Goal: Task Accomplishment & Management: Manage account settings

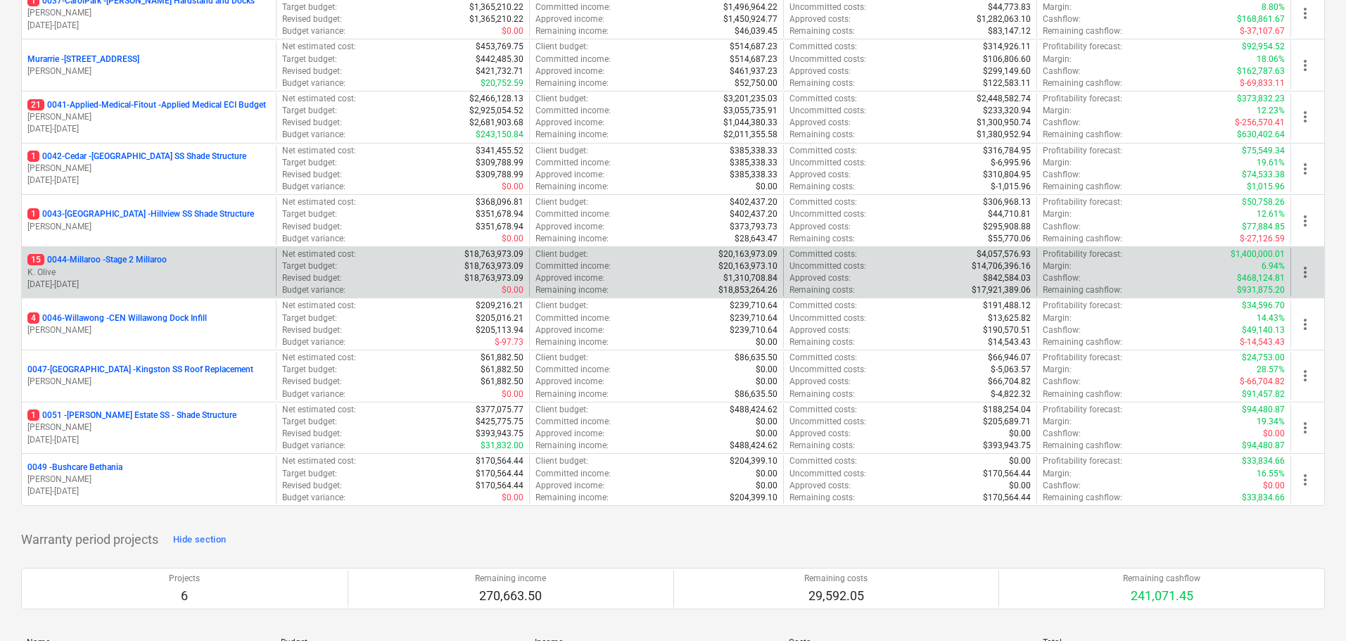
scroll to position [141, 0]
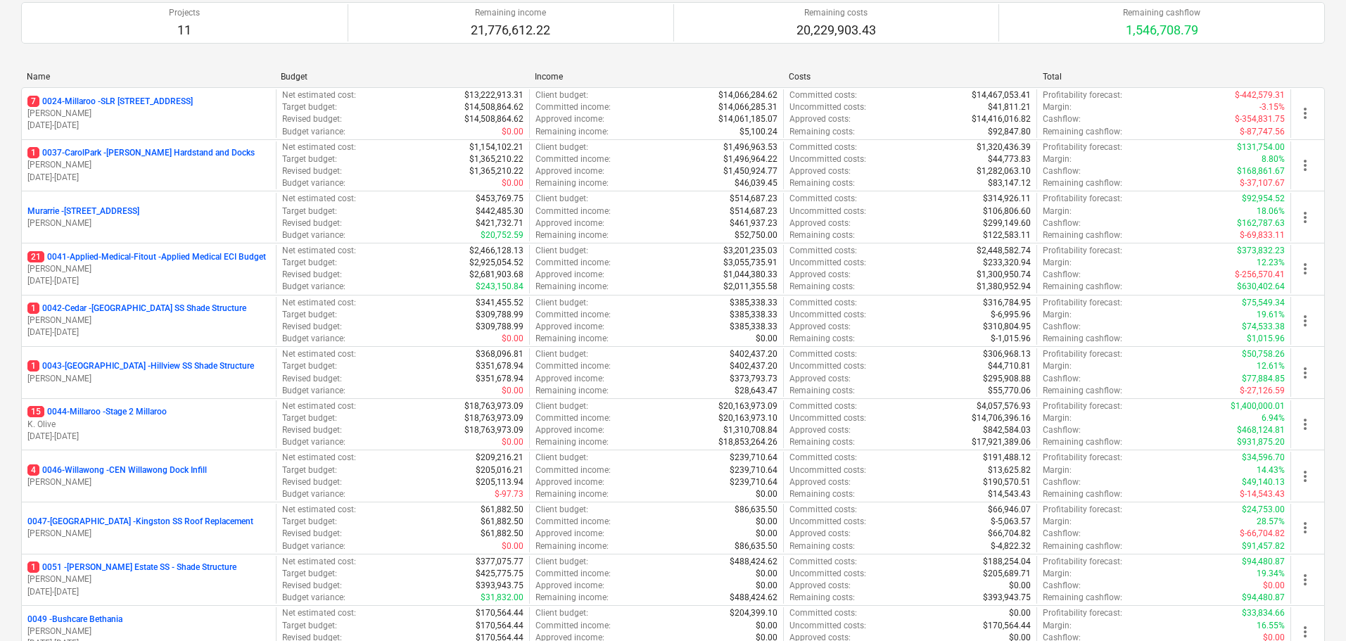
click at [693, 74] on div "Income" at bounding box center [656, 77] width 243 height 10
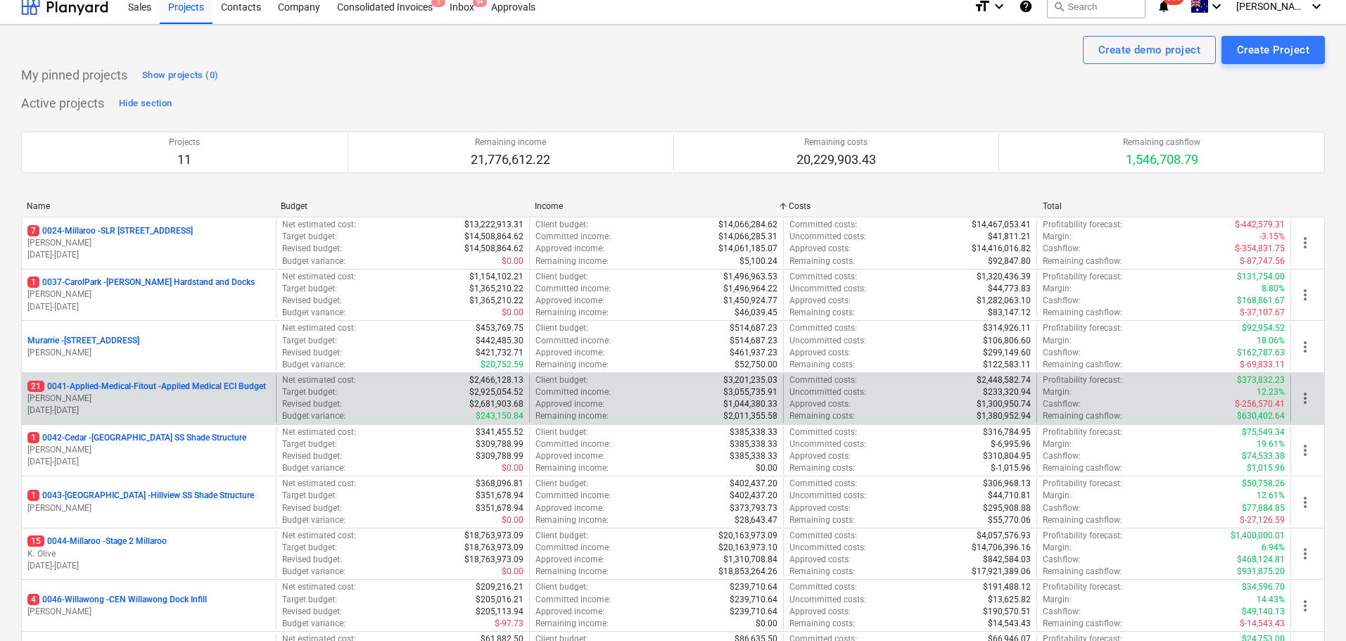
scroll to position [0, 0]
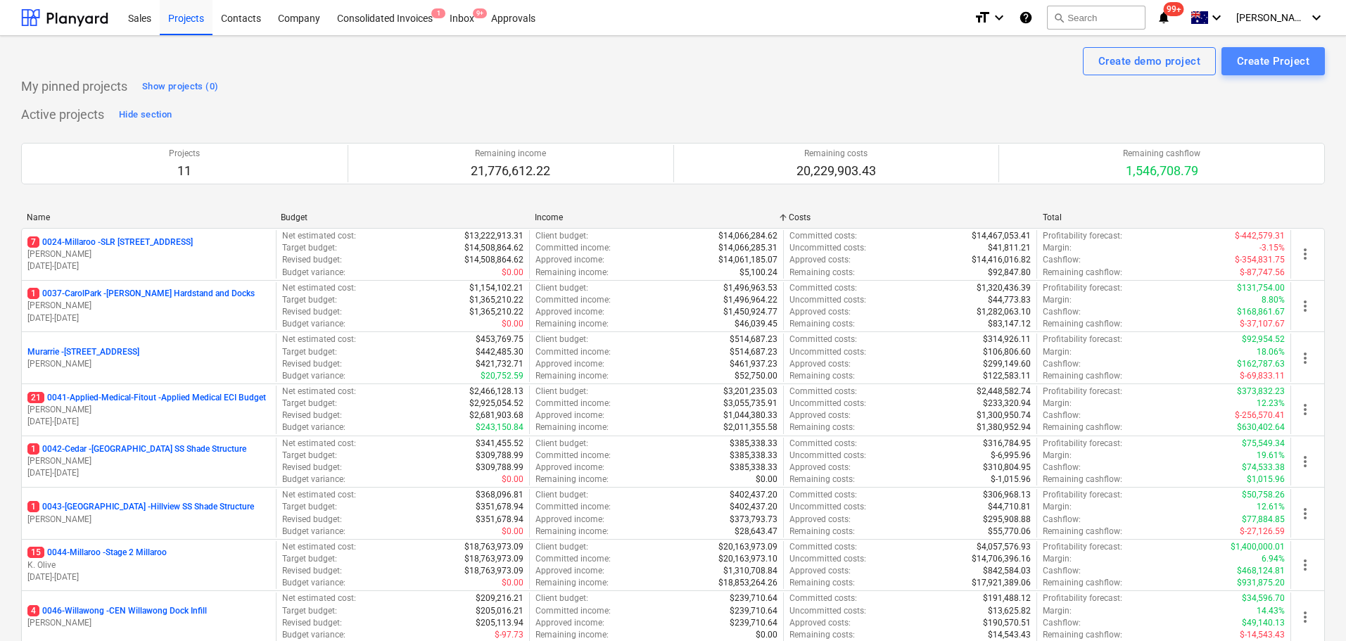
click at [1288, 71] on button "Create Project" at bounding box center [1273, 61] width 103 height 28
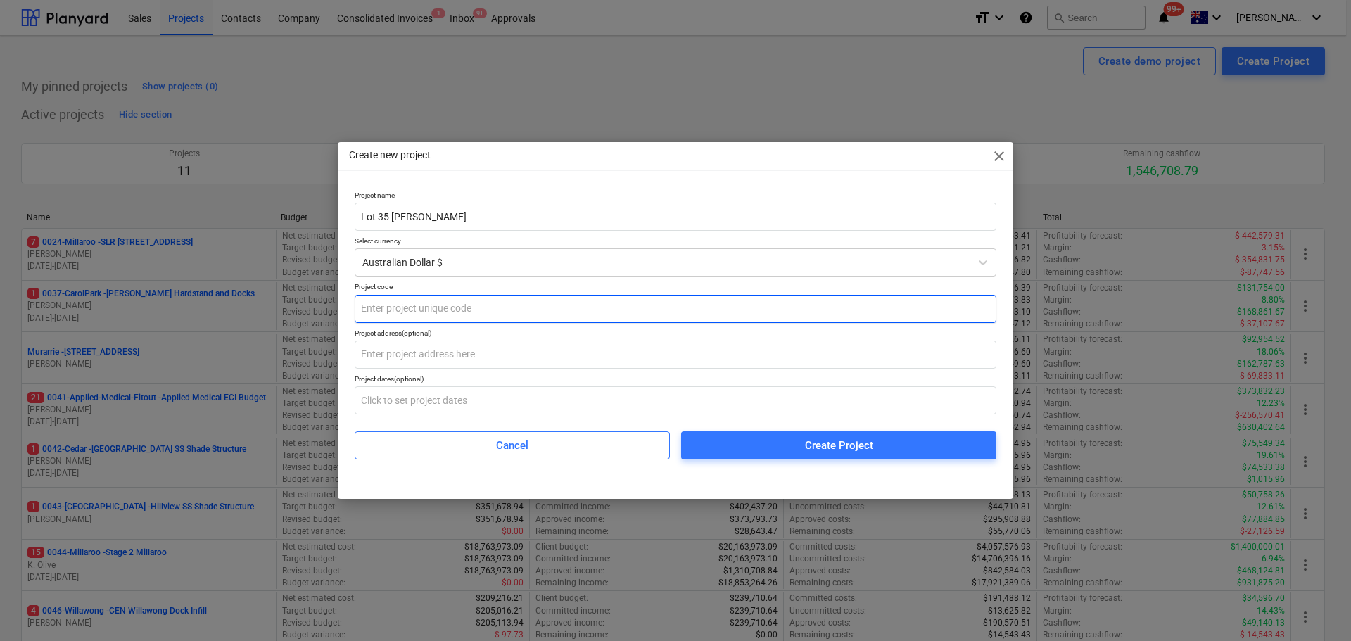
type input "Lot 35 [PERSON_NAME]"
click at [488, 318] on input "text" at bounding box center [676, 309] width 642 height 28
click at [477, 312] on input "text" at bounding box center [676, 309] width 642 height 28
drag, startPoint x: 405, startPoint y: 307, endPoint x: 407, endPoint y: 300, distance: 7.6
click at [405, 307] on input "text" at bounding box center [676, 309] width 642 height 28
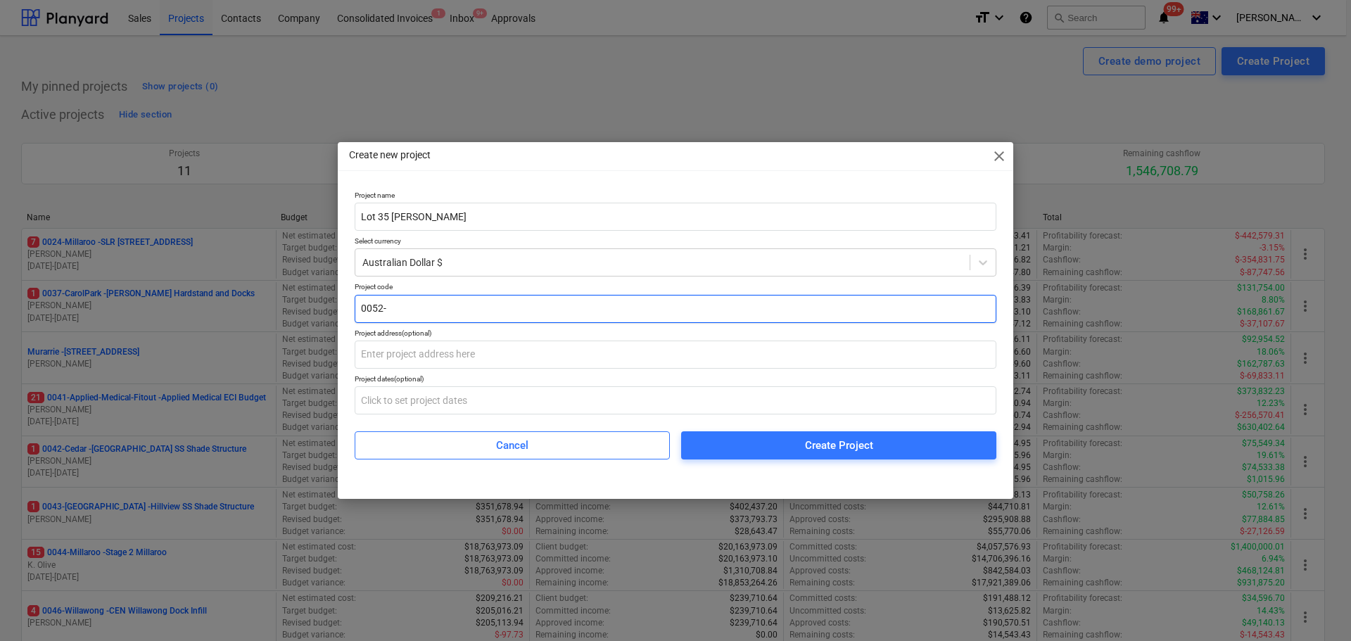
click at [406, 299] on input "0052-" at bounding box center [676, 309] width 642 height 28
type input "0052-Brendale"
drag, startPoint x: 897, startPoint y: 455, endPoint x: 665, endPoint y: 595, distance: 271.2
click at [897, 455] on span "Create Project" at bounding box center [839, 445] width 282 height 18
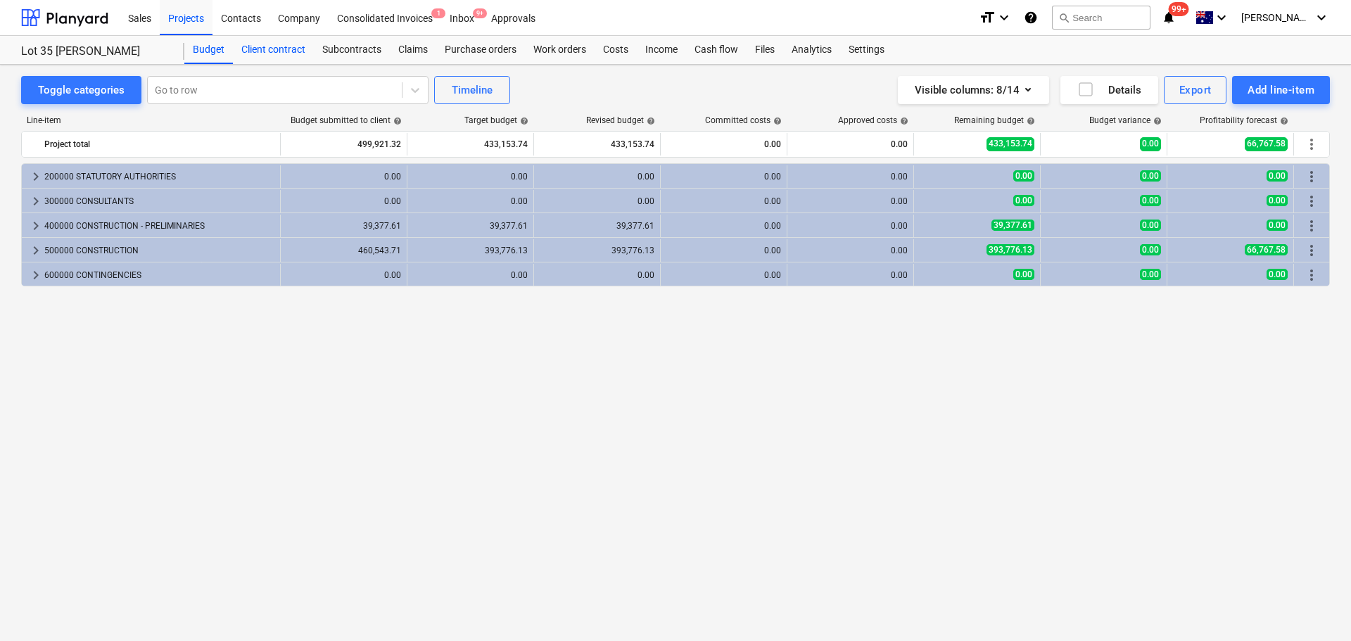
click at [279, 50] on div "Client contract" at bounding box center [273, 50] width 81 height 28
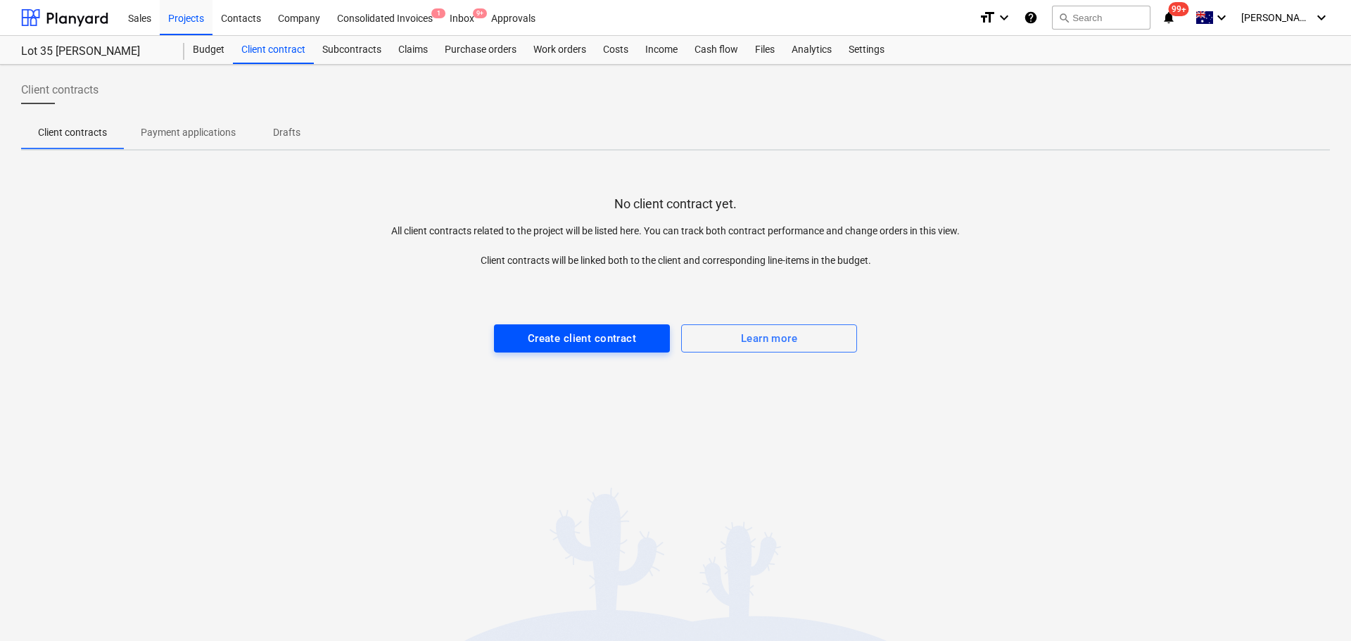
click at [612, 341] on div "Create client contract" at bounding box center [582, 338] width 108 height 18
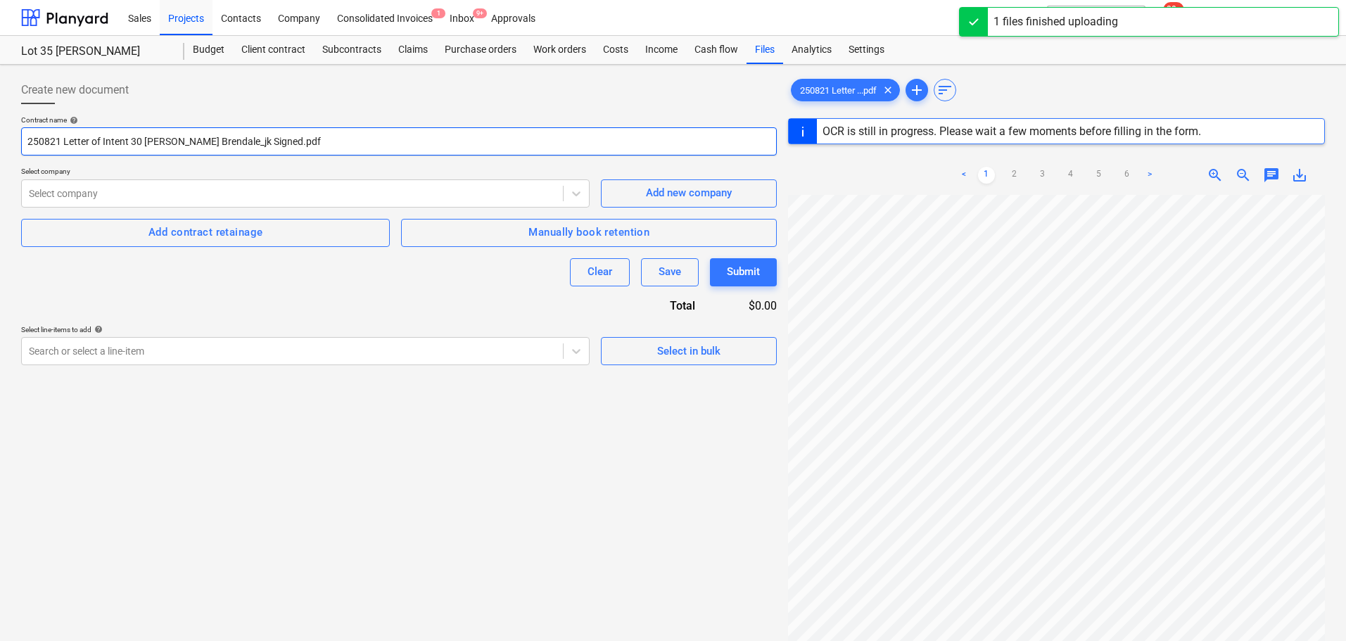
click at [255, 143] on input "250821 Letter of Intent 30 [PERSON_NAME] Brendale_jk Signed.pdf" at bounding box center [399, 141] width 756 height 28
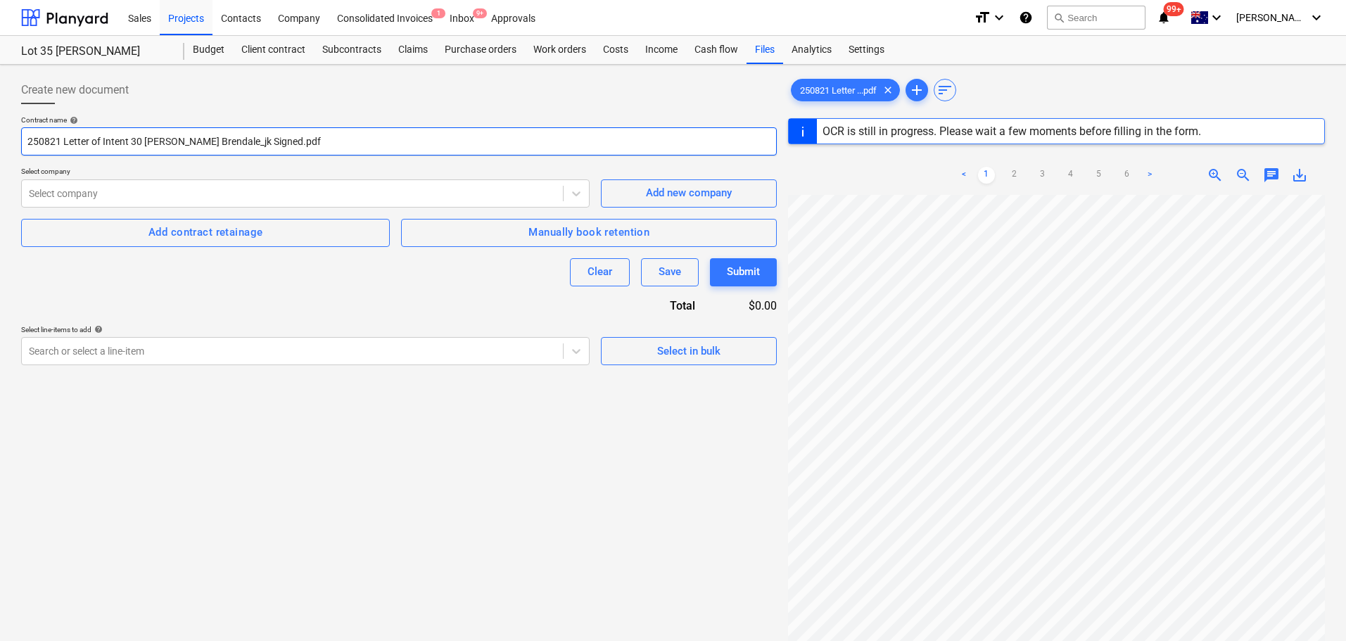
drag, startPoint x: 133, startPoint y: 139, endPoint x: -80, endPoint y: 136, distance: 213.3
click at [0, 136] on html "Sales Projects Contacts Company Consolidated Invoices 1 Inbox 9+ Approvals form…" at bounding box center [673, 320] width 1346 height 641
drag, startPoint x: 158, startPoint y: 138, endPoint x: 336, endPoint y: 127, distance: 178.4
click at [335, 126] on div "Contract name help Lot 30 [PERSON_NAME] Brendale_jk Signed.pdf" at bounding box center [399, 135] width 756 height 40
type input "Lot 30 [PERSON_NAME] Brendale - Contract"
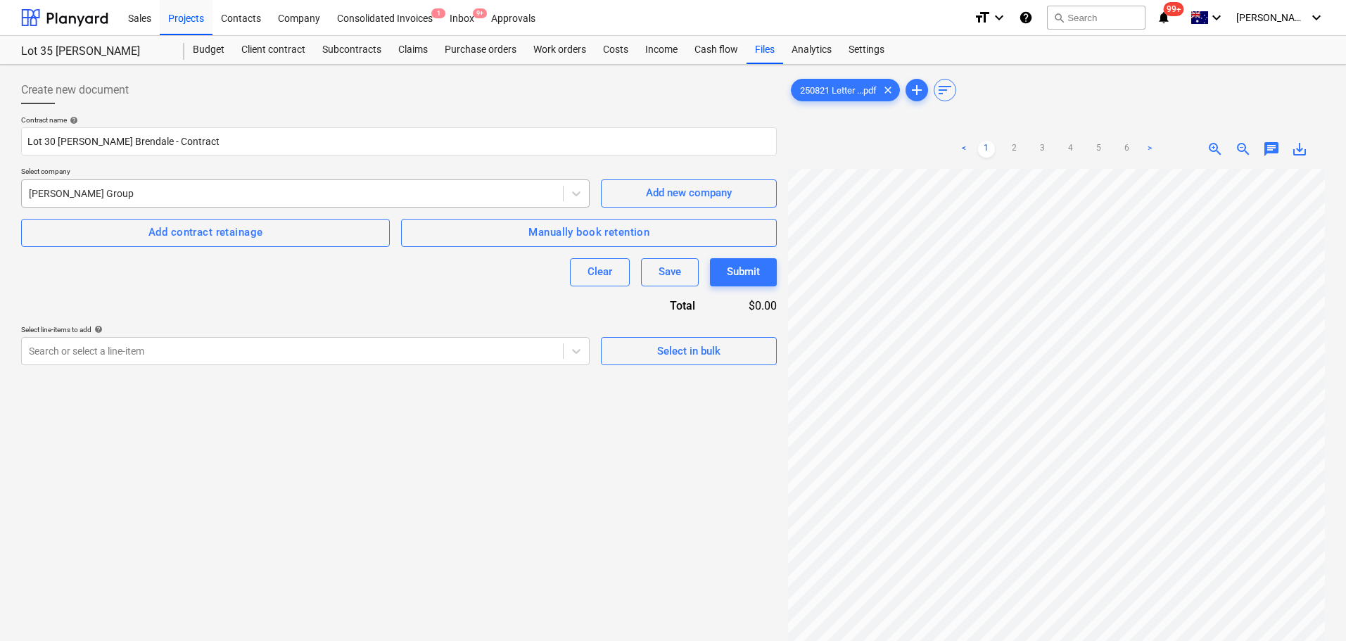
click at [101, 193] on div at bounding box center [292, 194] width 527 height 14
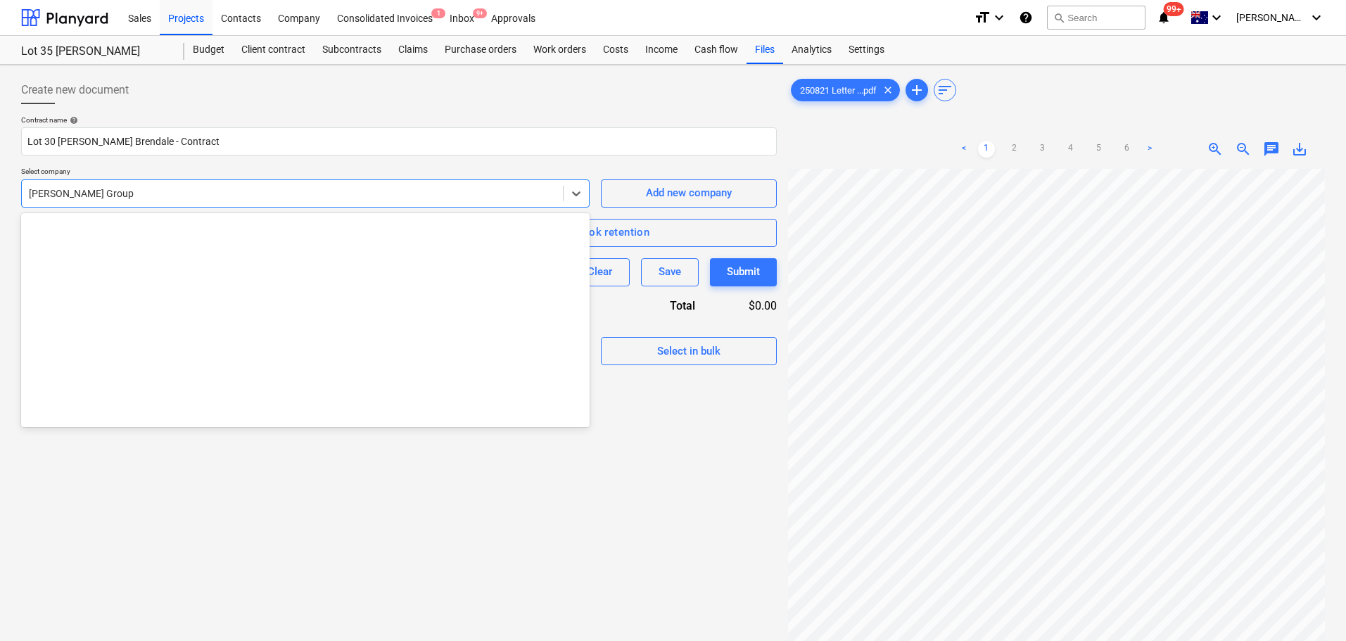
scroll to position [11233, 0]
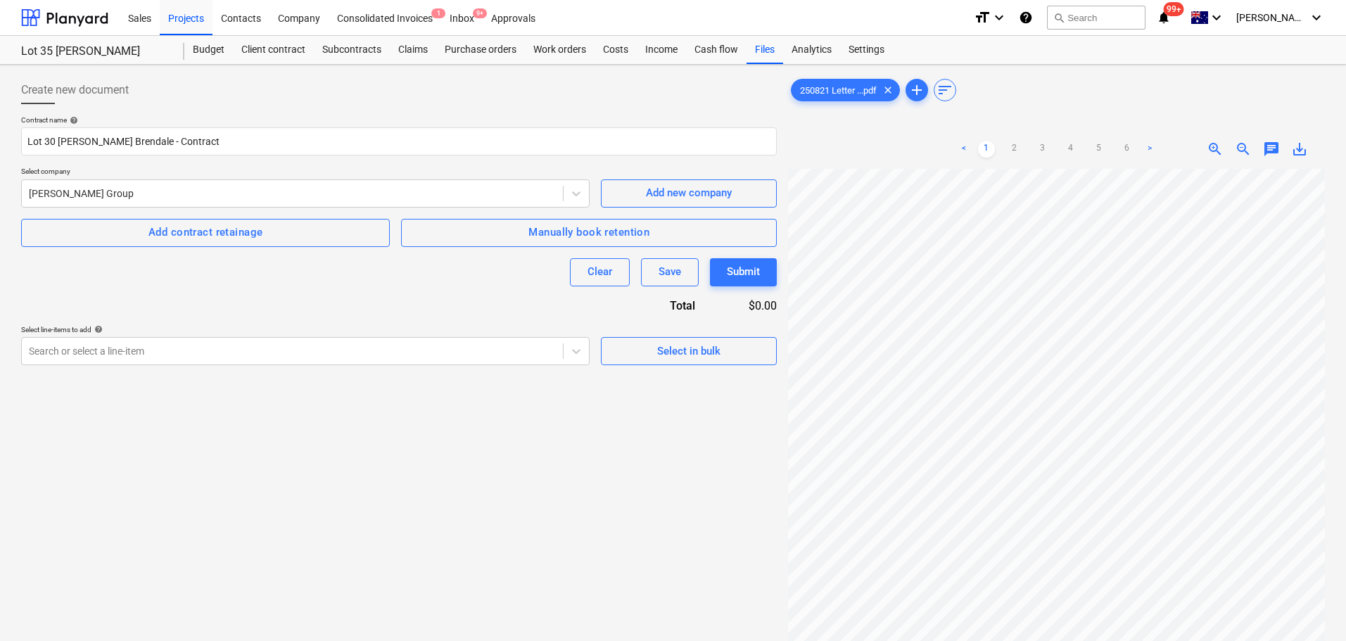
click at [179, 109] on div at bounding box center [399, 109] width 756 height 11
click at [526, 196] on div at bounding box center [292, 194] width 527 height 14
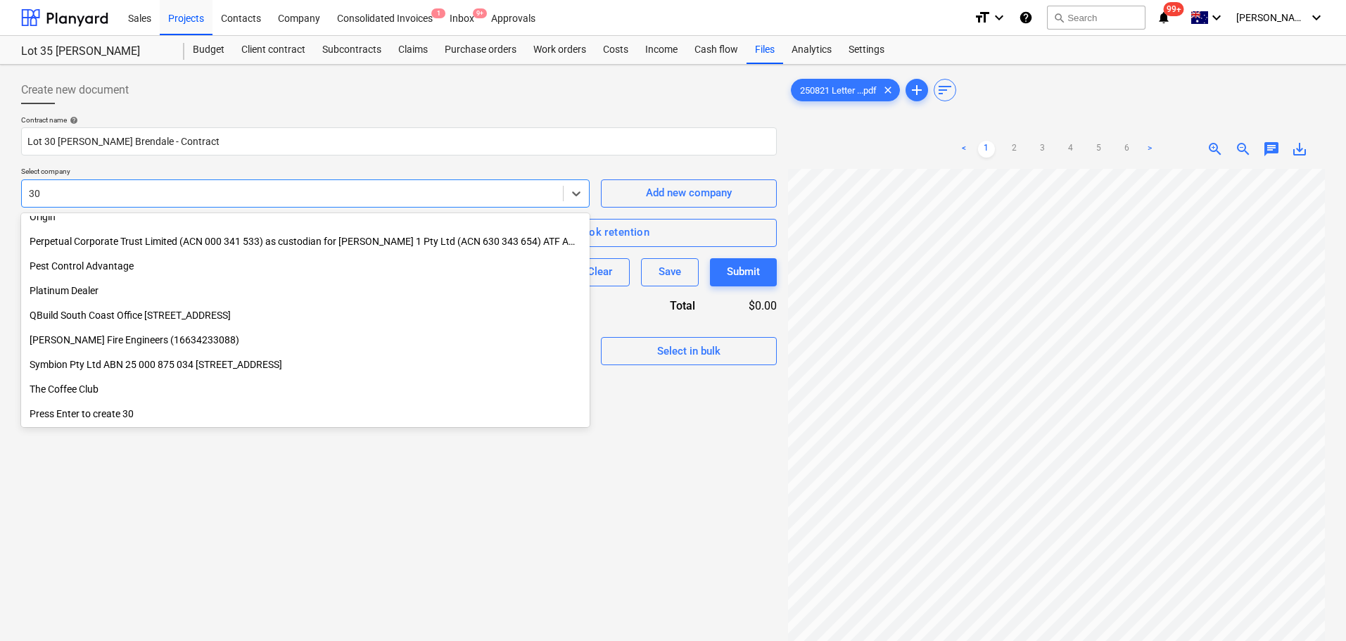
scroll to position [306, 0]
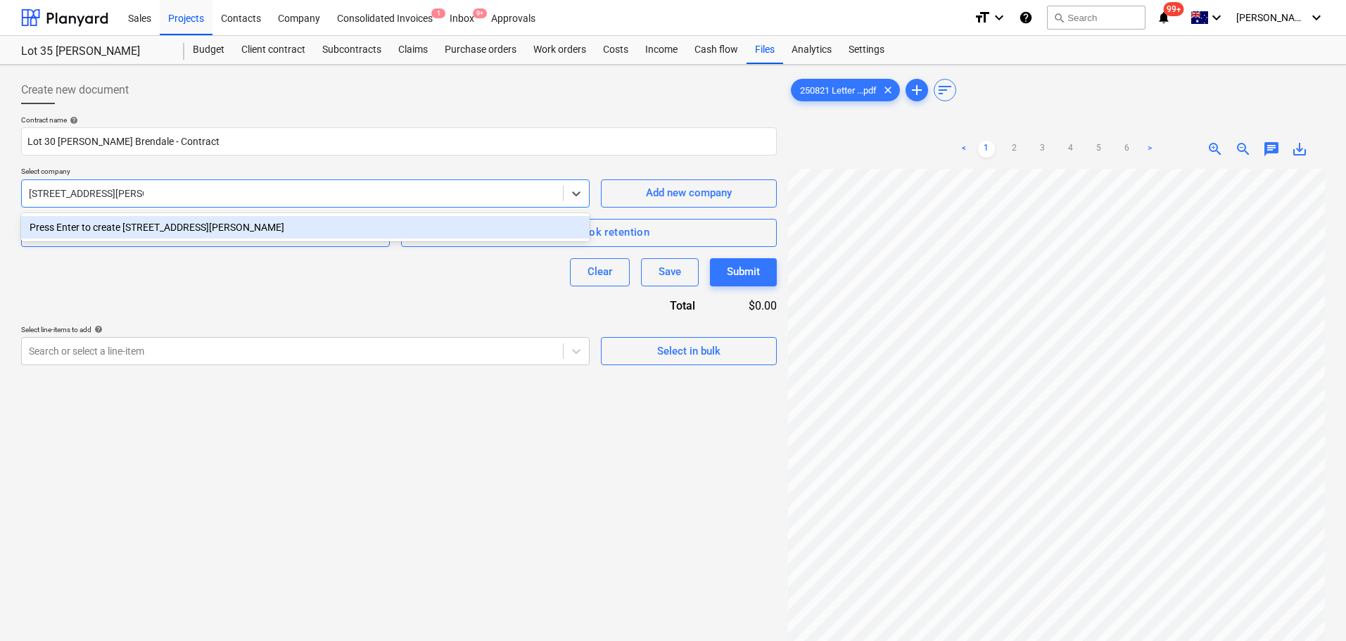
type input "[STREET_ADDRESS][PERSON_NAME] Pty Ltd"
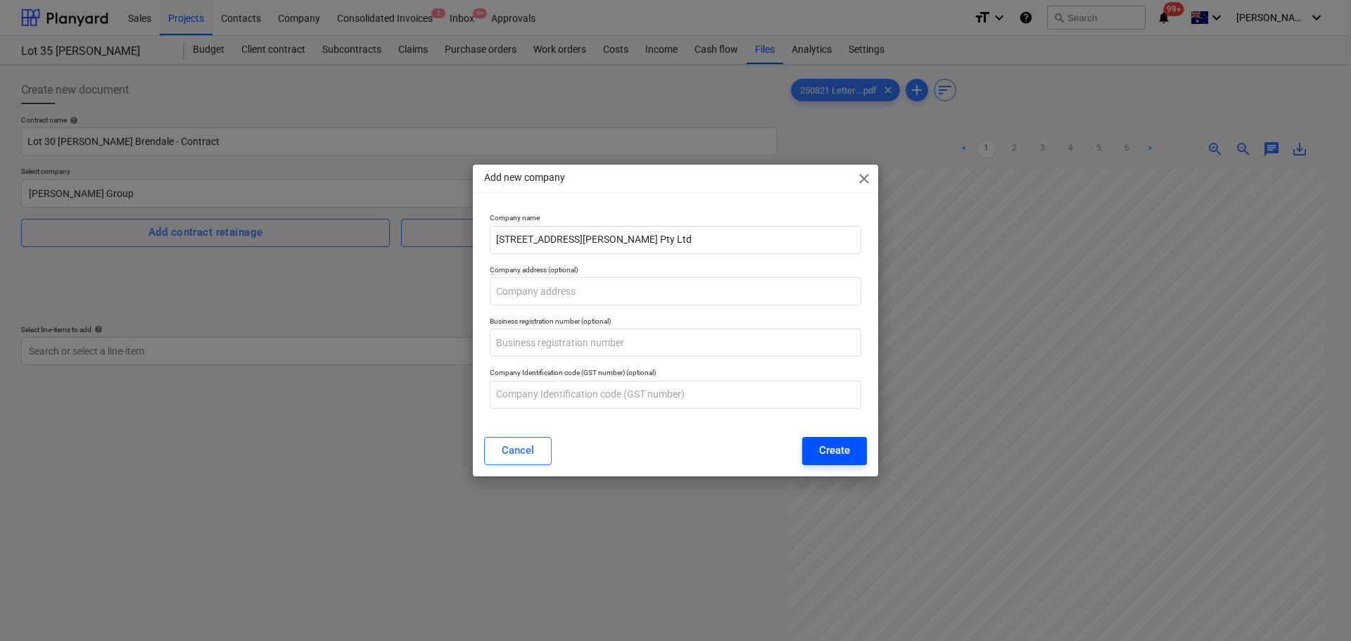
click at [844, 457] on div "Create" at bounding box center [834, 450] width 31 height 18
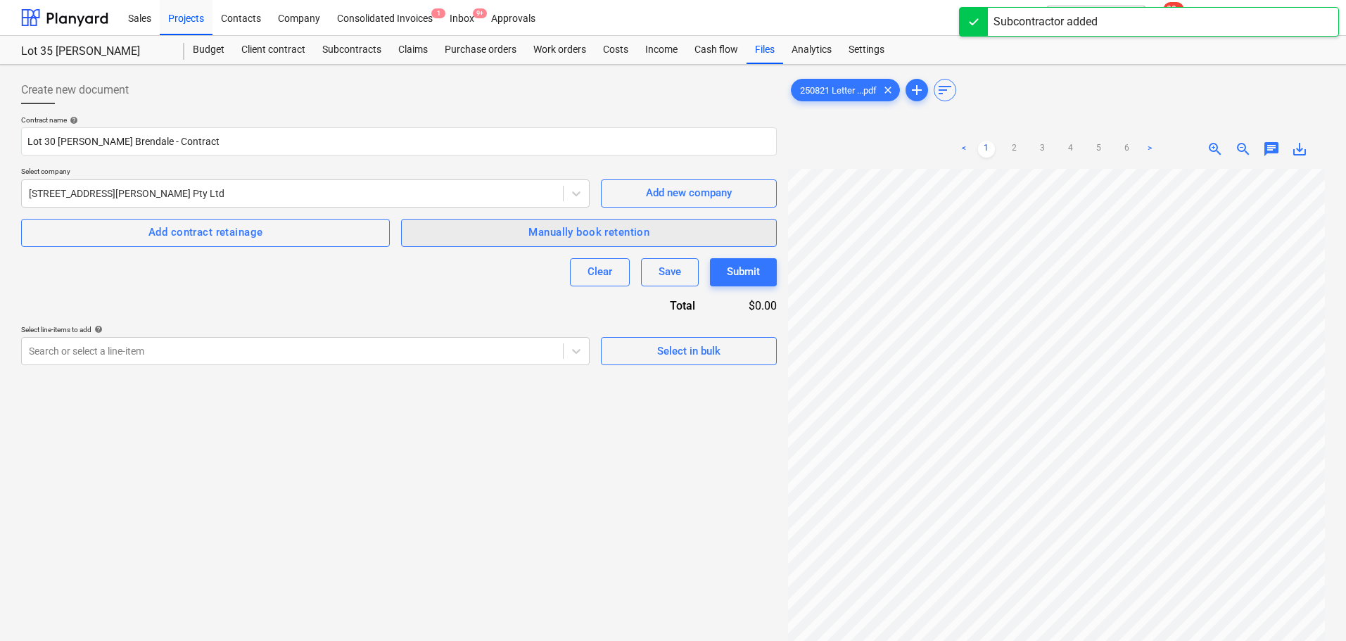
click at [598, 243] on button "Manually book retention" at bounding box center [589, 233] width 376 height 28
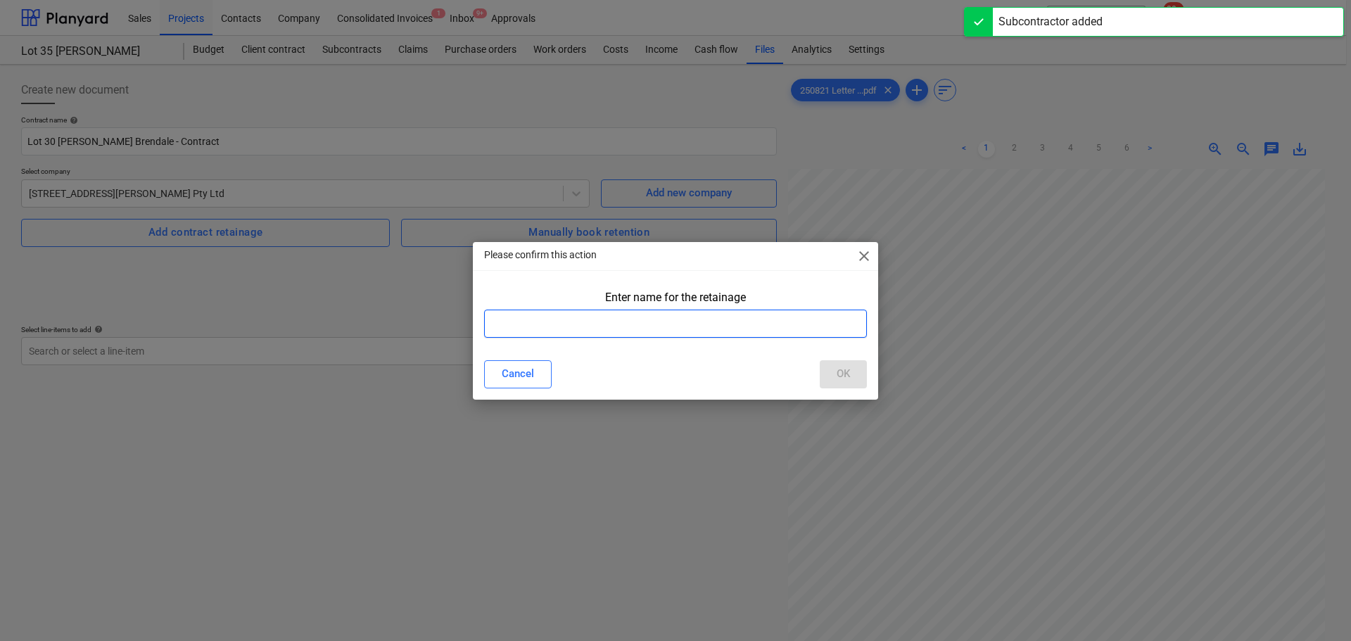
click at [730, 323] on input "text" at bounding box center [675, 324] width 383 height 28
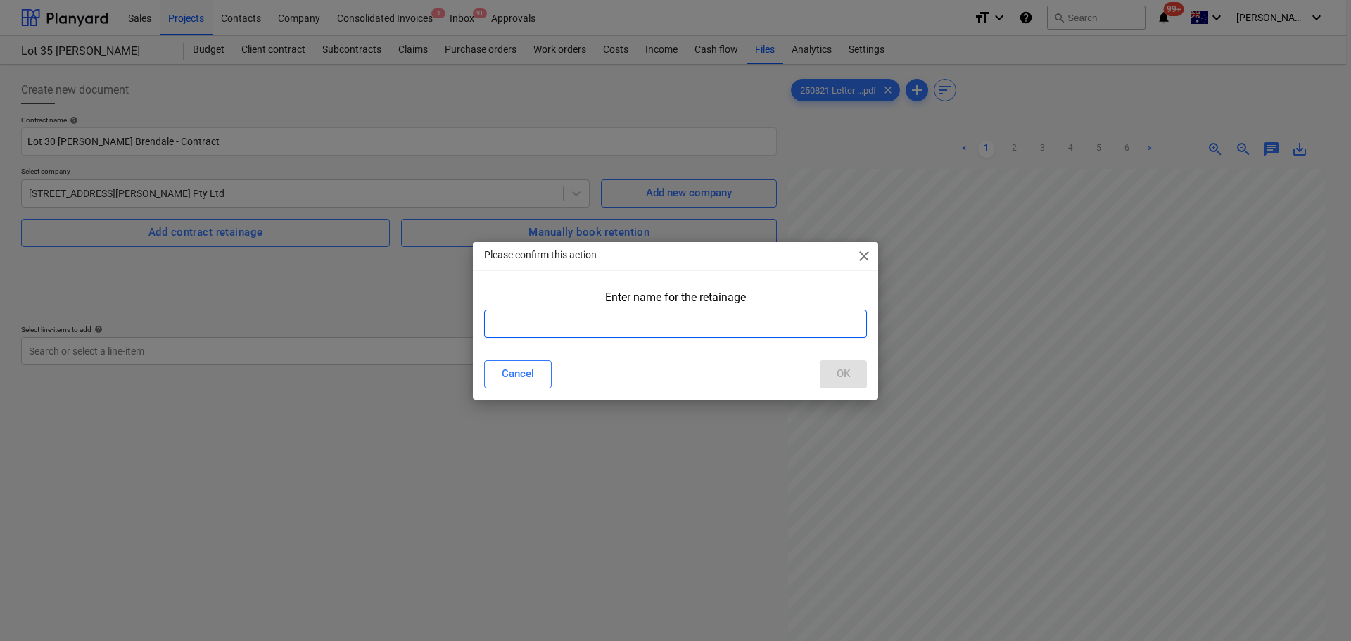
click at [573, 318] on input "text" at bounding box center [675, 324] width 383 height 28
click at [707, 305] on div "Enter name for the retainage" at bounding box center [675, 297] width 383 height 25
click at [707, 312] on input "text" at bounding box center [675, 324] width 383 height 28
type input "Retention"
click at [842, 369] on div "OK" at bounding box center [843, 374] width 13 height 18
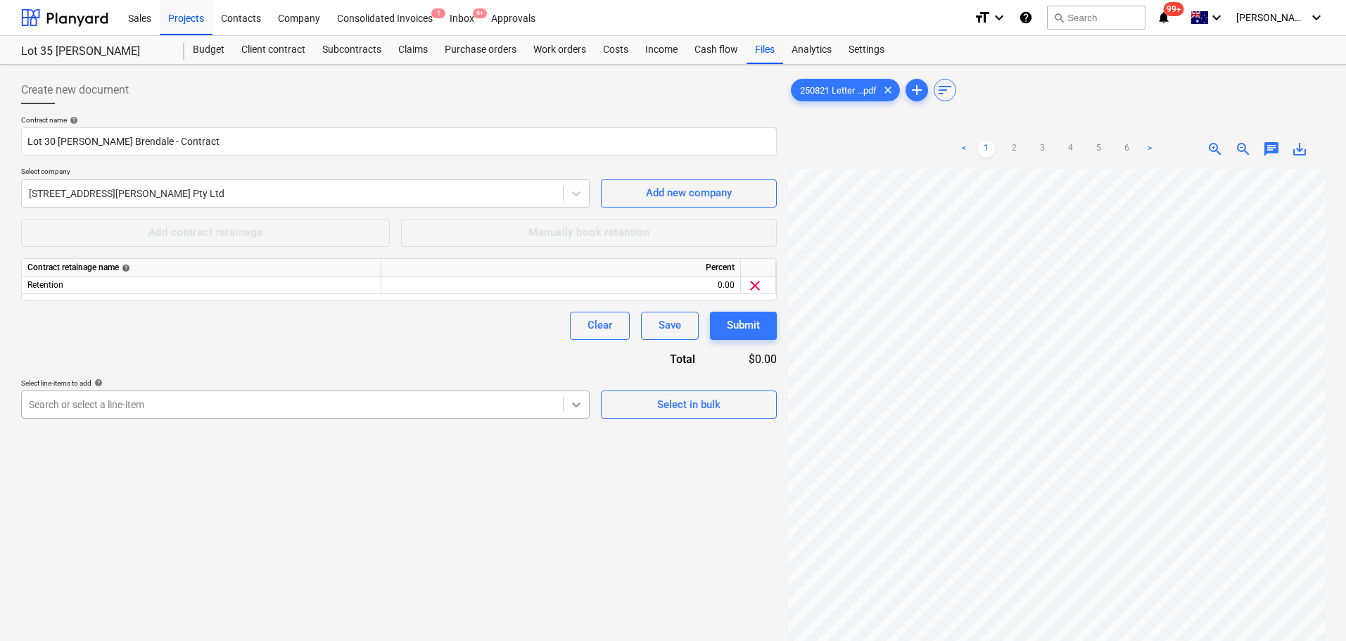
click at [575, 403] on icon at bounding box center [576, 405] width 14 height 14
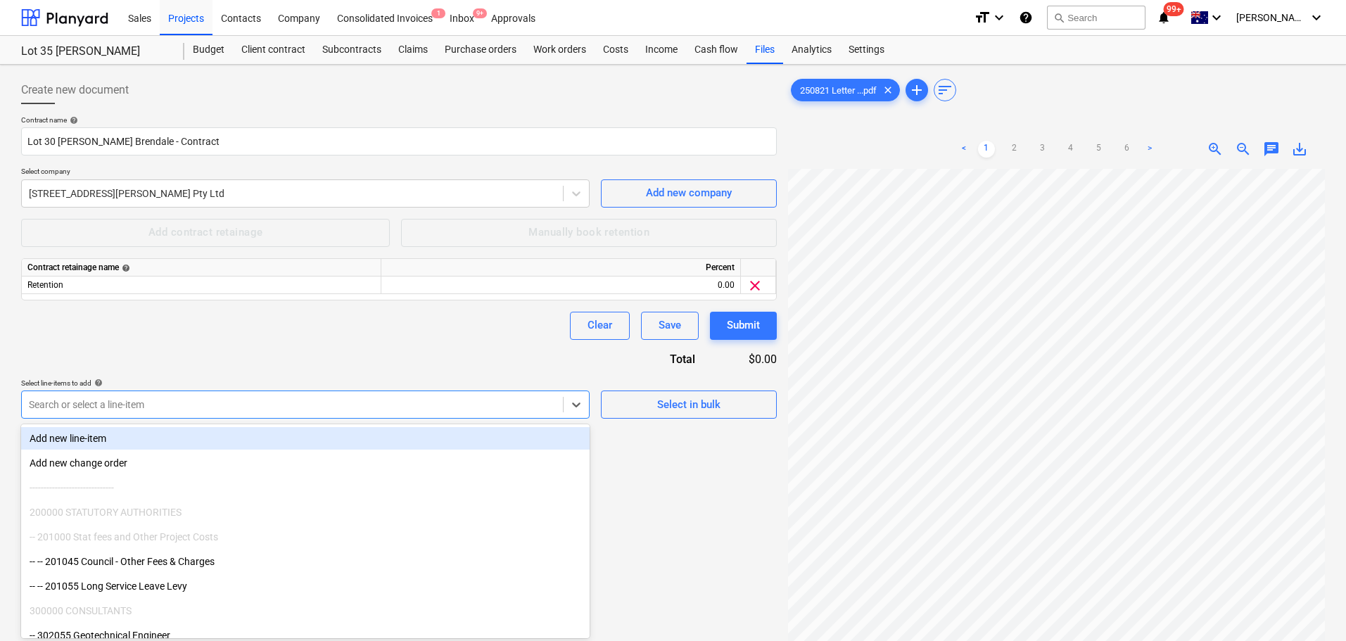
click at [655, 466] on div "Create new document Contract name help Lot 30 [PERSON_NAME] Brendale - Contract…" at bounding box center [398, 423] width 767 height 706
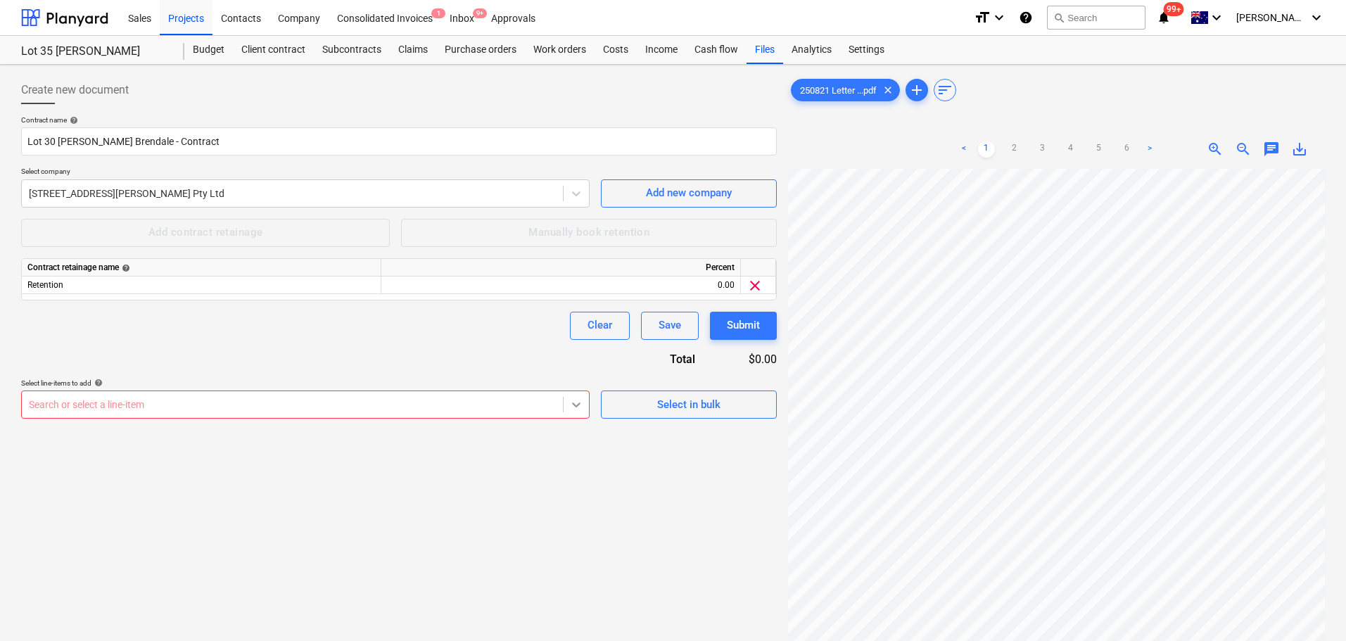
click at [572, 403] on icon at bounding box center [576, 405] width 14 height 14
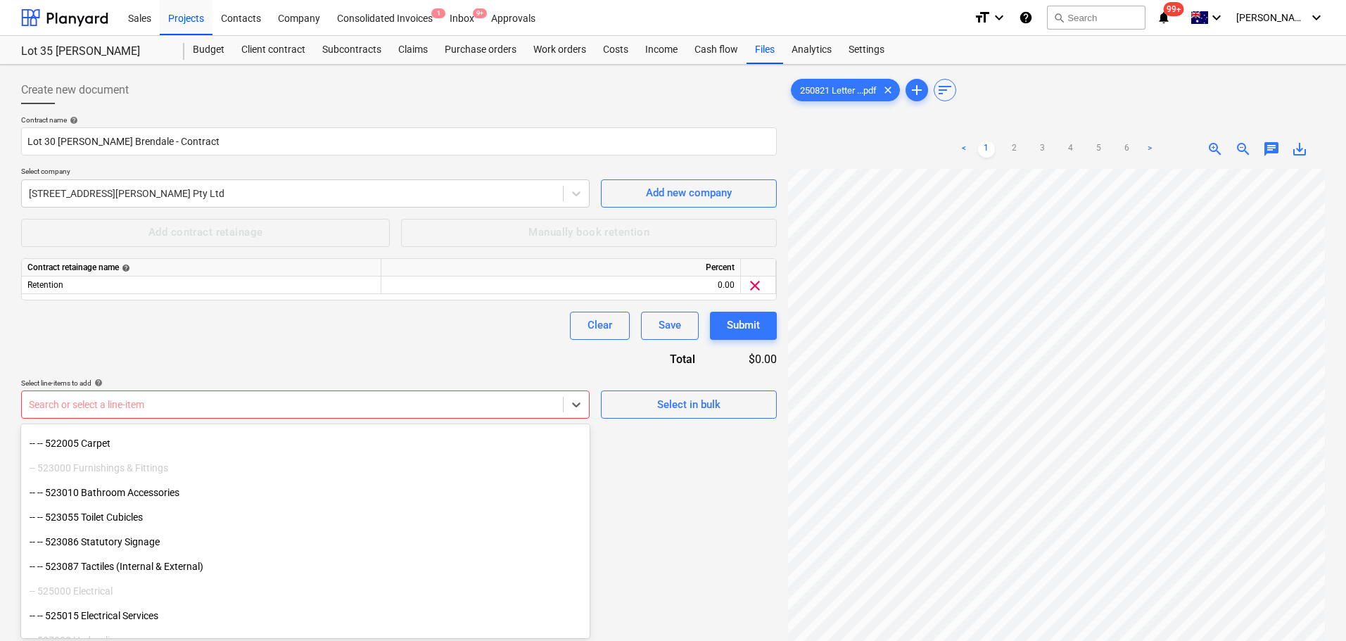
scroll to position [2006, 0]
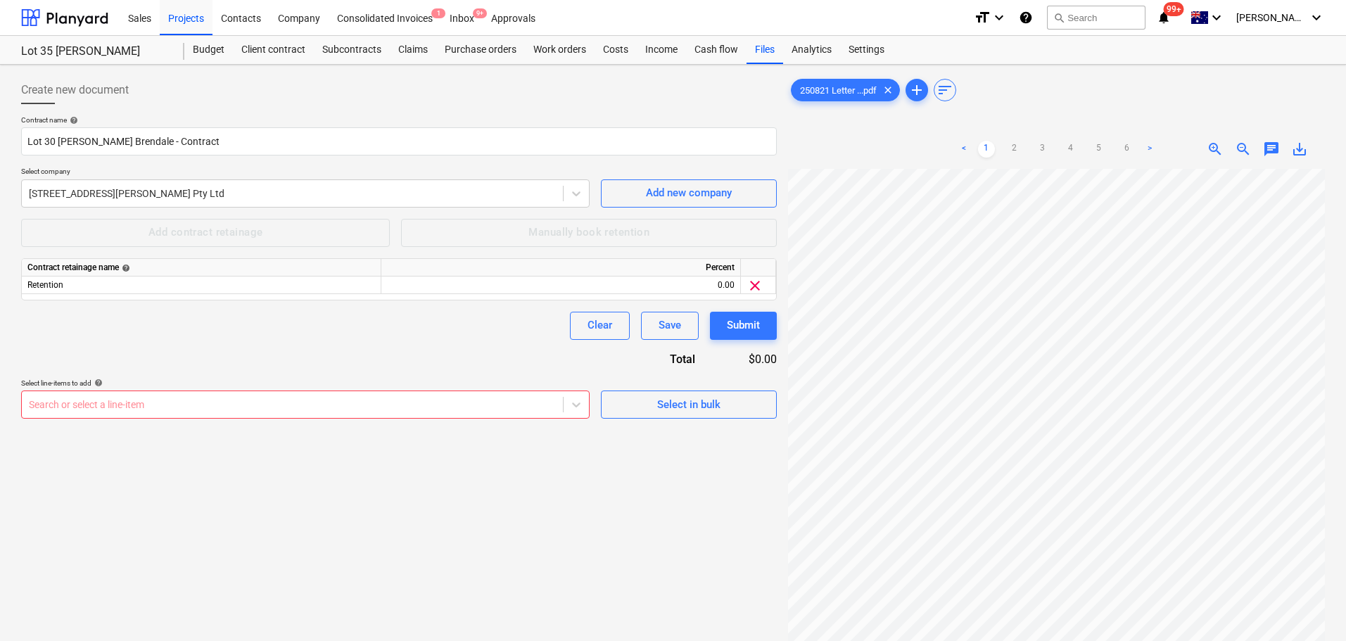
click at [638, 577] on div "Create new document Contract name help Lot 30 [PERSON_NAME] Brendale - Contract…" at bounding box center [398, 423] width 767 height 706
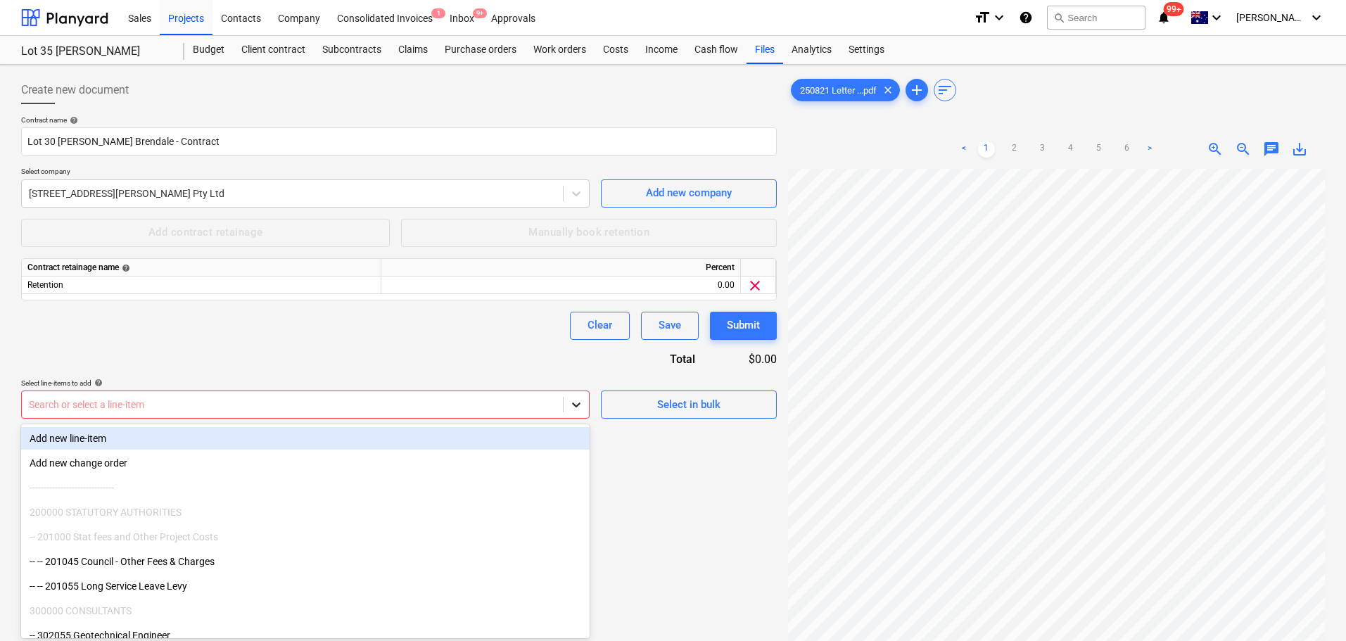
click at [579, 404] on icon at bounding box center [576, 405] width 8 height 5
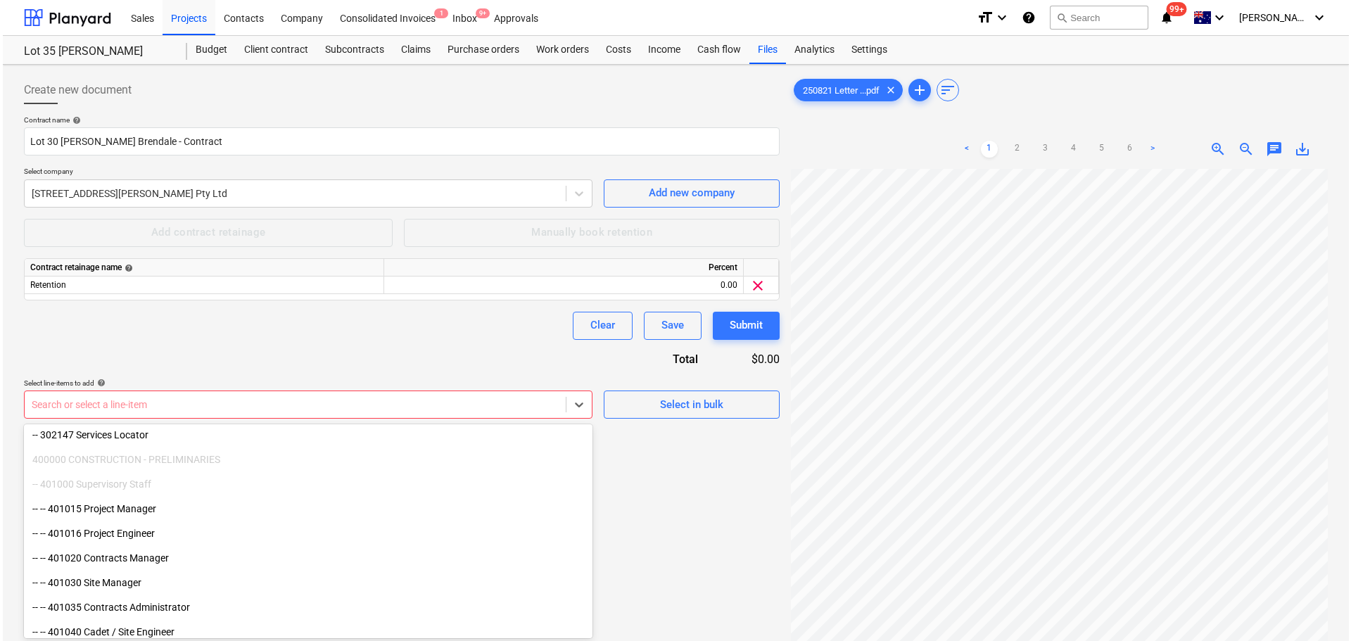
scroll to position [0, 0]
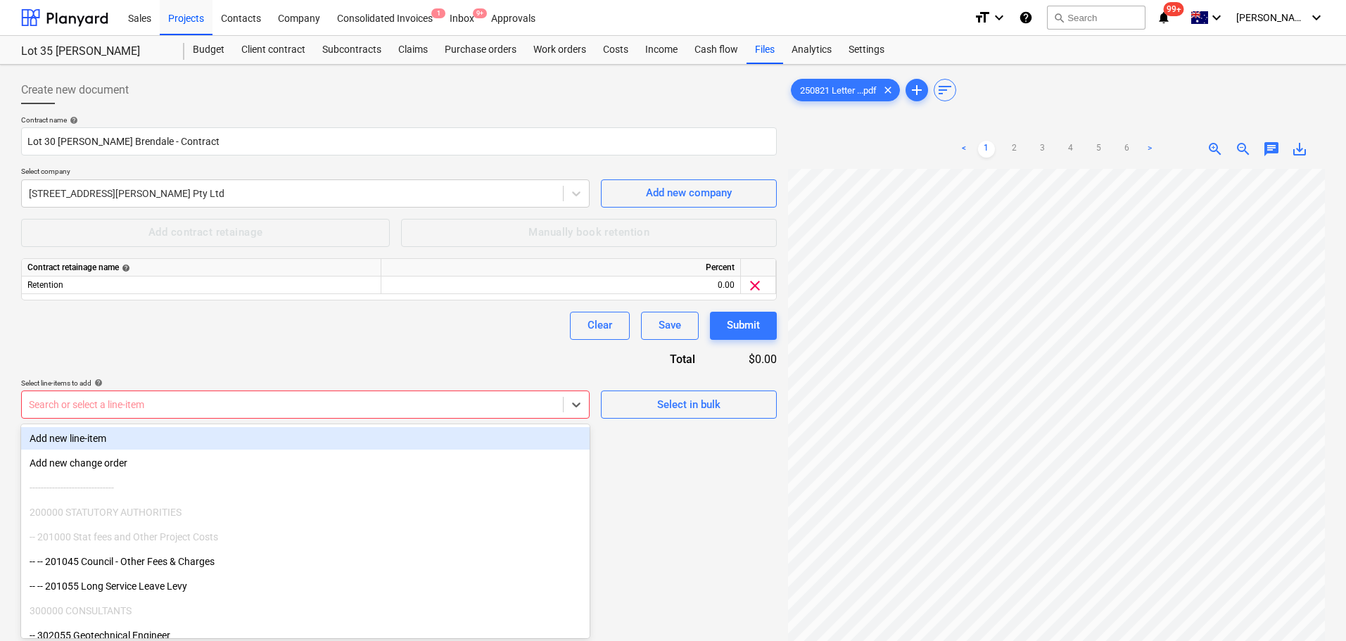
click at [129, 433] on div "Add new line-item" at bounding box center [305, 438] width 569 height 23
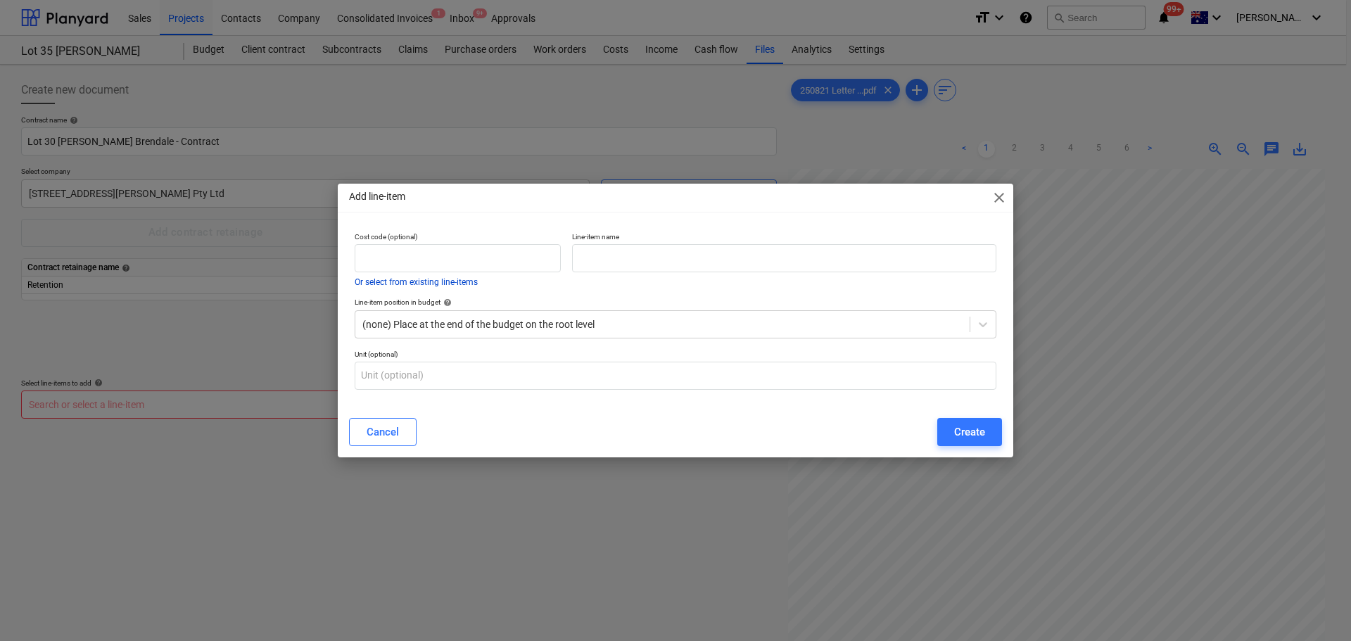
click at [449, 284] on button "Or select from existing line-items" at bounding box center [416, 282] width 123 height 8
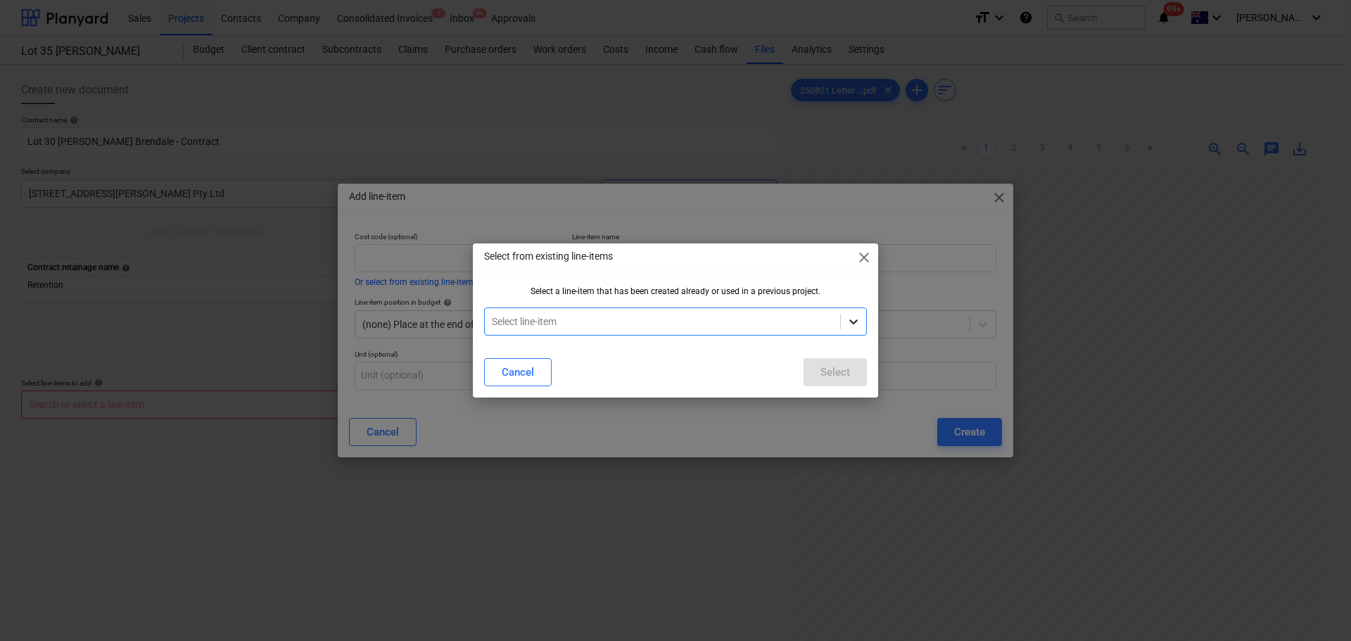
drag, startPoint x: 868, startPoint y: 318, endPoint x: 860, endPoint y: 319, distance: 8.5
click at [866, 318] on div "Select a line-item that has been created already or used in a previous project.…" at bounding box center [675, 316] width 405 height 61
click at [860, 319] on icon at bounding box center [854, 322] width 14 height 14
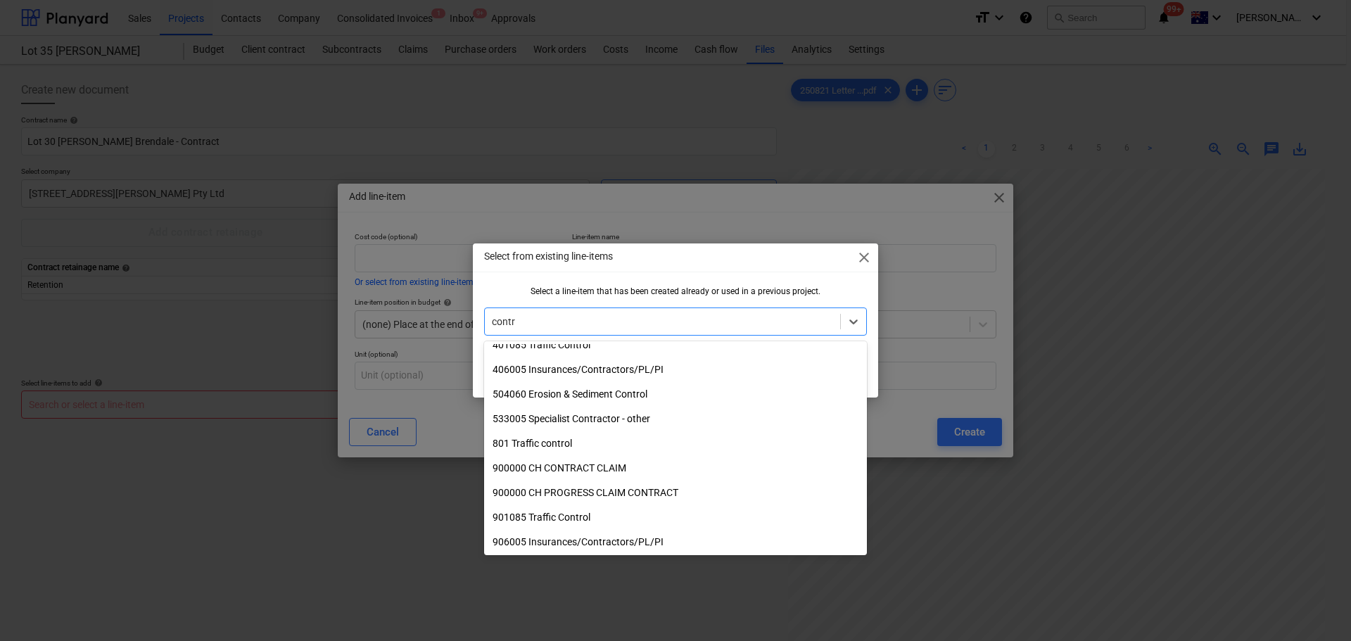
scroll to position [602, 0]
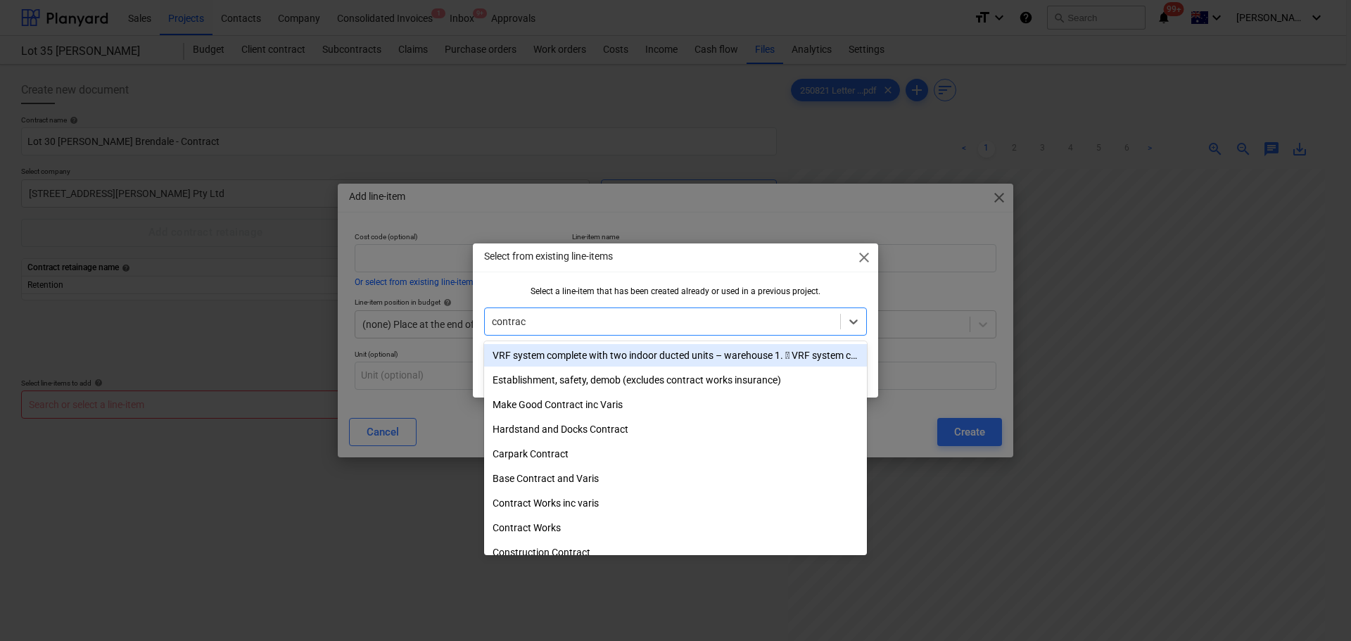
type input "contract"
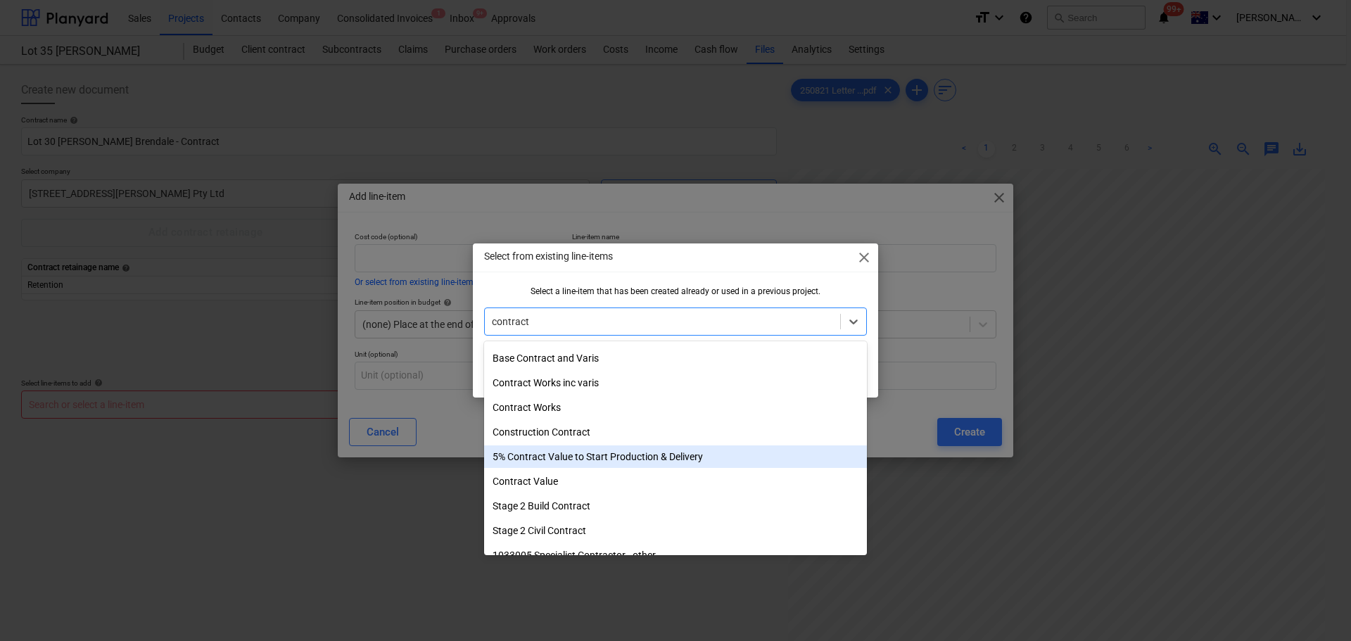
scroll to position [141, 0]
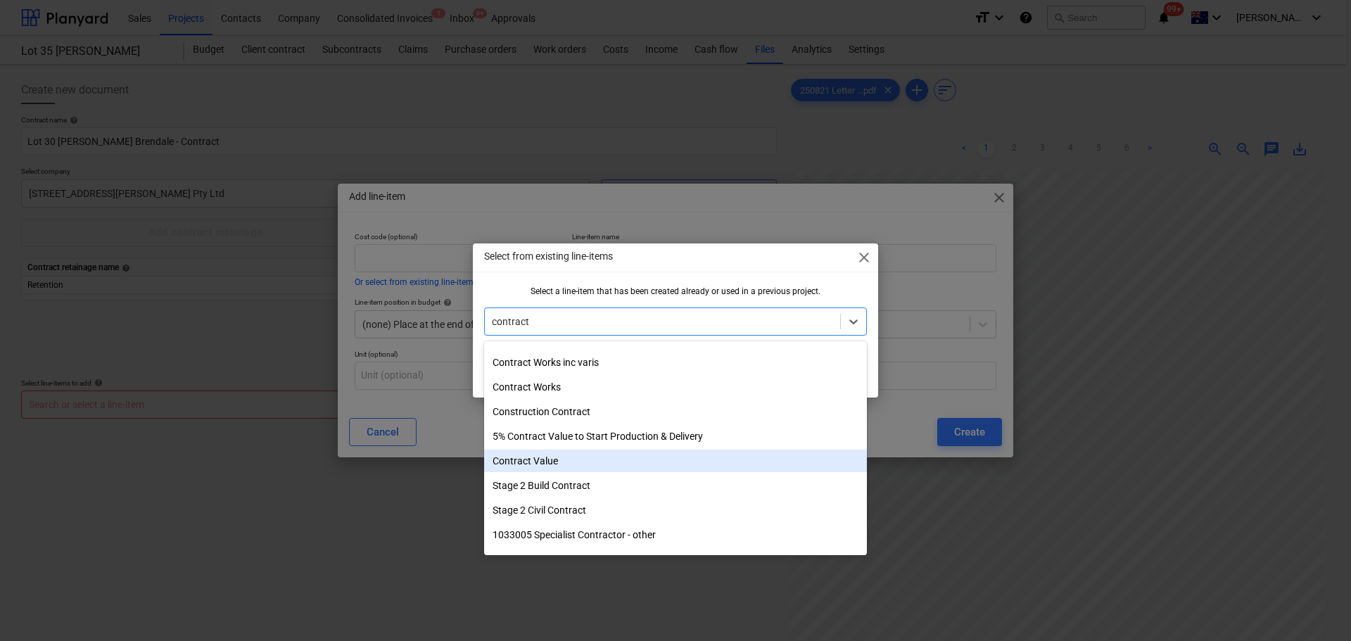
click at [563, 470] on div "Contract Value" at bounding box center [675, 461] width 383 height 23
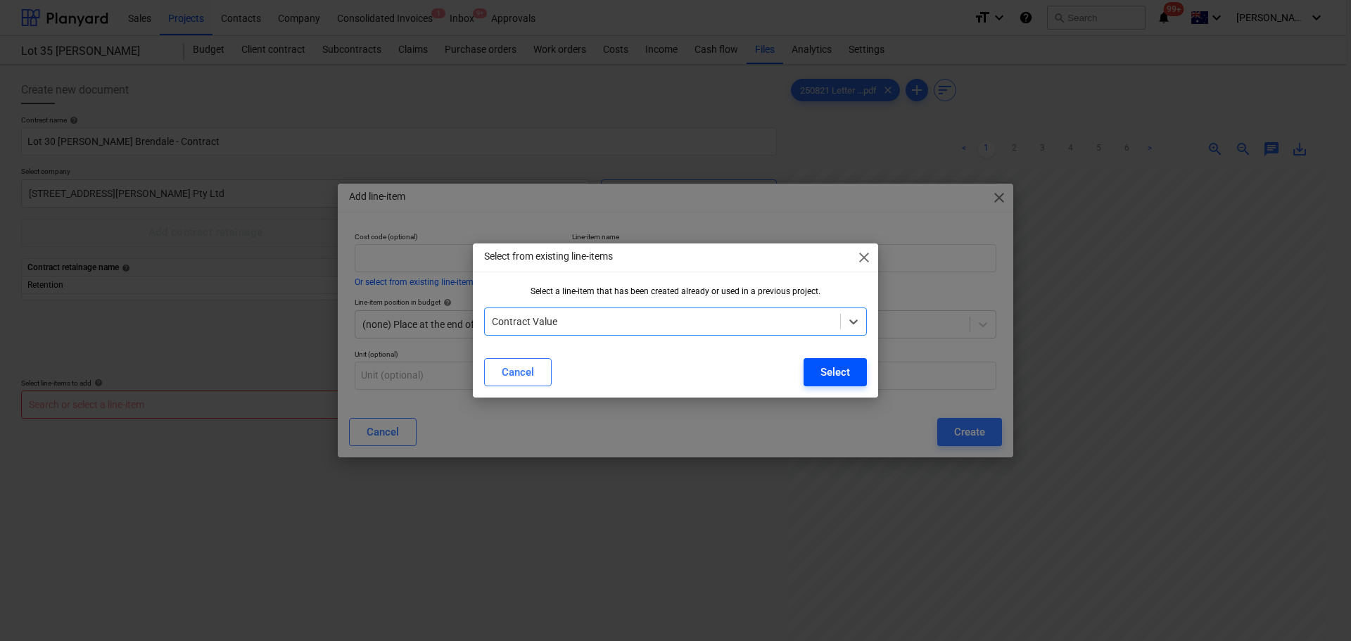
drag, startPoint x: 840, startPoint y: 384, endPoint x: 840, endPoint y: 377, distance: 7.1
click at [840, 383] on button "Select" at bounding box center [835, 372] width 63 height 28
type input "Contract Value"
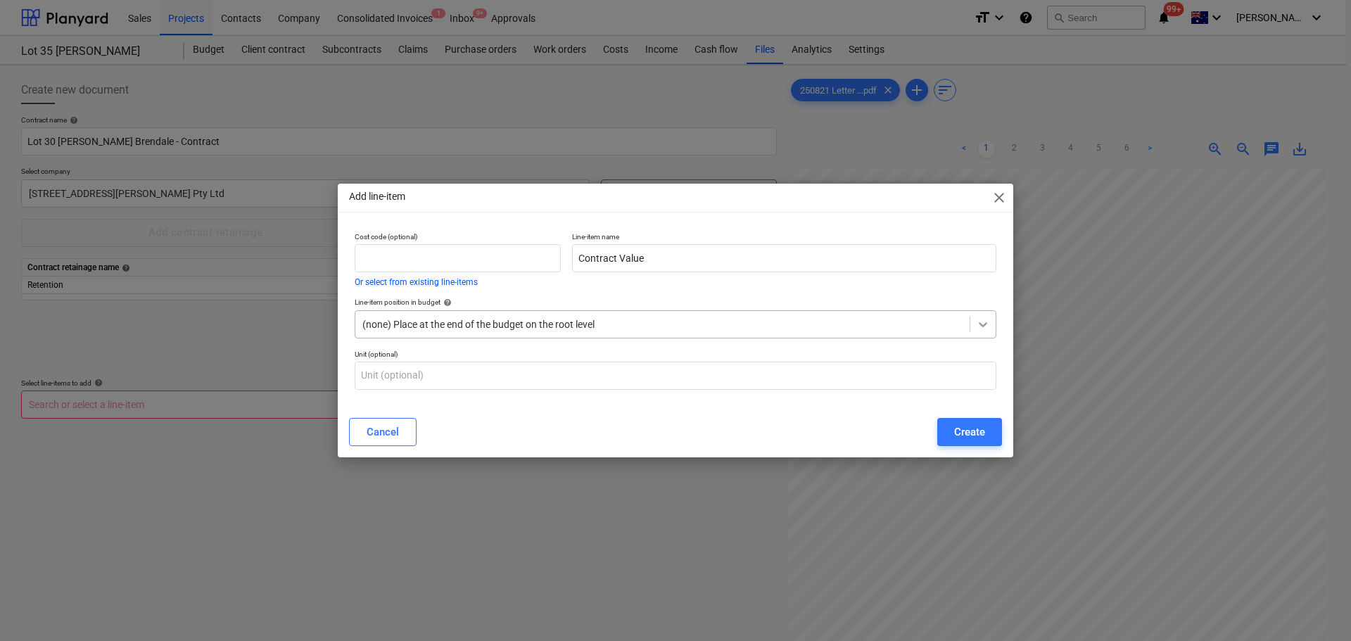
click at [982, 322] on icon at bounding box center [983, 324] width 14 height 14
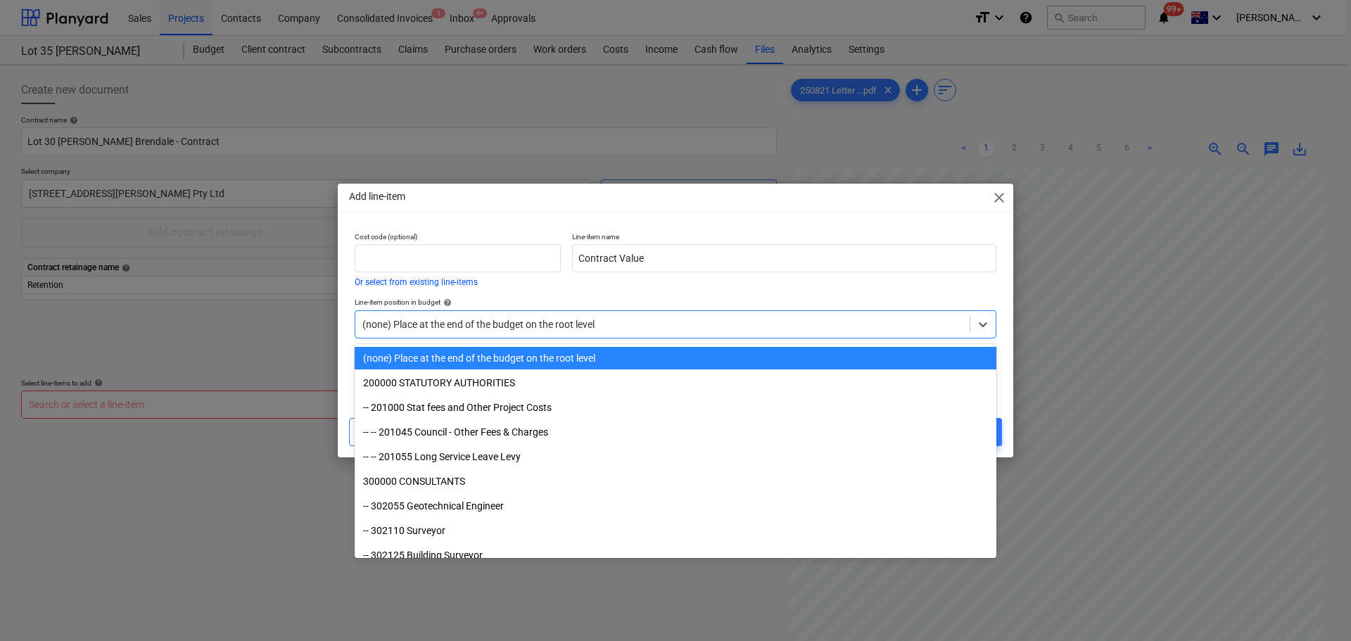
click at [609, 287] on div "Line-item name Contract Value" at bounding box center [785, 259] width 436 height 65
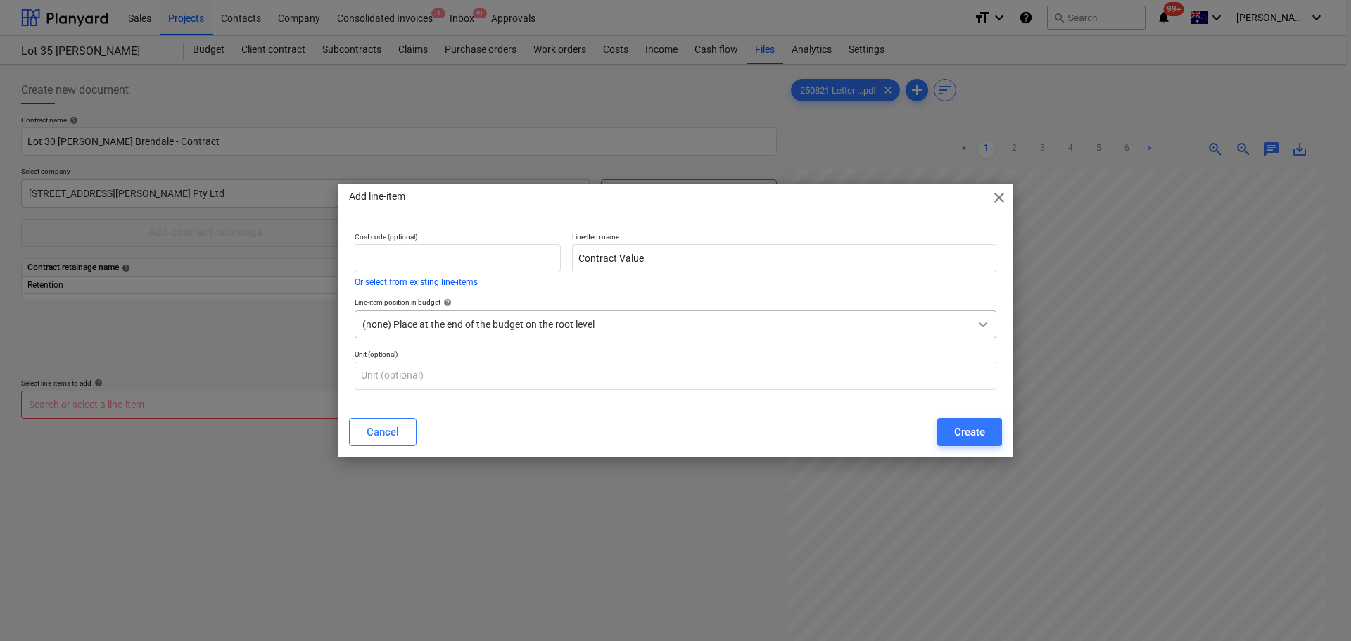
click at [989, 331] on icon at bounding box center [983, 324] width 14 height 14
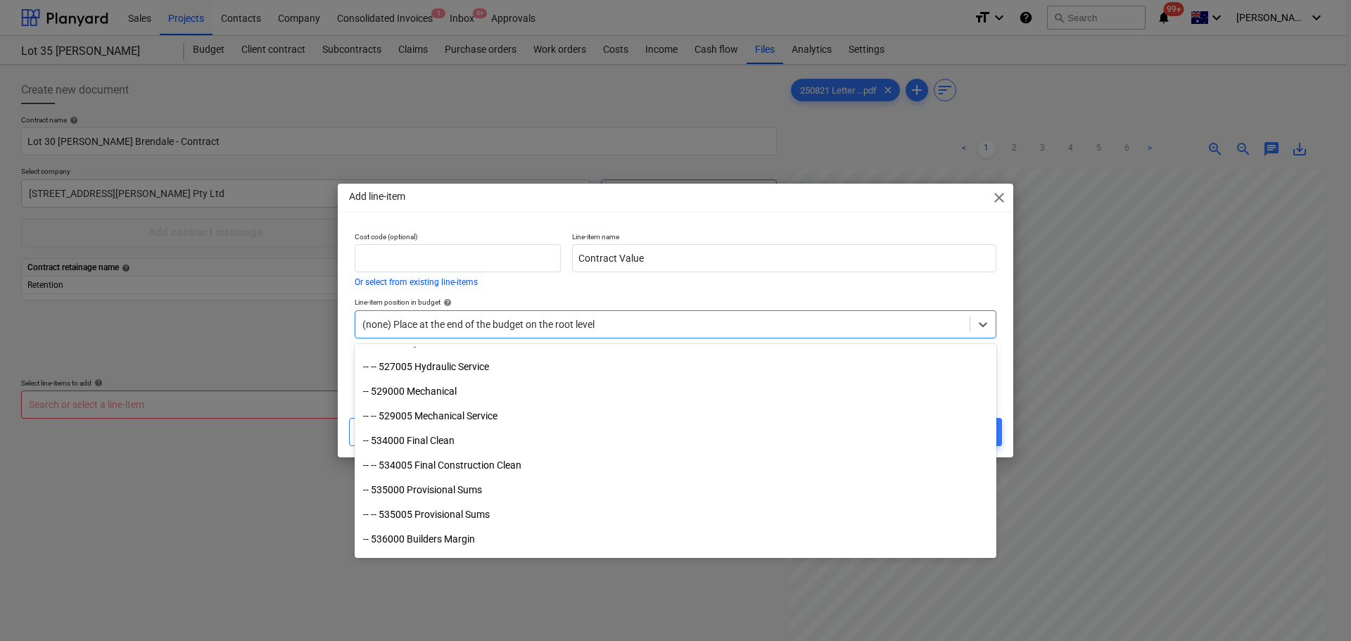
scroll to position [1957, 0]
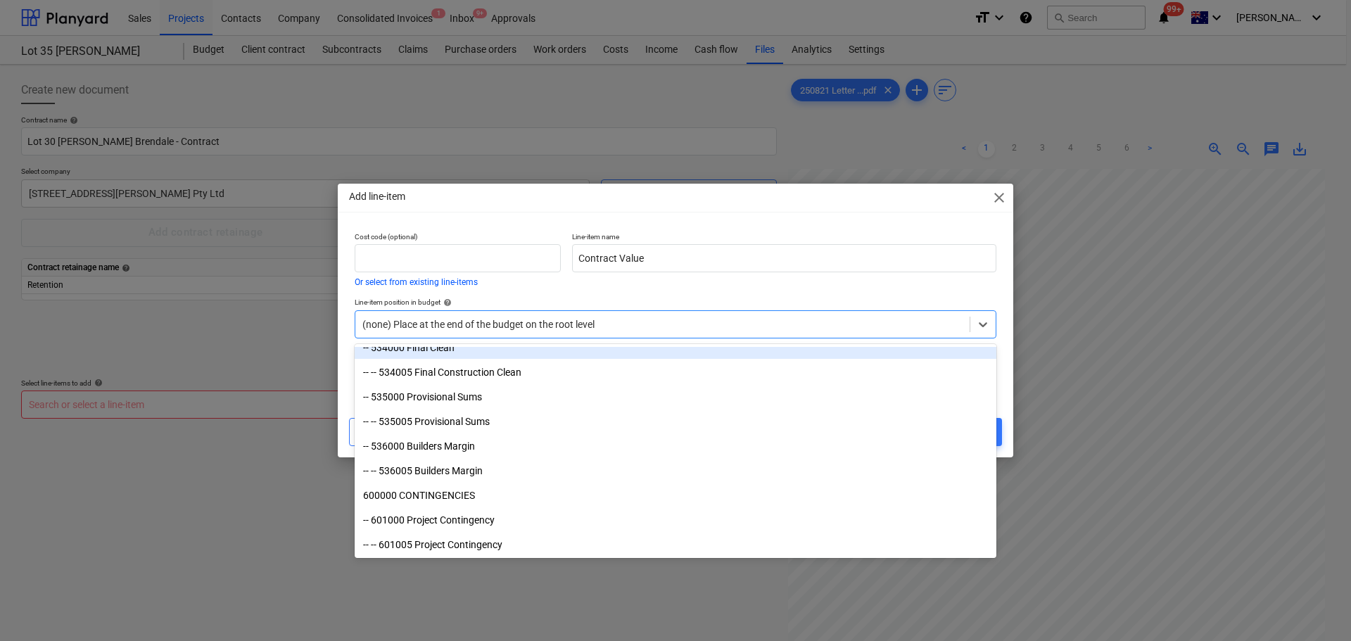
click at [676, 292] on div "Line-item position in budget help option -- 534000 Final Clean focused, 80 of 8…" at bounding box center [675, 317] width 653 height 51
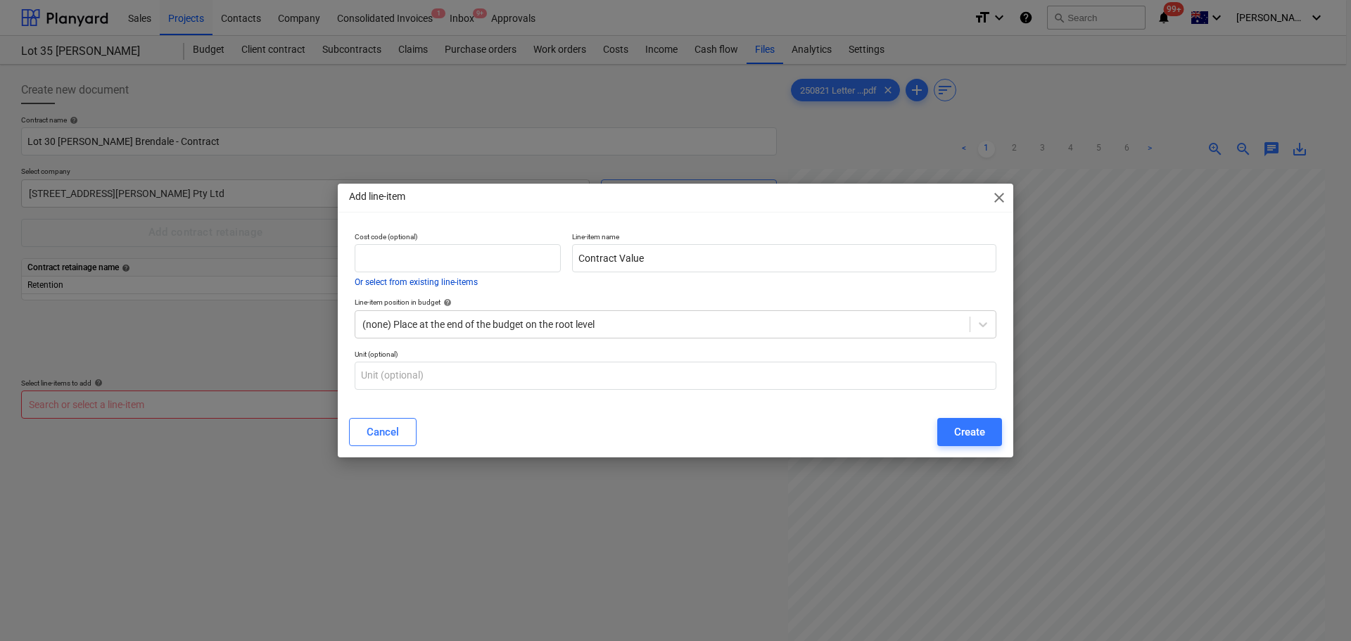
click at [457, 284] on button "Or select from existing line-items" at bounding box center [416, 282] width 123 height 8
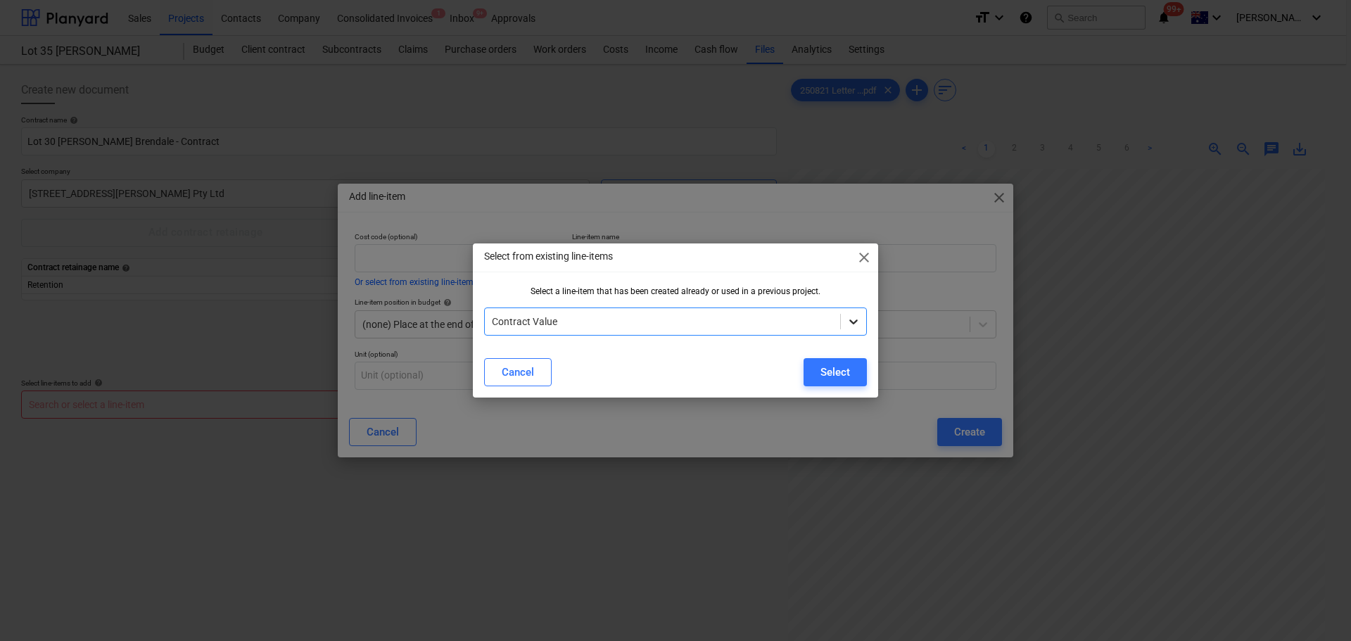
click at [844, 317] on div at bounding box center [853, 321] width 25 height 25
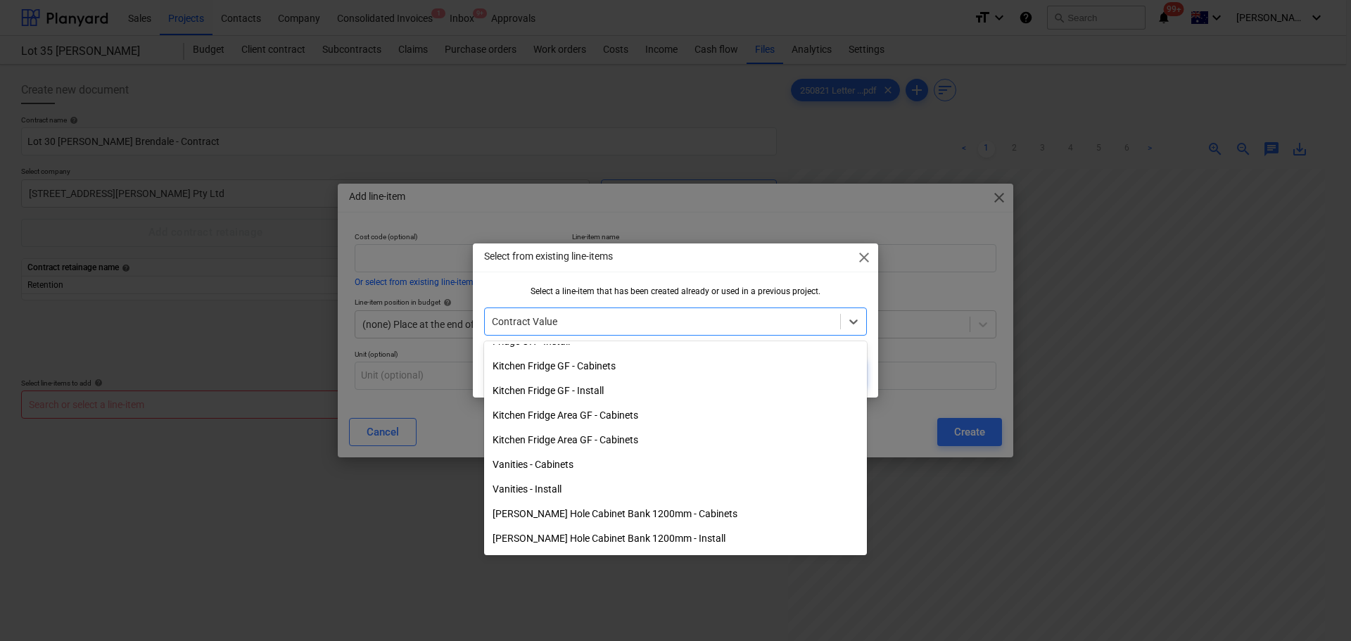
scroll to position [24330, 0]
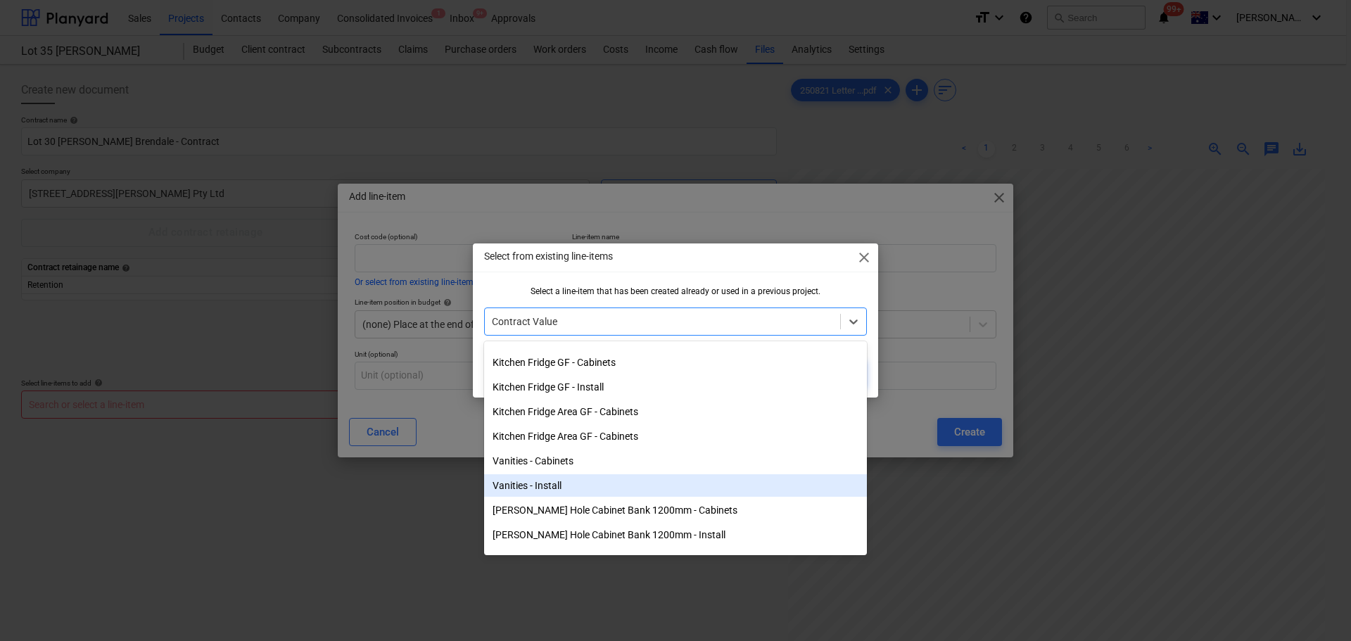
click at [867, 567] on body "Sales Projects Contacts Company Consolidated Invoices 1 Inbox 9+ Approvals form…" at bounding box center [675, 320] width 1351 height 641
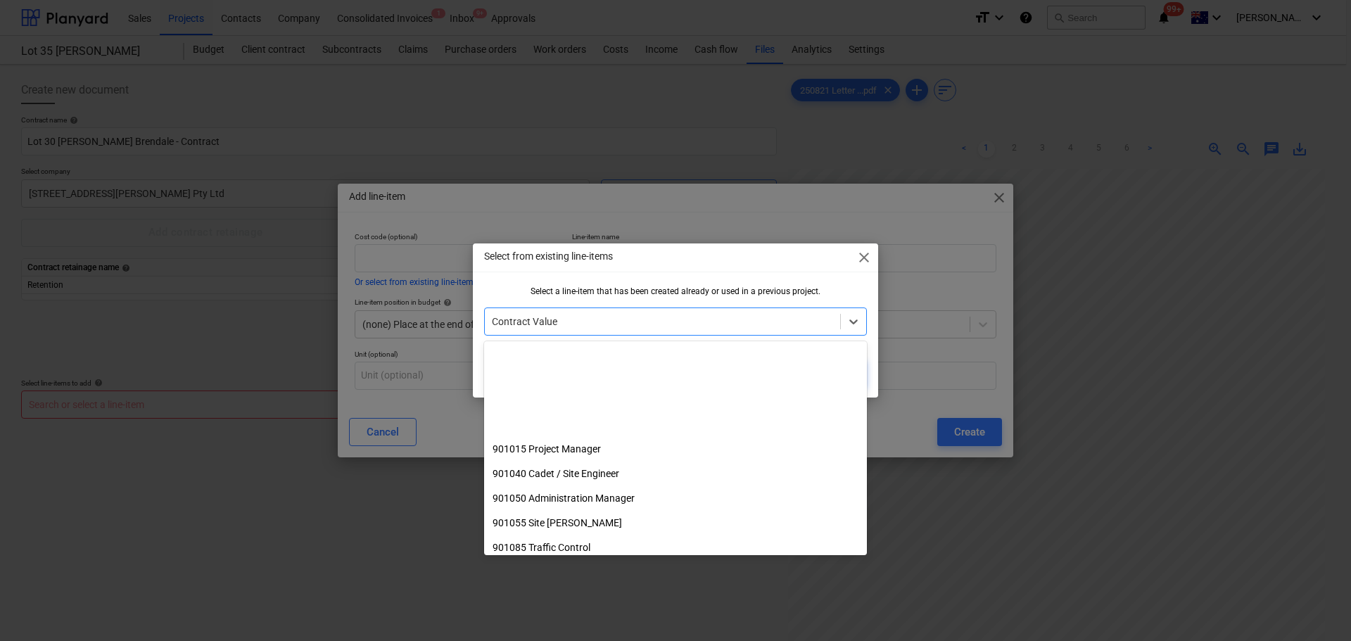
scroll to position [35644, 0]
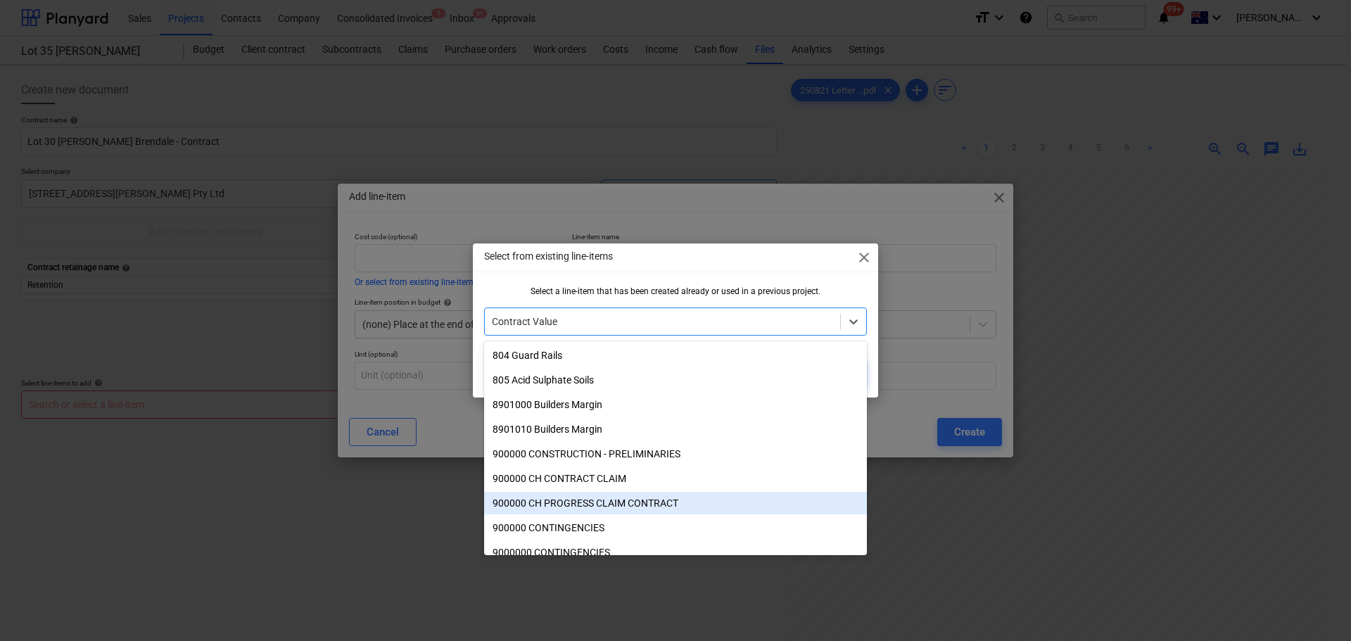
click at [591, 507] on div "900000 CH PROGRESS CLAIM CONTRACT" at bounding box center [675, 503] width 383 height 23
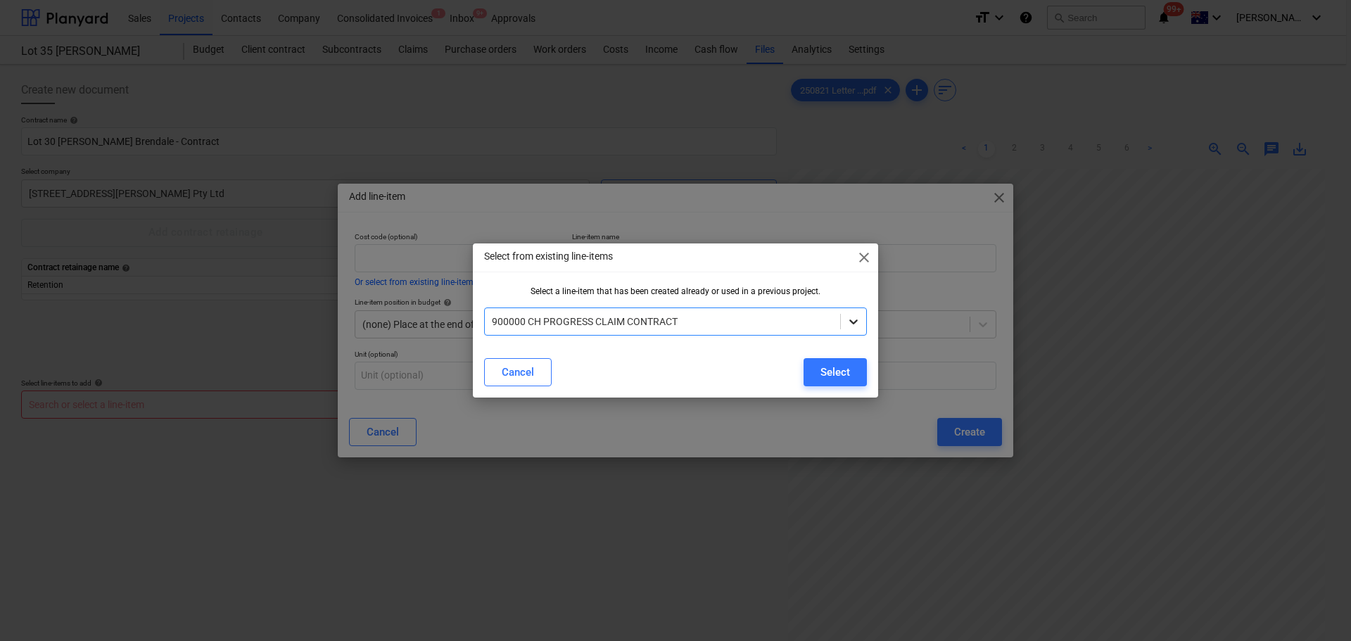
click at [855, 322] on icon at bounding box center [853, 322] width 8 height 5
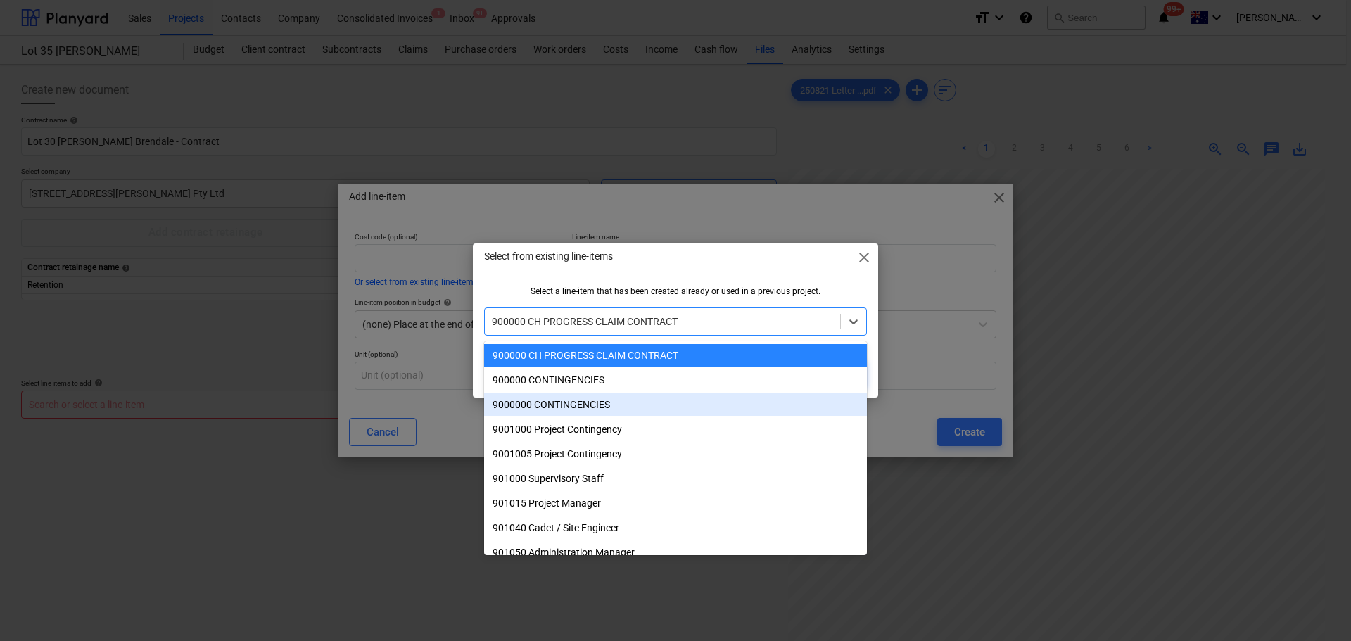
scroll to position [35721, 0]
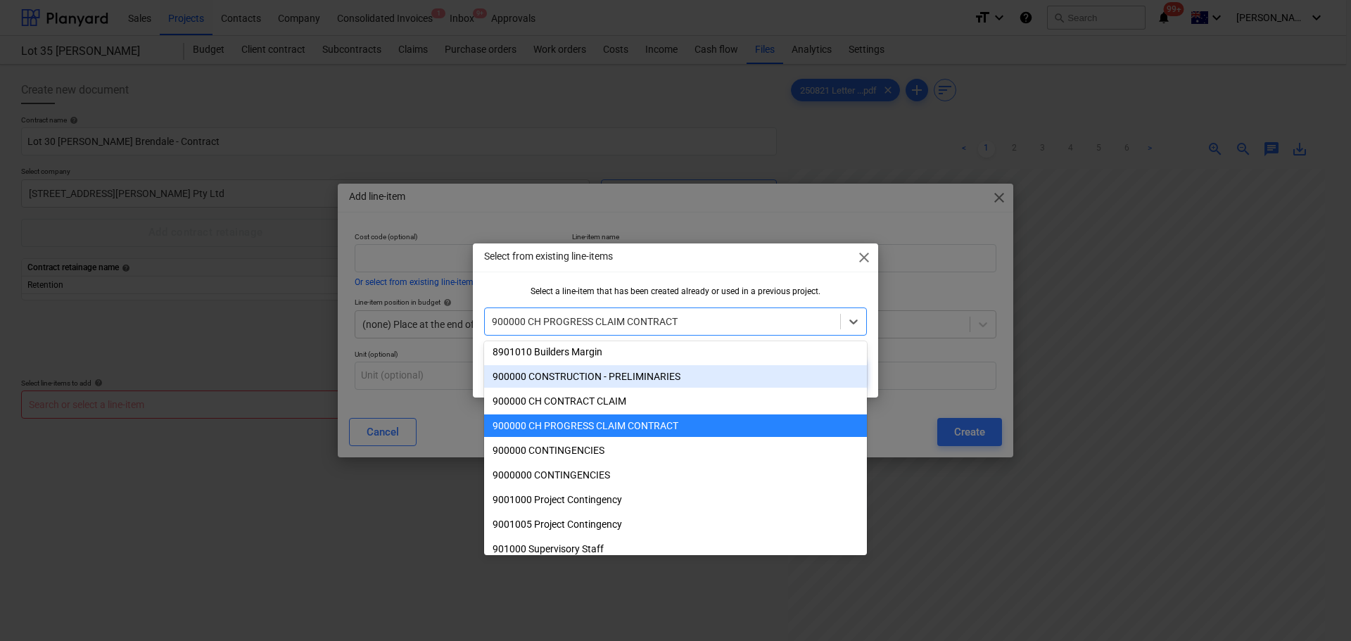
click at [931, 255] on div "Select from existing line-items close Select a line-item that has been created …" at bounding box center [675, 320] width 1351 height 641
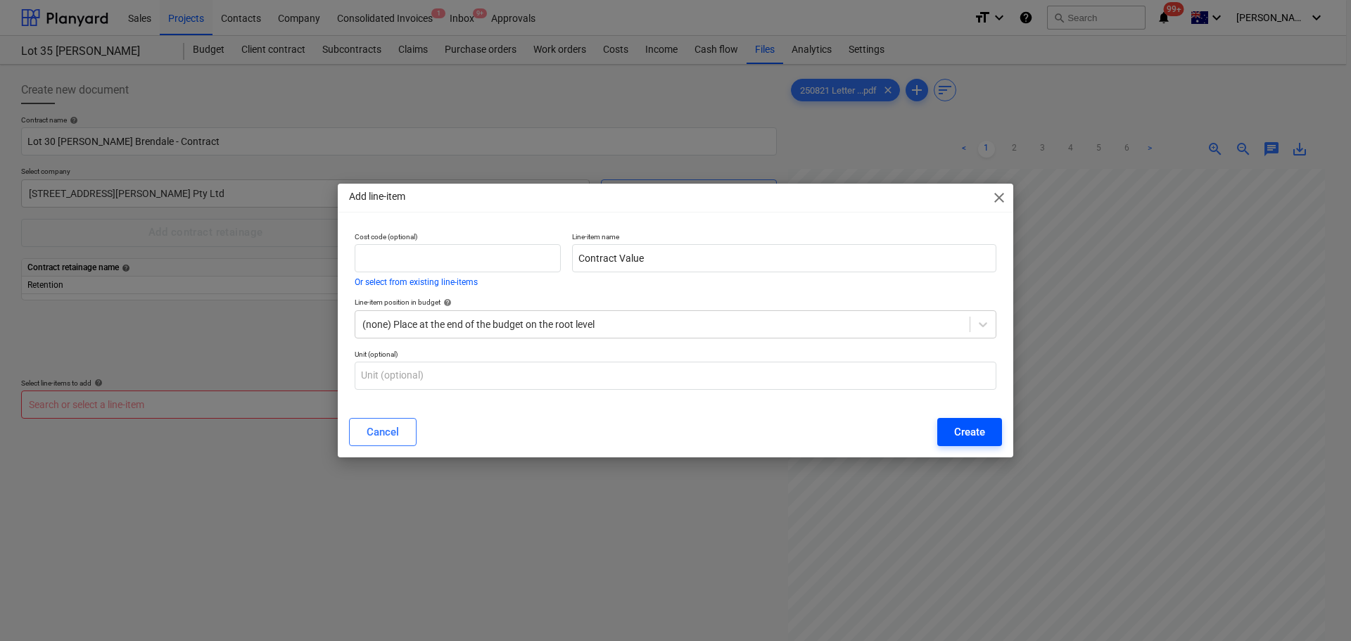
click at [981, 423] on div "Create" at bounding box center [969, 432] width 31 height 18
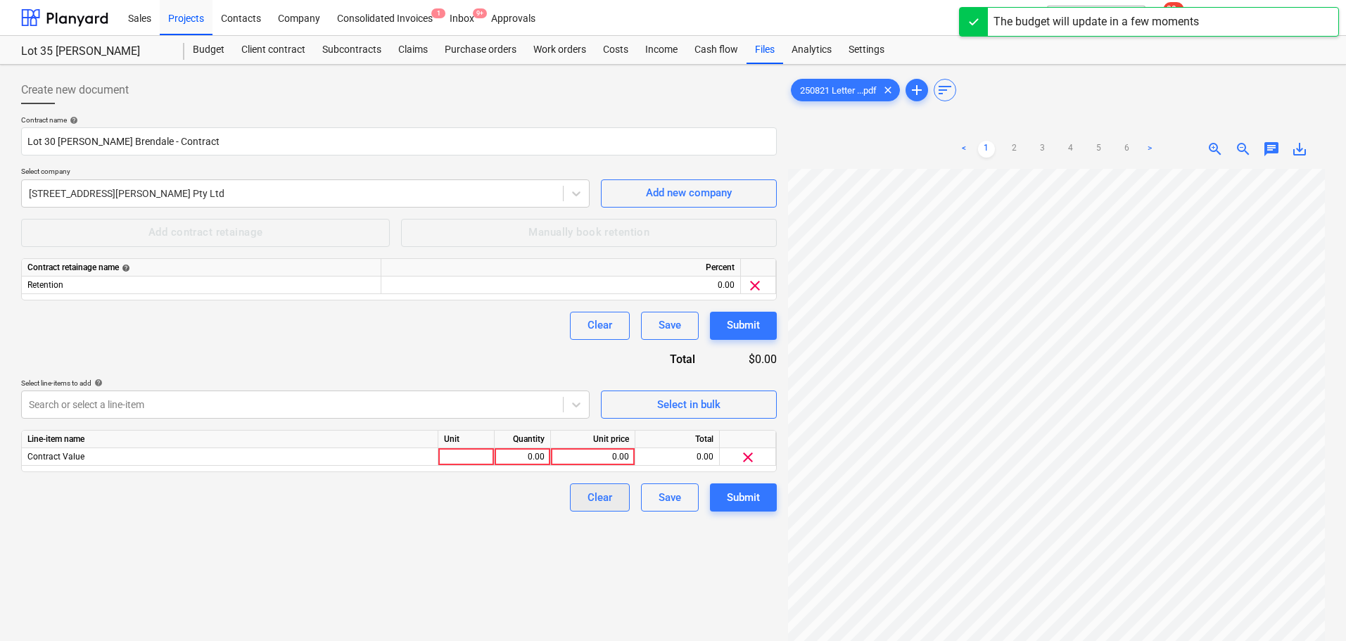
click at [619, 500] on button "Clear" at bounding box center [600, 498] width 60 height 28
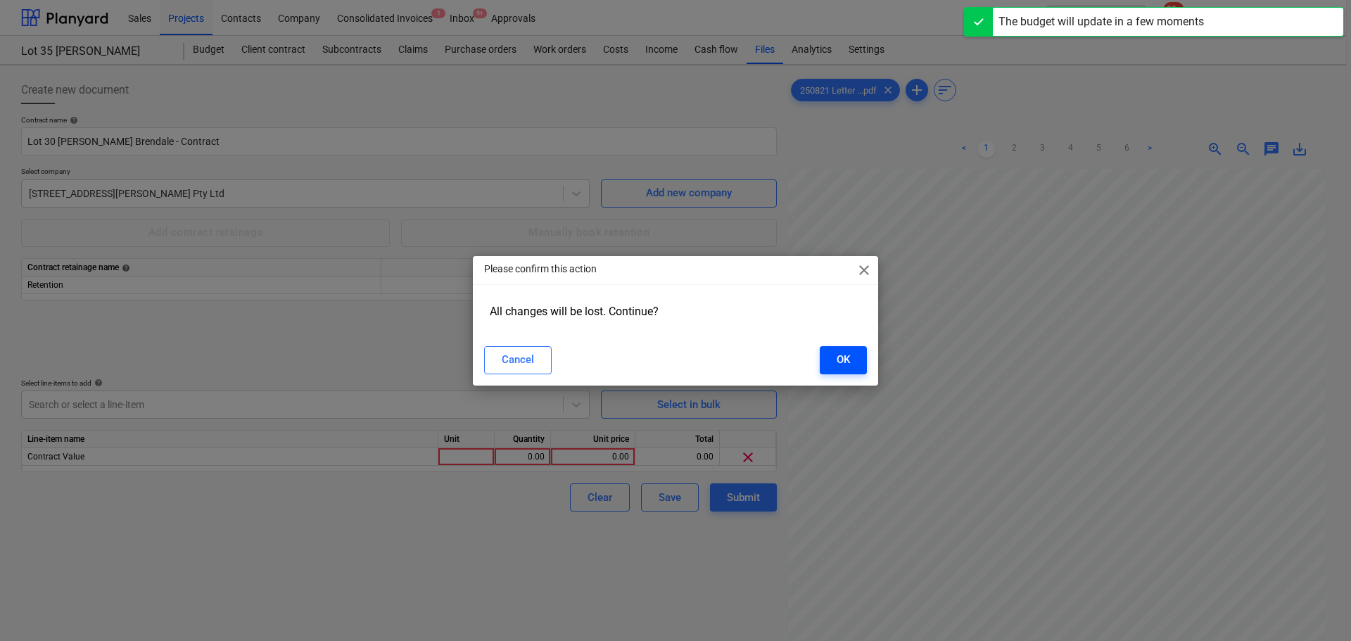
click at [850, 367] on button "OK" at bounding box center [843, 360] width 47 height 28
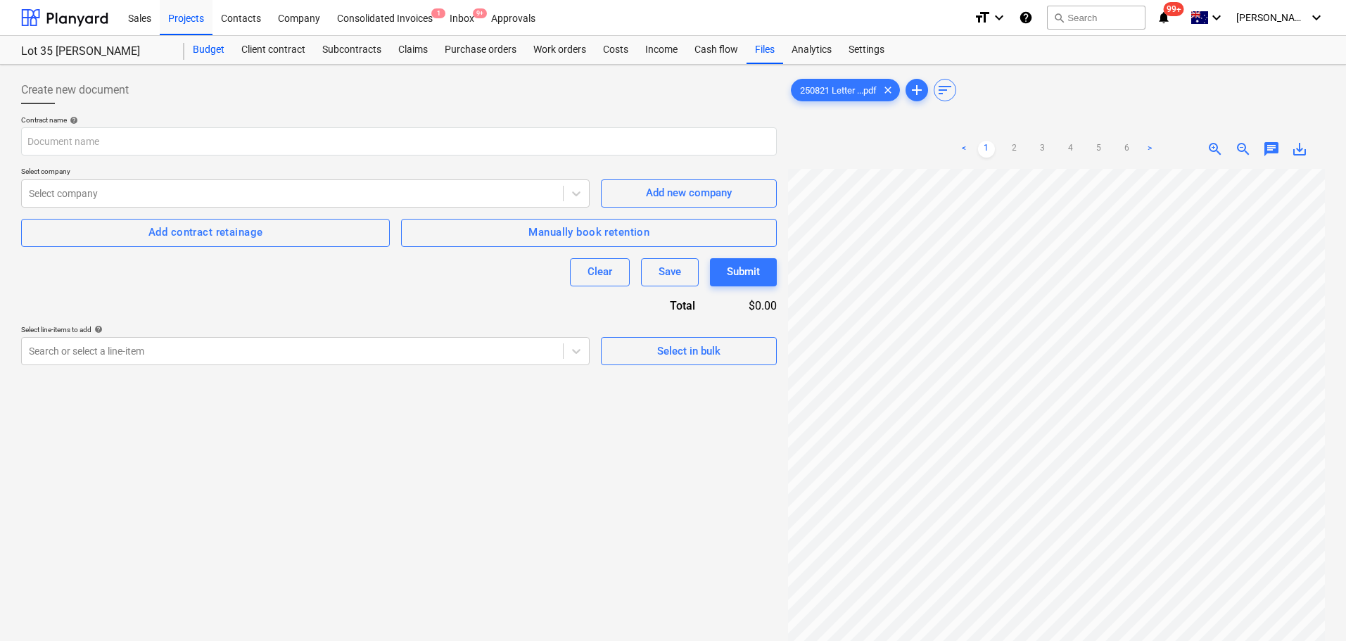
click at [208, 54] on div "Budget" at bounding box center [208, 50] width 49 height 28
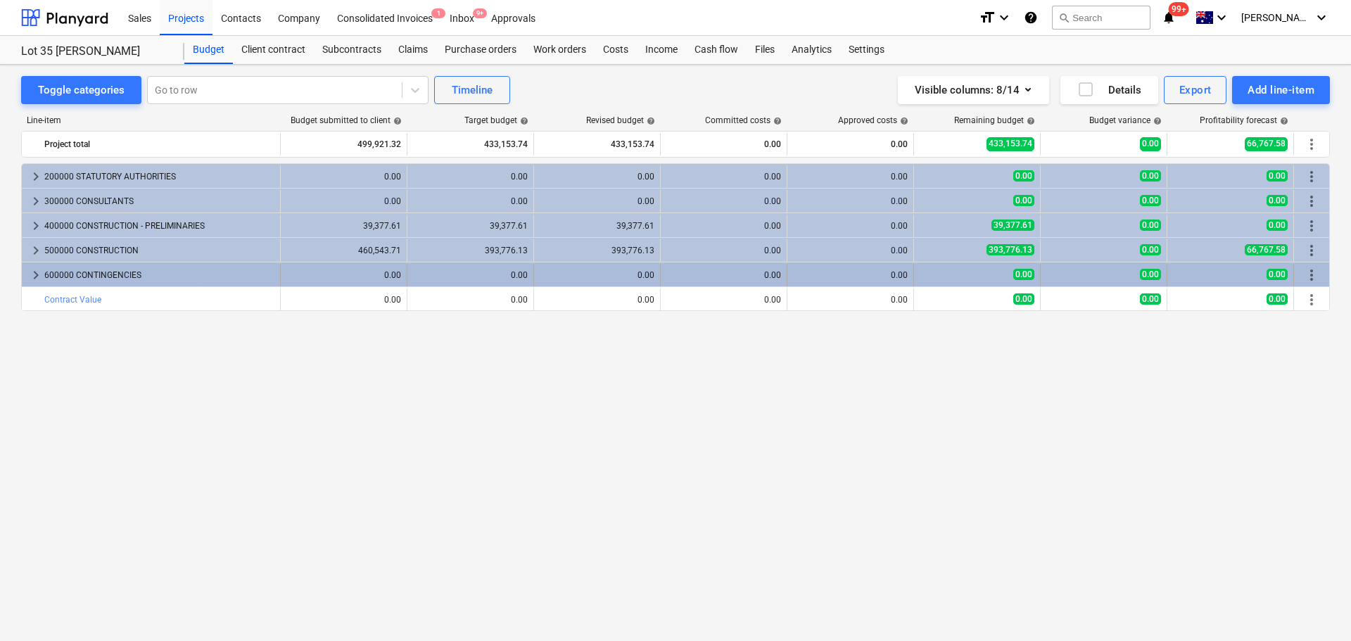
click at [26, 279] on div "keyboard_arrow_right 600000 CONTINGENCIES" at bounding box center [151, 275] width 259 height 23
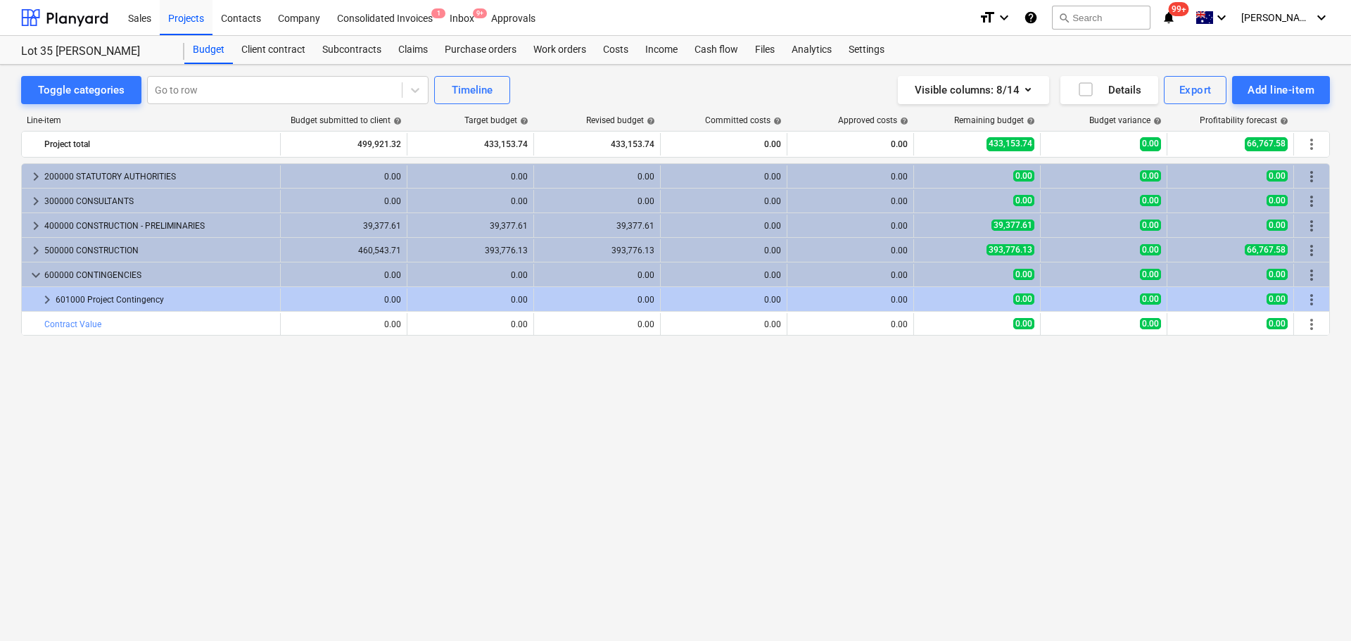
click at [26, 279] on div "keyboard_arrow_down 600000 CONTINGENCIES" at bounding box center [151, 275] width 259 height 23
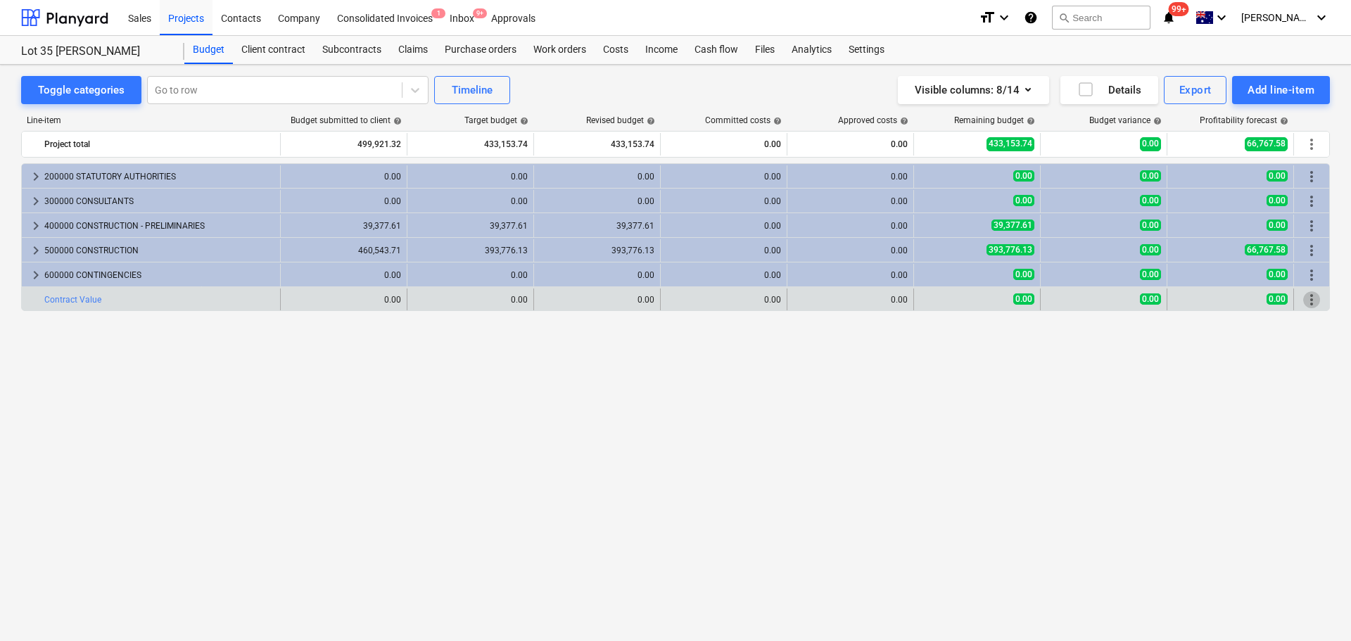
click at [1310, 298] on span "more_vert" at bounding box center [1311, 299] width 17 height 17
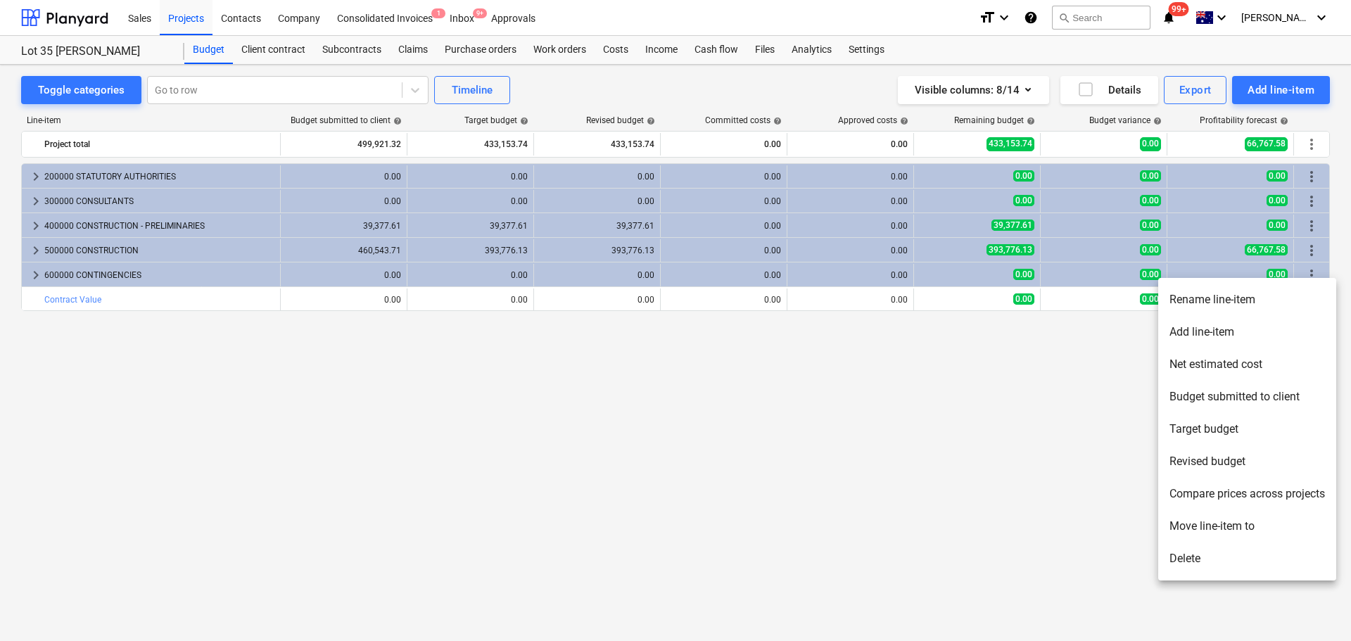
click at [1272, 91] on div at bounding box center [675, 320] width 1351 height 641
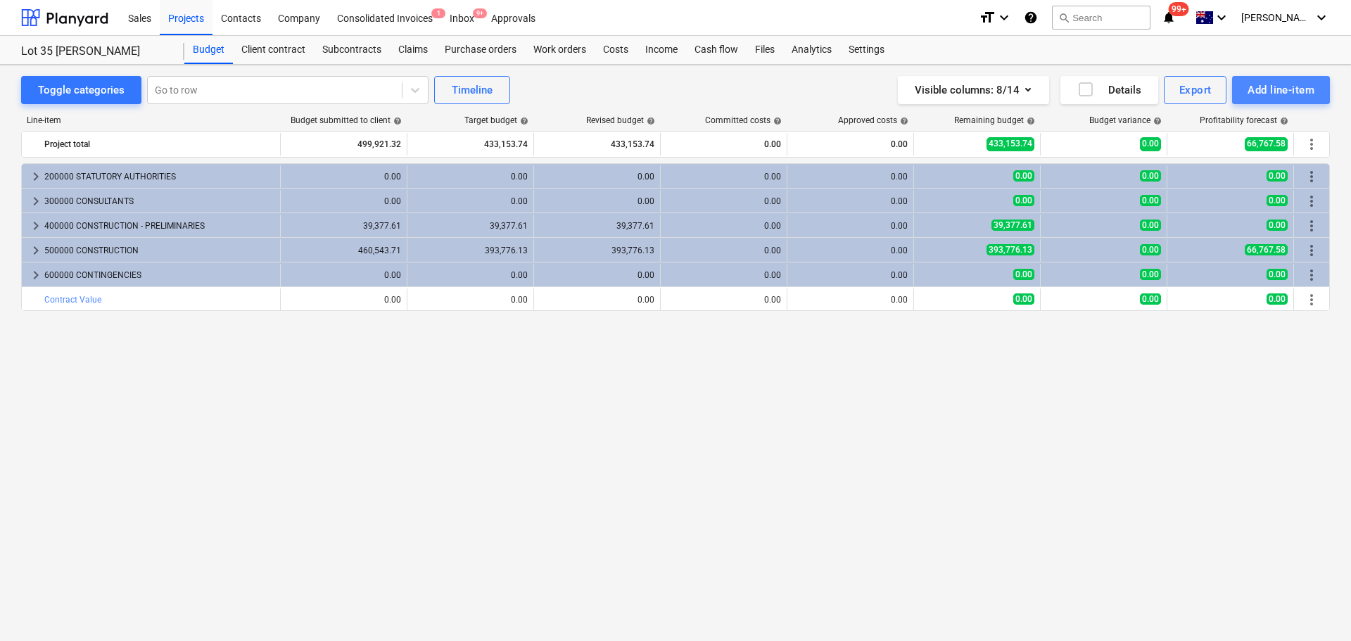
click at [1288, 94] on div "Add line-item" at bounding box center [1281, 90] width 67 height 18
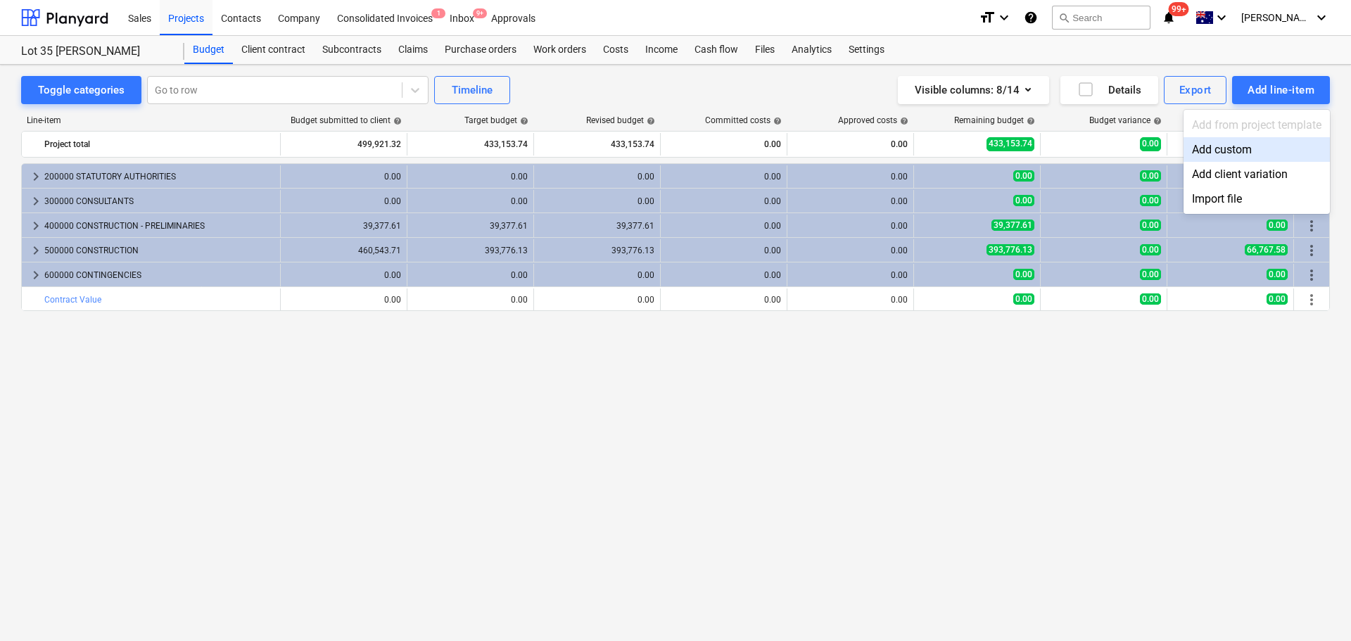
click at [1231, 150] on div "Add custom" at bounding box center [1257, 149] width 146 height 25
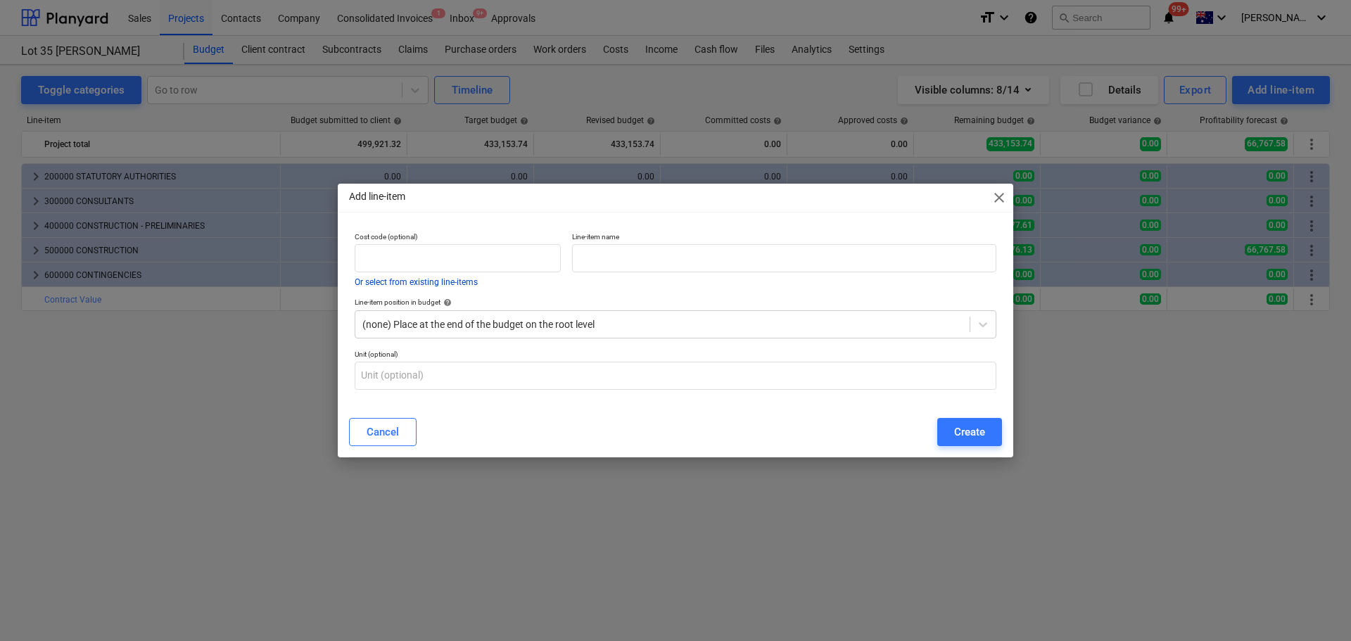
click at [450, 281] on button "Or select from existing line-items" at bounding box center [416, 282] width 123 height 8
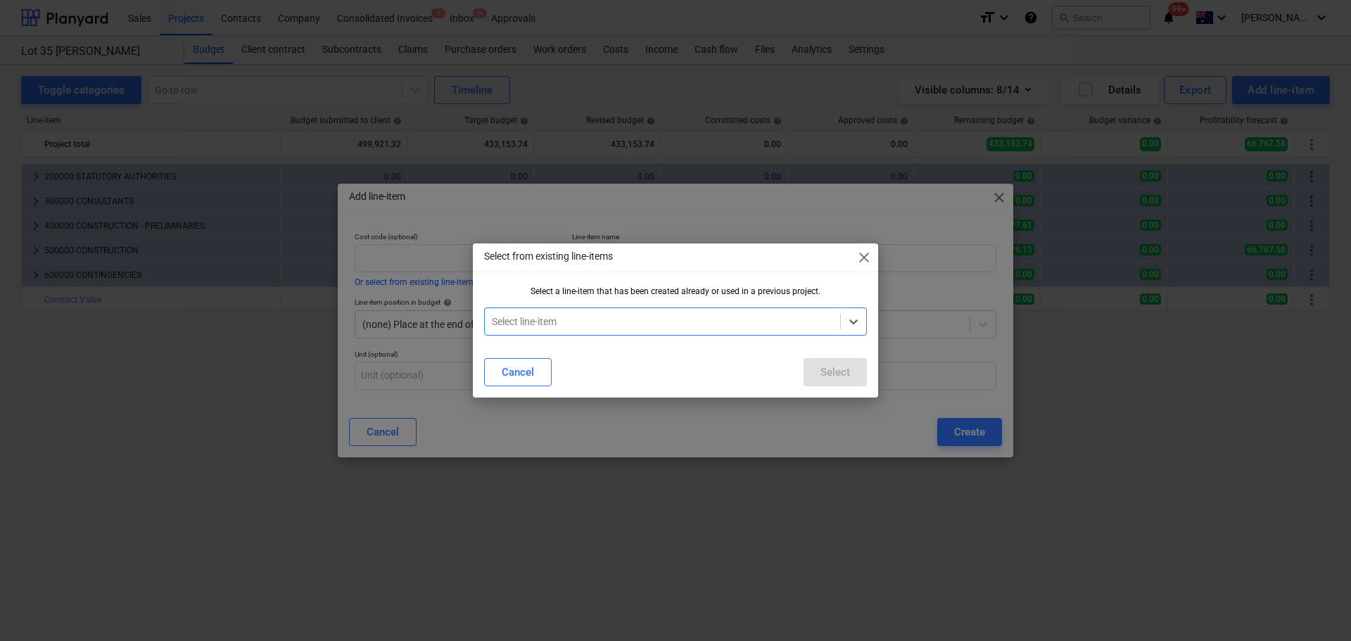
type input "o"
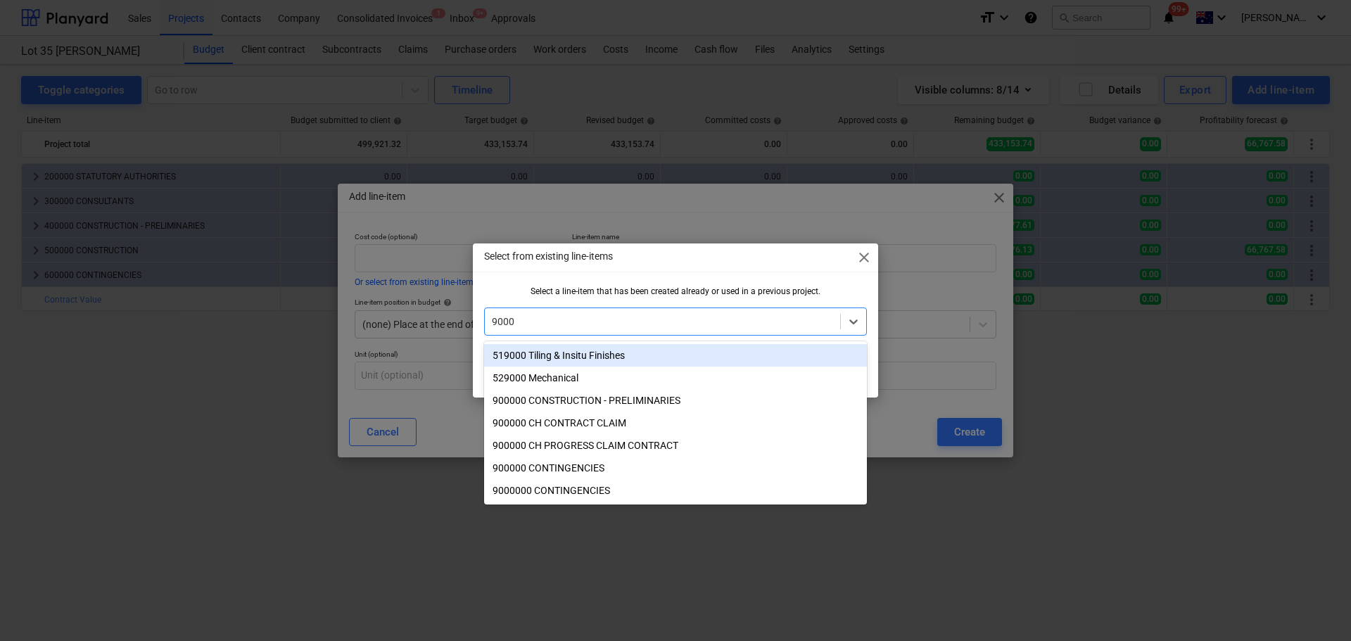
type input "90000"
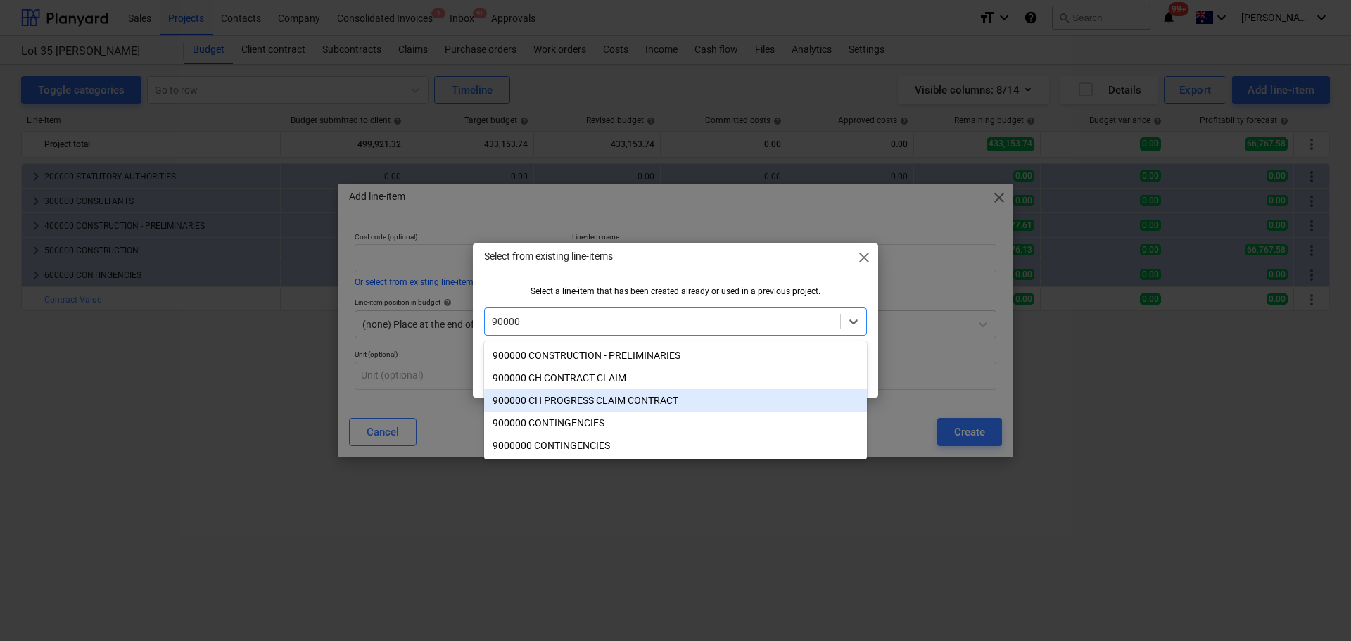
click at [658, 407] on div "900000 CH PROGRESS CLAIM CONTRACT" at bounding box center [675, 400] width 383 height 23
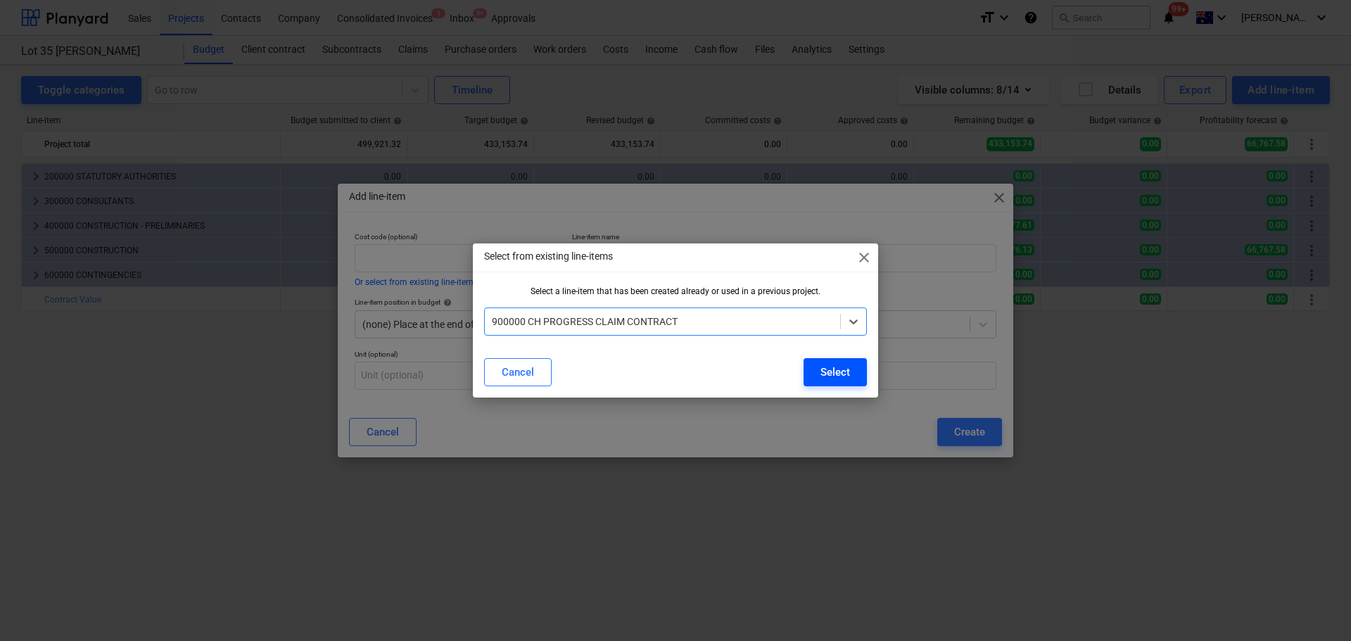
click at [822, 370] on div "Select" at bounding box center [836, 372] width 30 height 18
type input "900000"
type input "CH PROGRESS CLAIM CONTRACT"
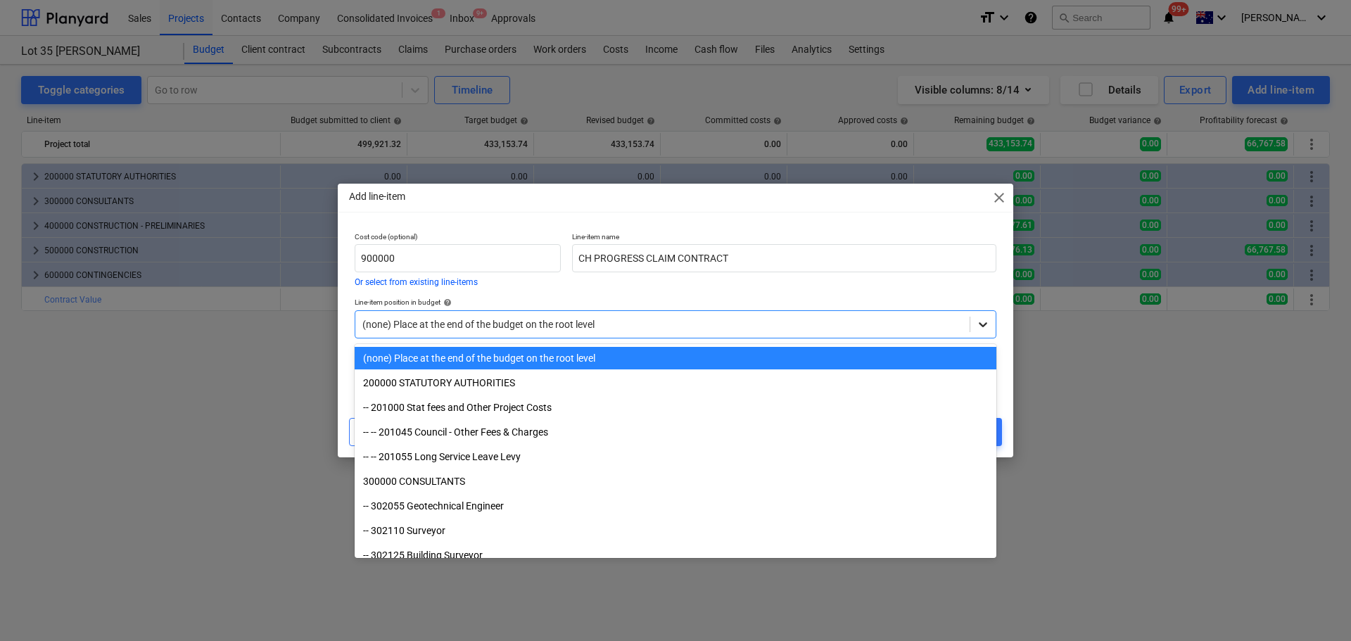
click at [992, 325] on div at bounding box center [983, 324] width 25 height 25
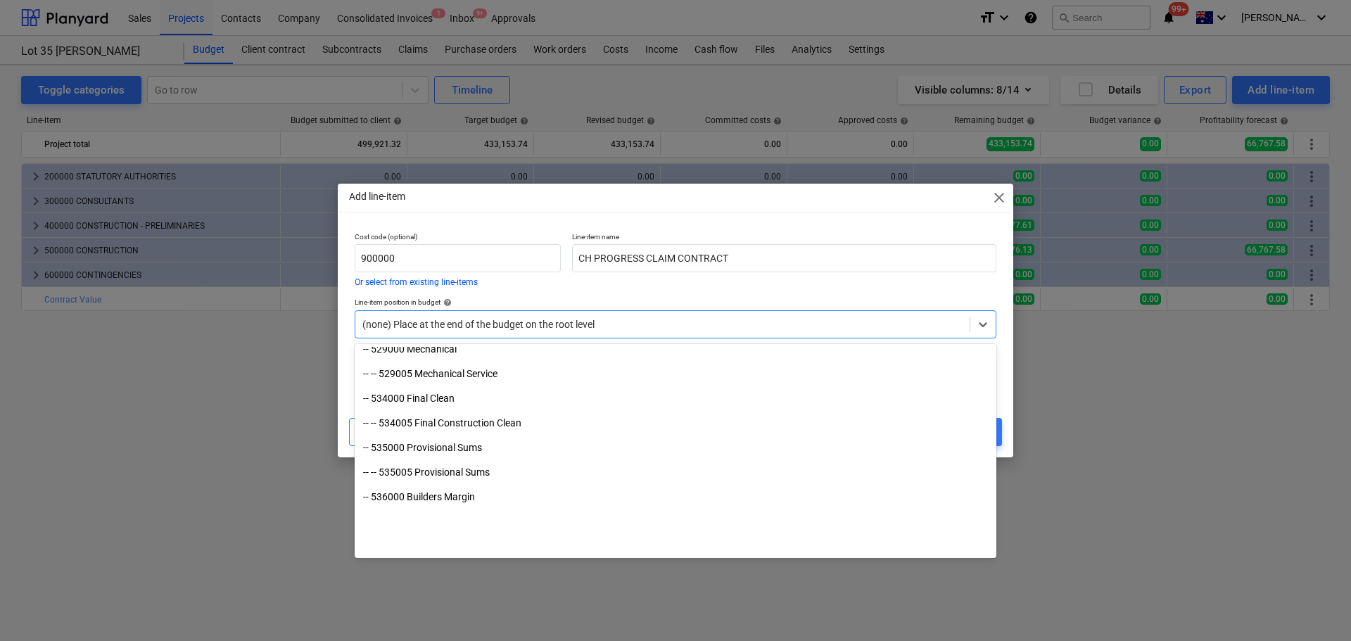
scroll to position [1981, 0]
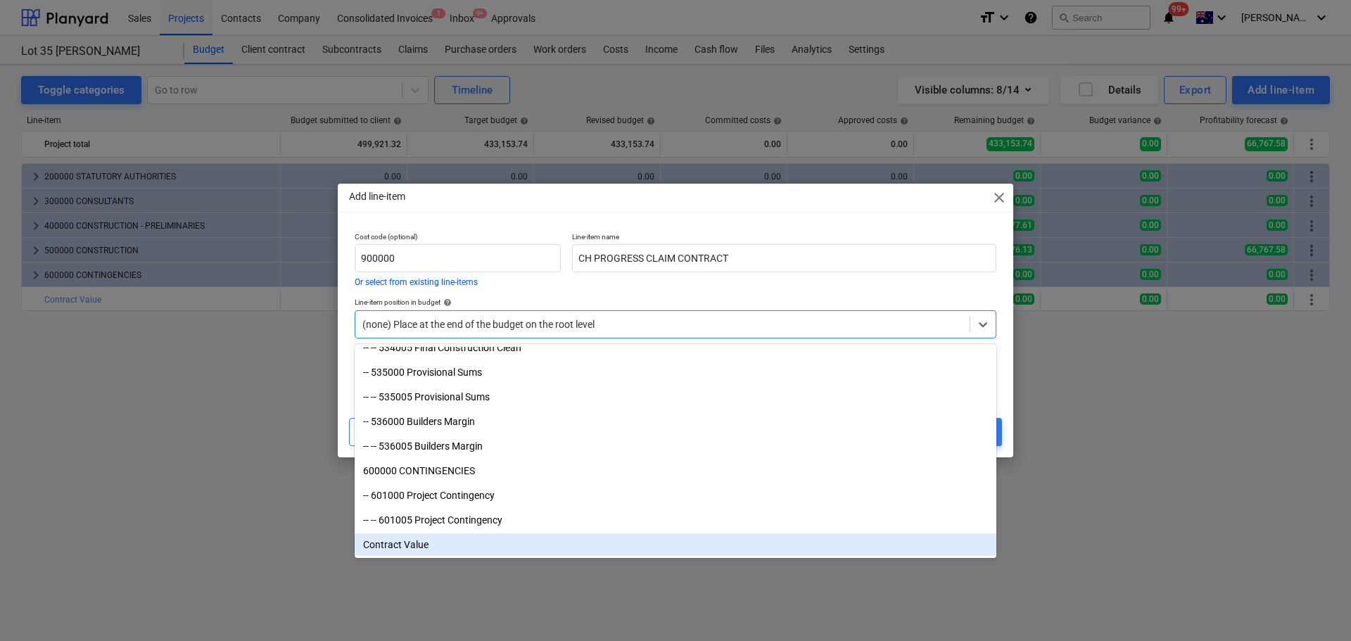
click at [441, 543] on div "Contract Value" at bounding box center [676, 544] width 642 height 23
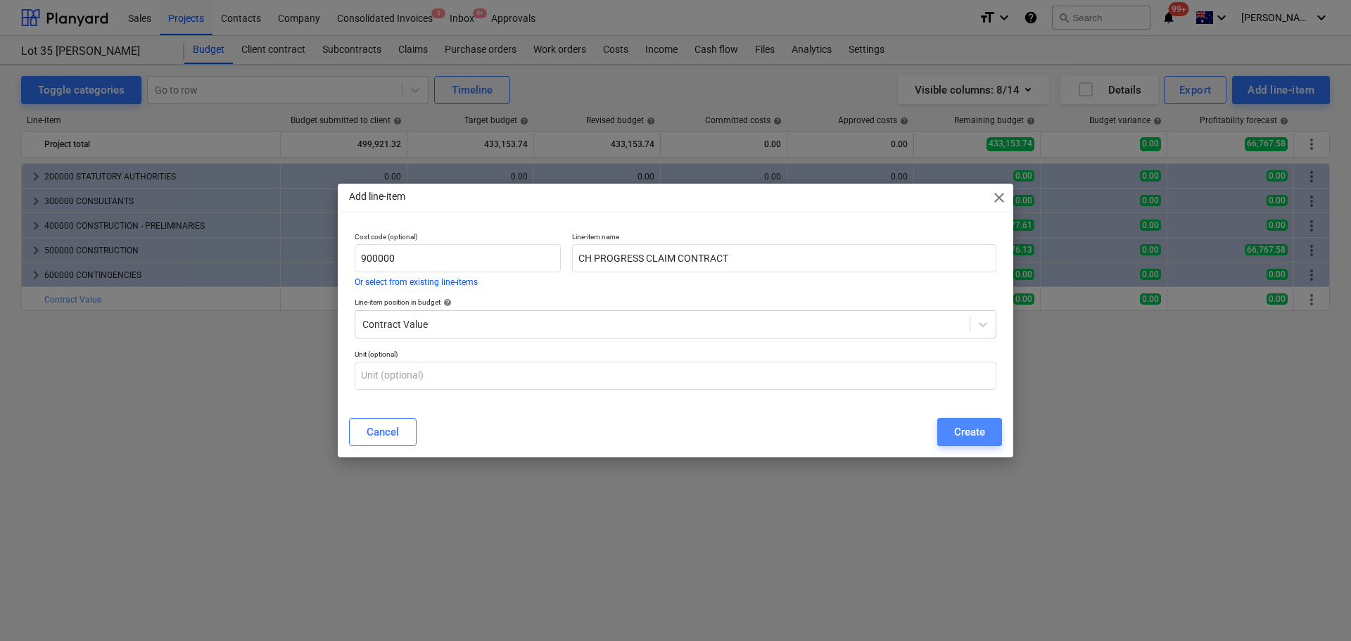
click at [990, 427] on button "Create" at bounding box center [969, 432] width 65 height 28
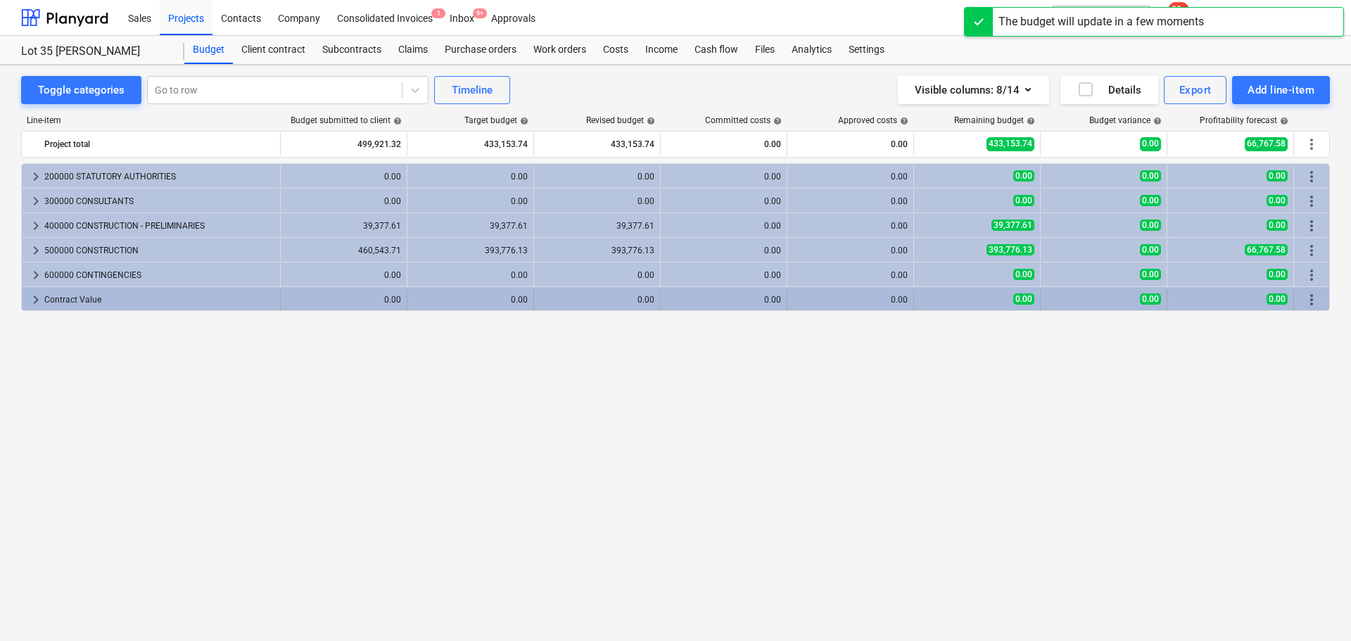
click at [31, 301] on span "keyboard_arrow_right" at bounding box center [35, 299] width 17 height 17
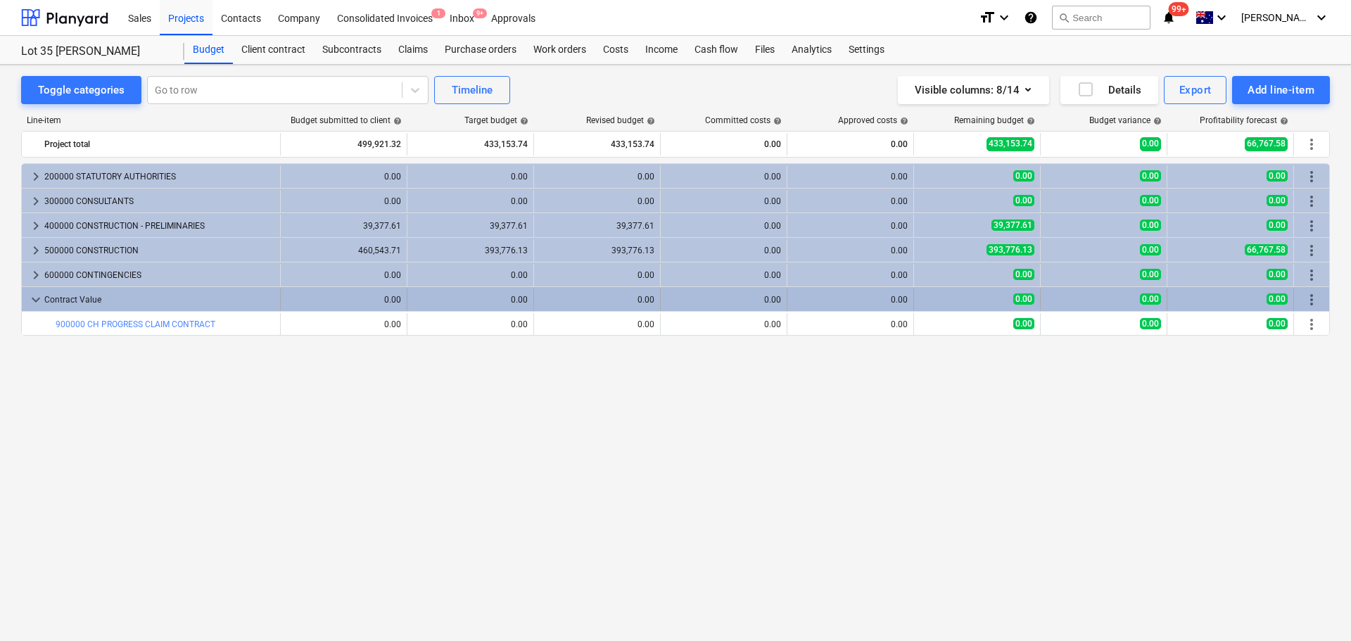
click at [1312, 298] on span "more_vert" at bounding box center [1311, 299] width 17 height 17
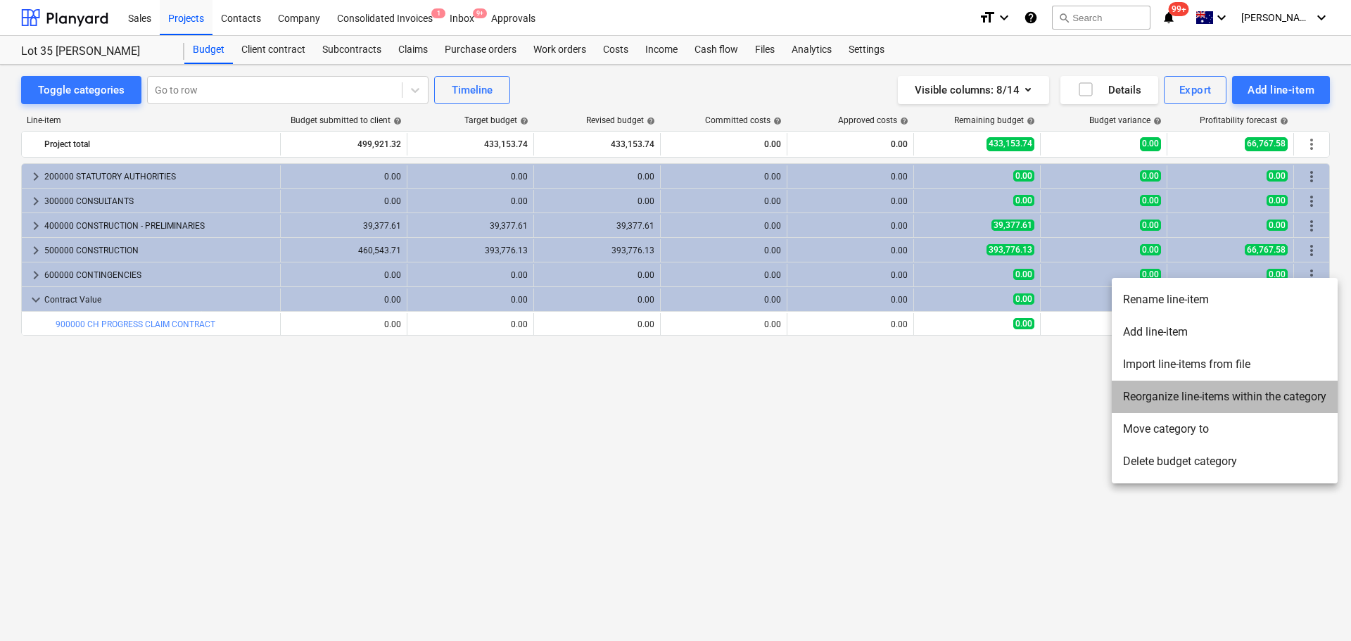
click at [1230, 398] on li "Reorganize line-items within the category" at bounding box center [1225, 397] width 226 height 32
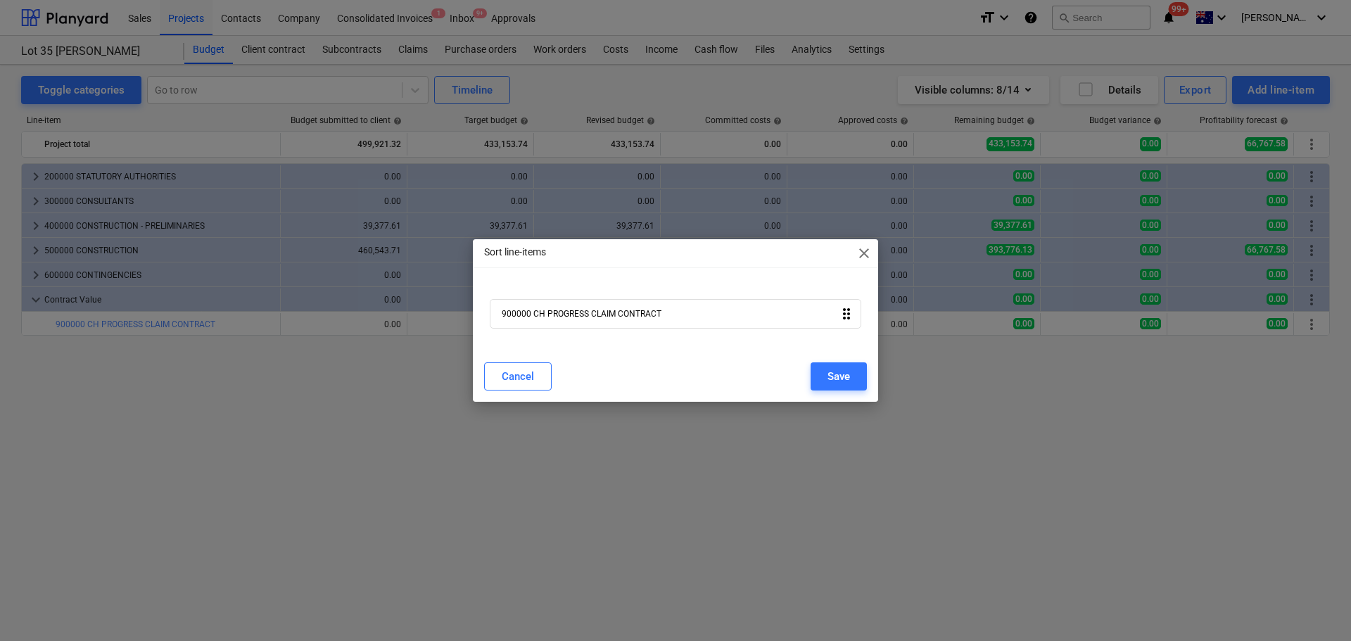
click at [852, 317] on icon "drag_indicator" at bounding box center [846, 313] width 17 height 17
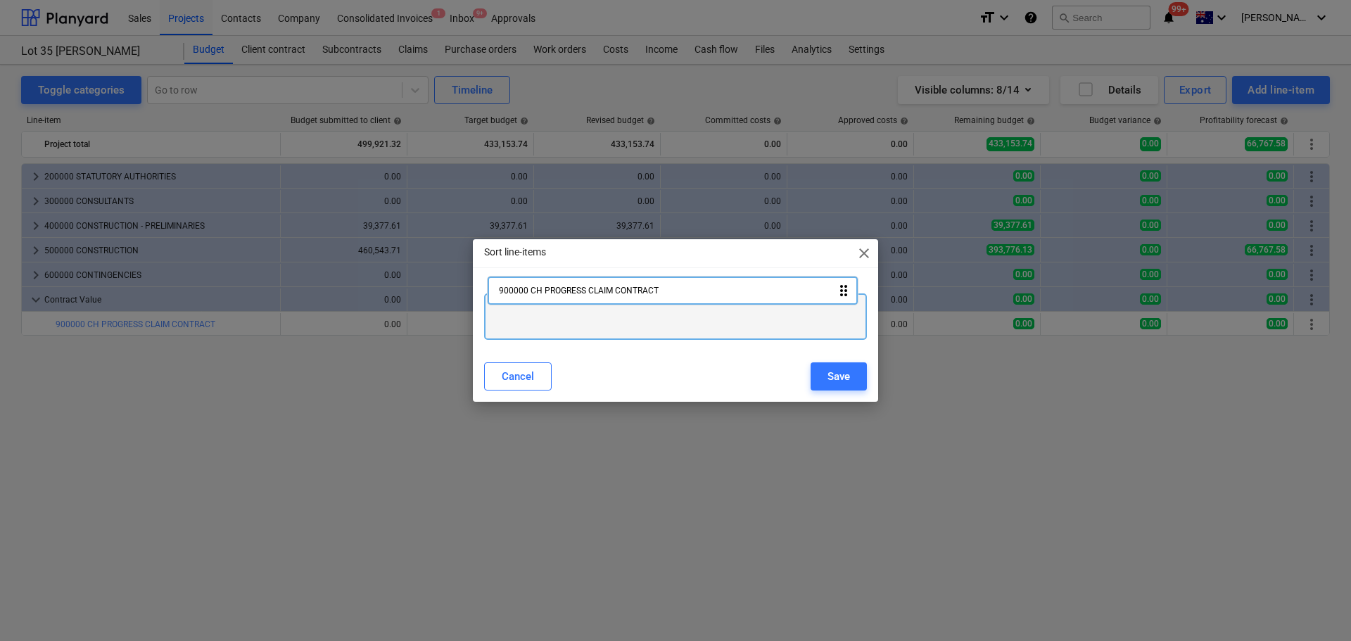
drag, startPoint x: 852, startPoint y: 317, endPoint x: 849, endPoint y: 265, distance: 52.1
click at [845, 258] on div "Sort line-items close 900000 CH PROGRESS CLAIM CONTRACT drag_indicator Cancel S…" at bounding box center [675, 320] width 405 height 163
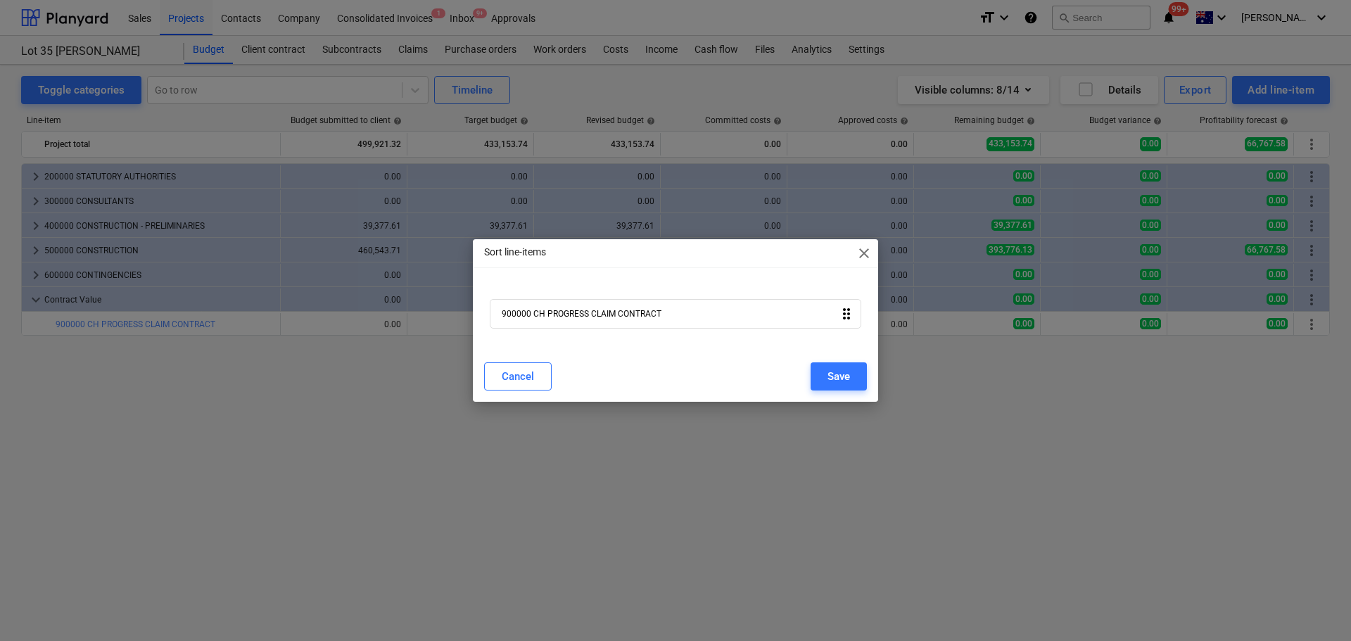
click at [861, 252] on span "close" at bounding box center [864, 253] width 17 height 17
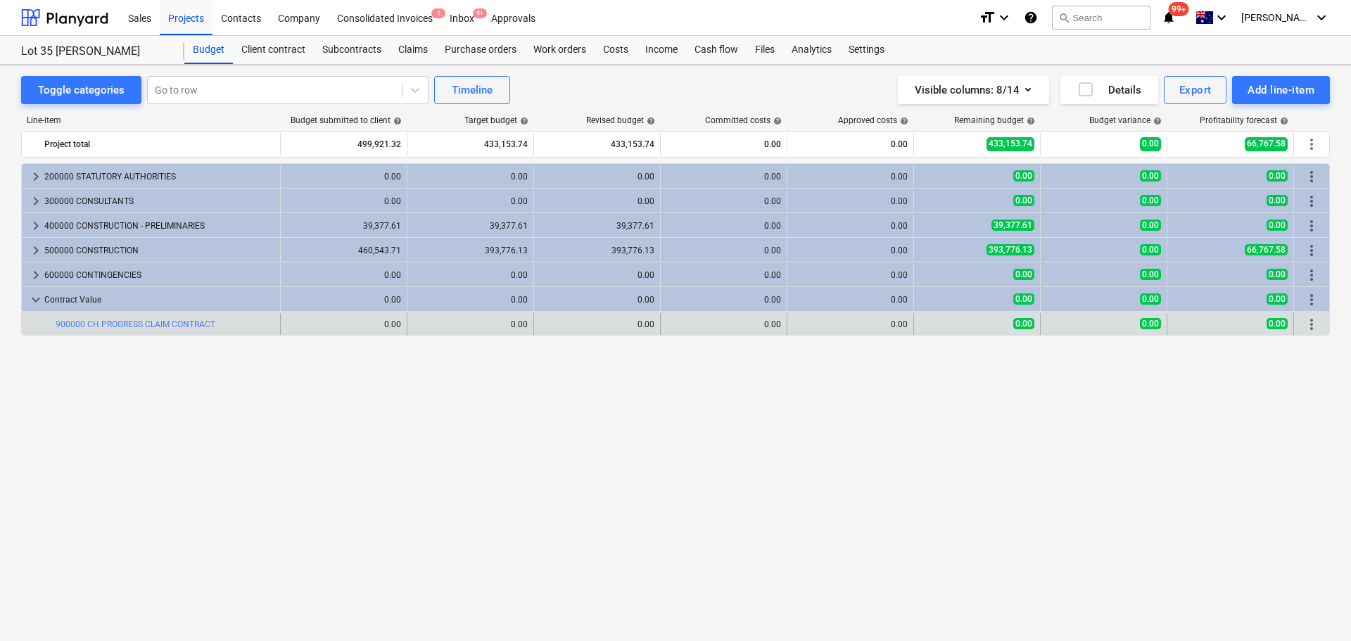
click at [1306, 319] on span "more_vert" at bounding box center [1311, 324] width 17 height 17
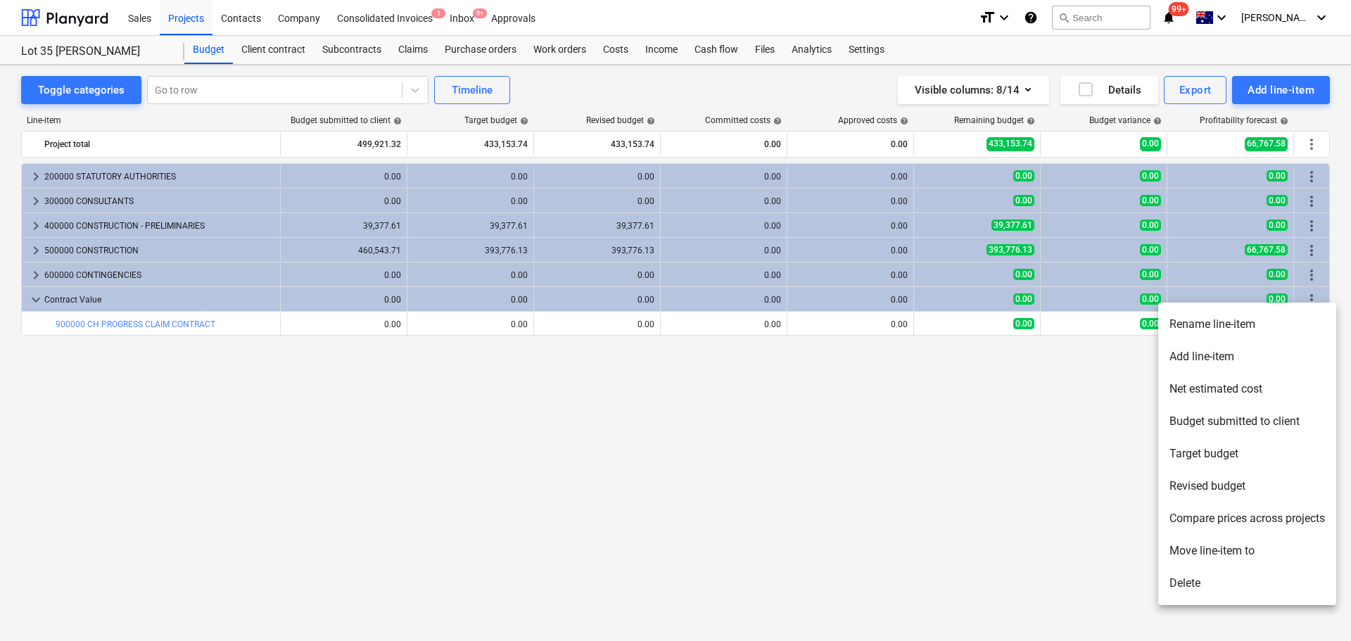
click at [1244, 555] on li "Move line-item to" at bounding box center [1247, 551] width 178 height 32
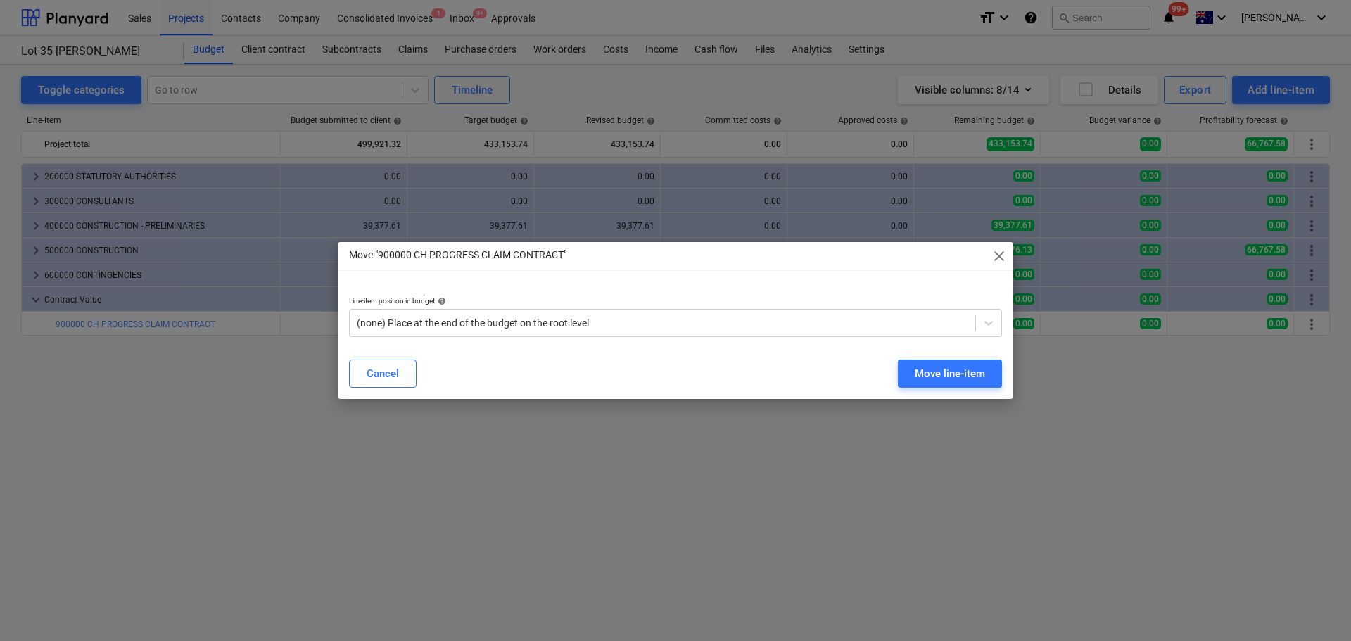
click at [1008, 255] on div "Move "900000 CH PROGRESS CLAIM CONTRACT" close" at bounding box center [676, 256] width 676 height 28
click at [1002, 250] on span "close" at bounding box center [999, 256] width 17 height 17
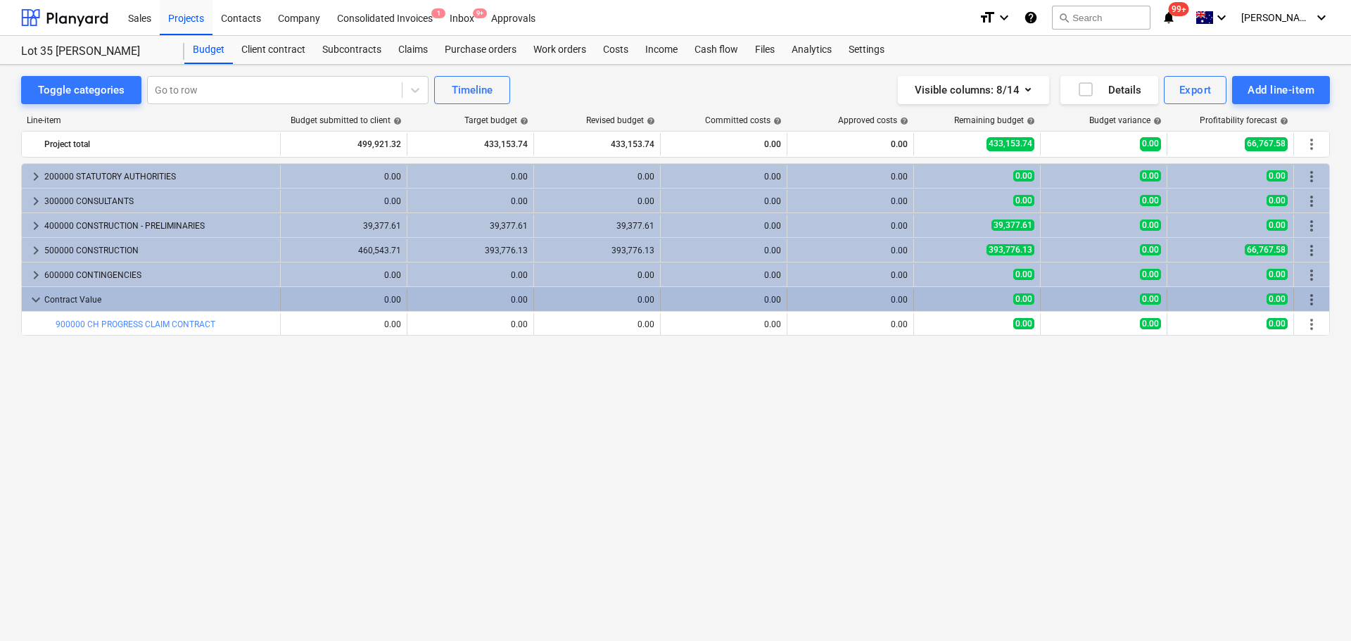
click at [1313, 301] on span "more_vert" at bounding box center [1311, 299] width 17 height 17
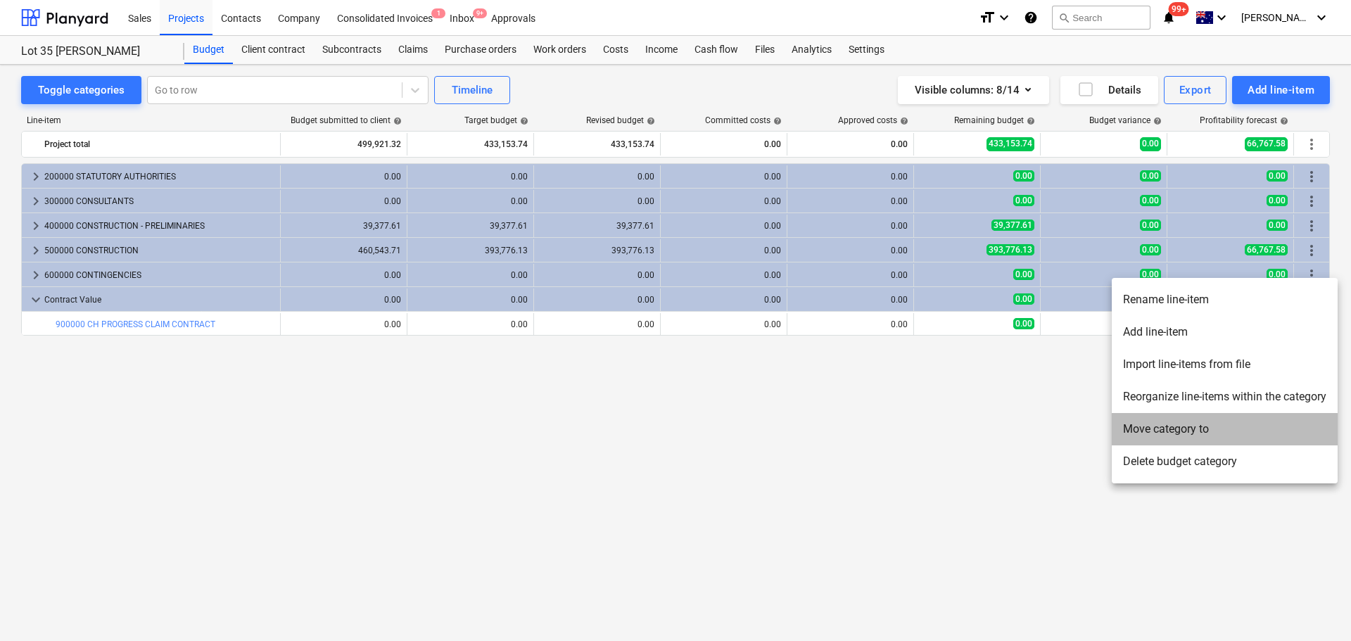
click at [1198, 431] on li "Move category to" at bounding box center [1225, 429] width 226 height 32
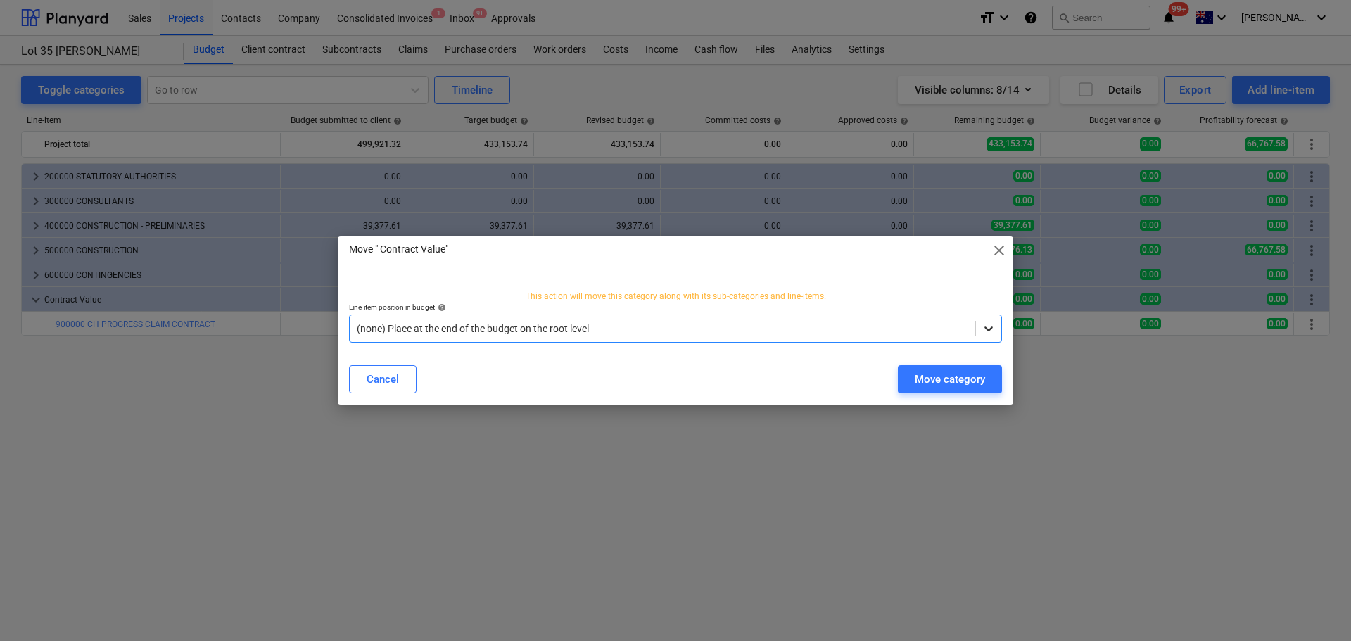
click at [994, 331] on icon at bounding box center [989, 329] width 14 height 14
click at [940, 374] on div "Move category" at bounding box center [950, 379] width 70 height 18
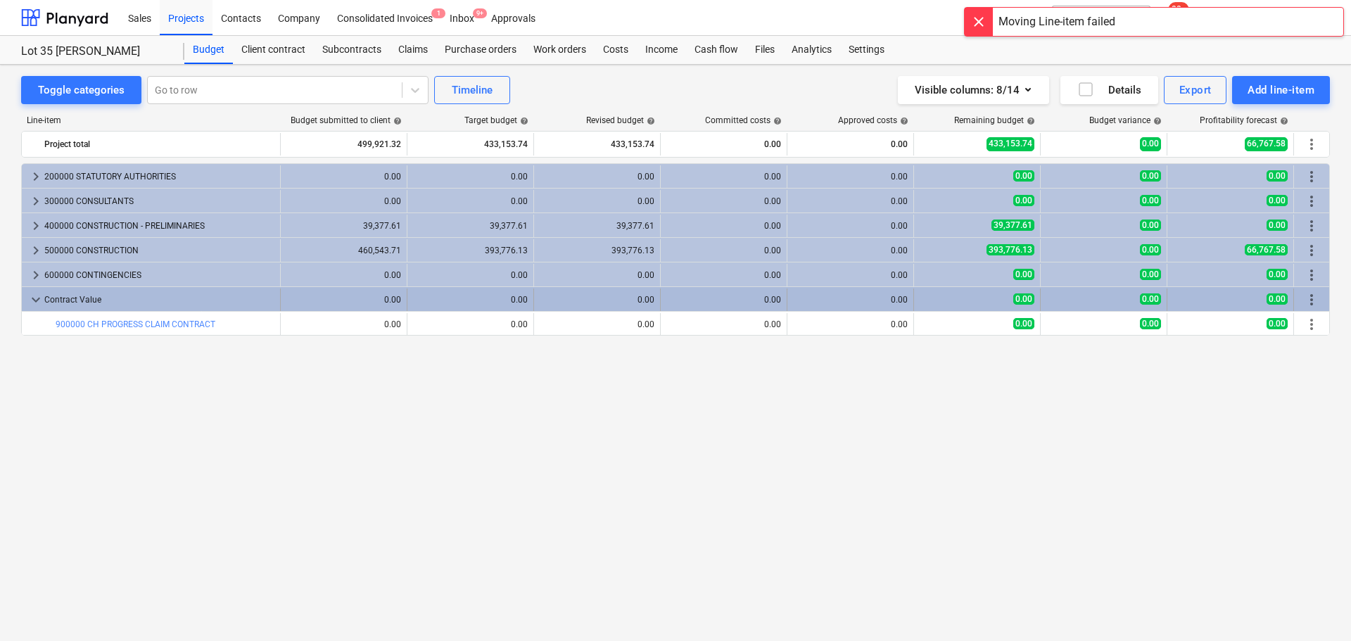
click at [1310, 301] on span "more_vert" at bounding box center [1311, 299] width 17 height 17
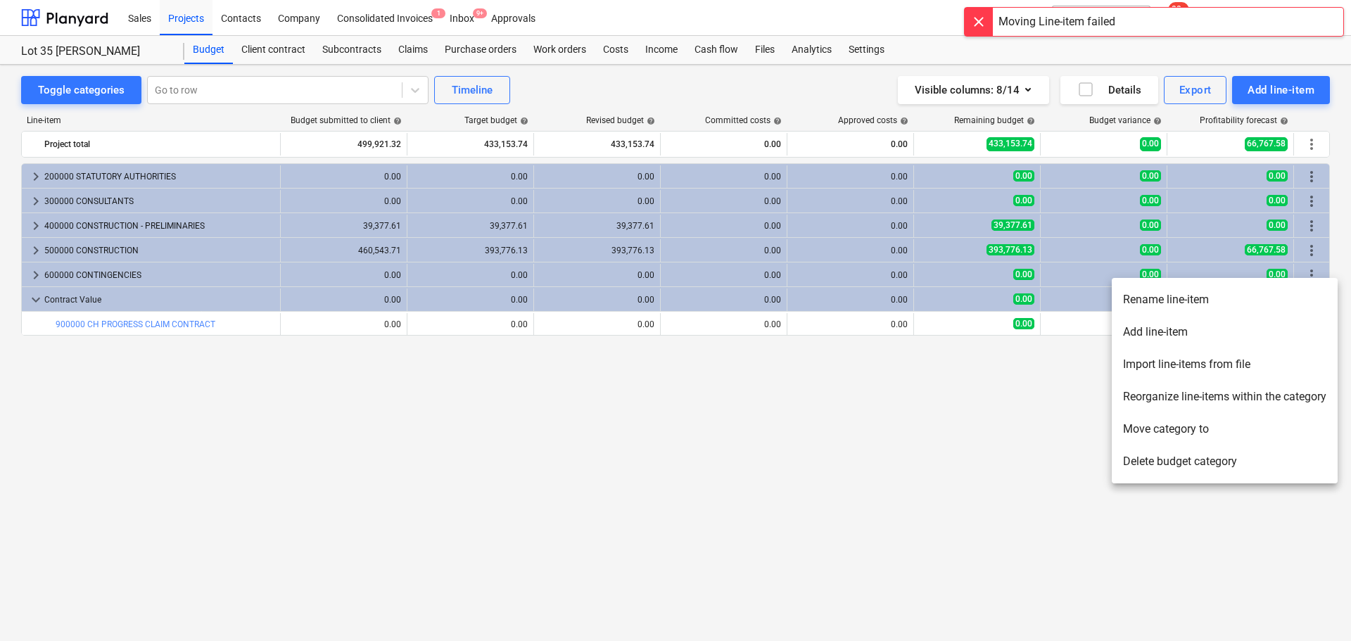
click at [967, 456] on div at bounding box center [675, 320] width 1351 height 641
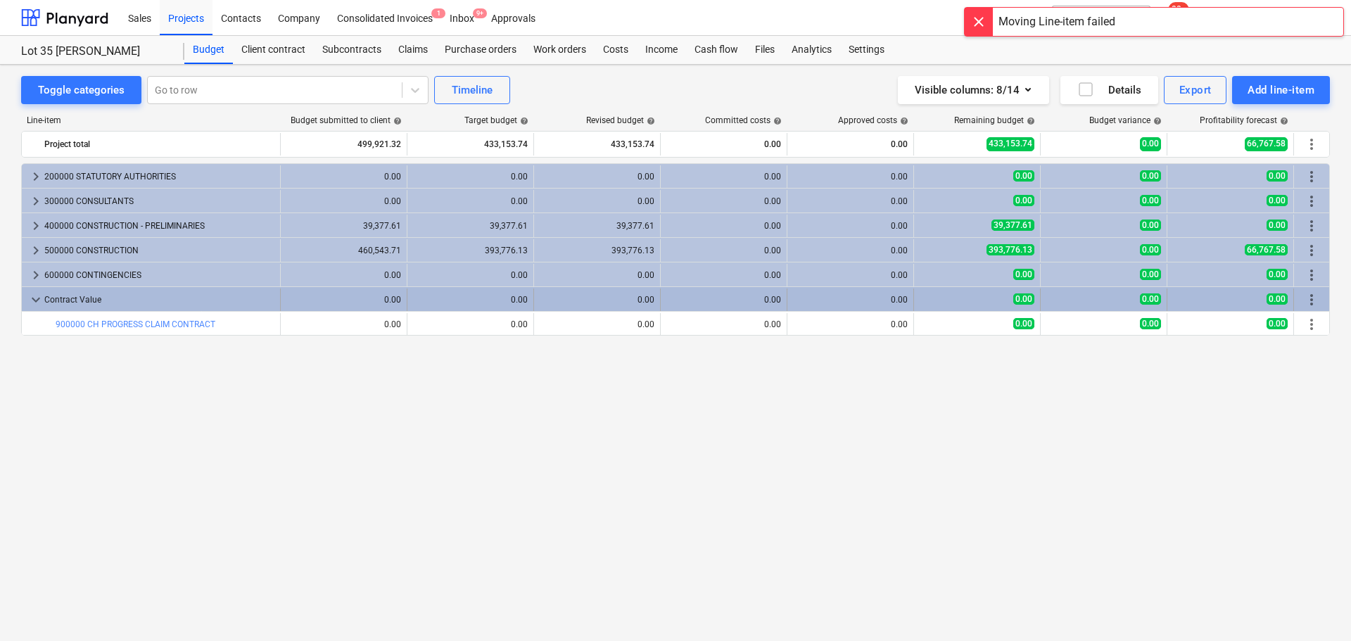
click at [1301, 303] on div "more_vert" at bounding box center [1312, 300] width 24 height 23
click at [1305, 301] on span "more_vert" at bounding box center [1311, 299] width 17 height 17
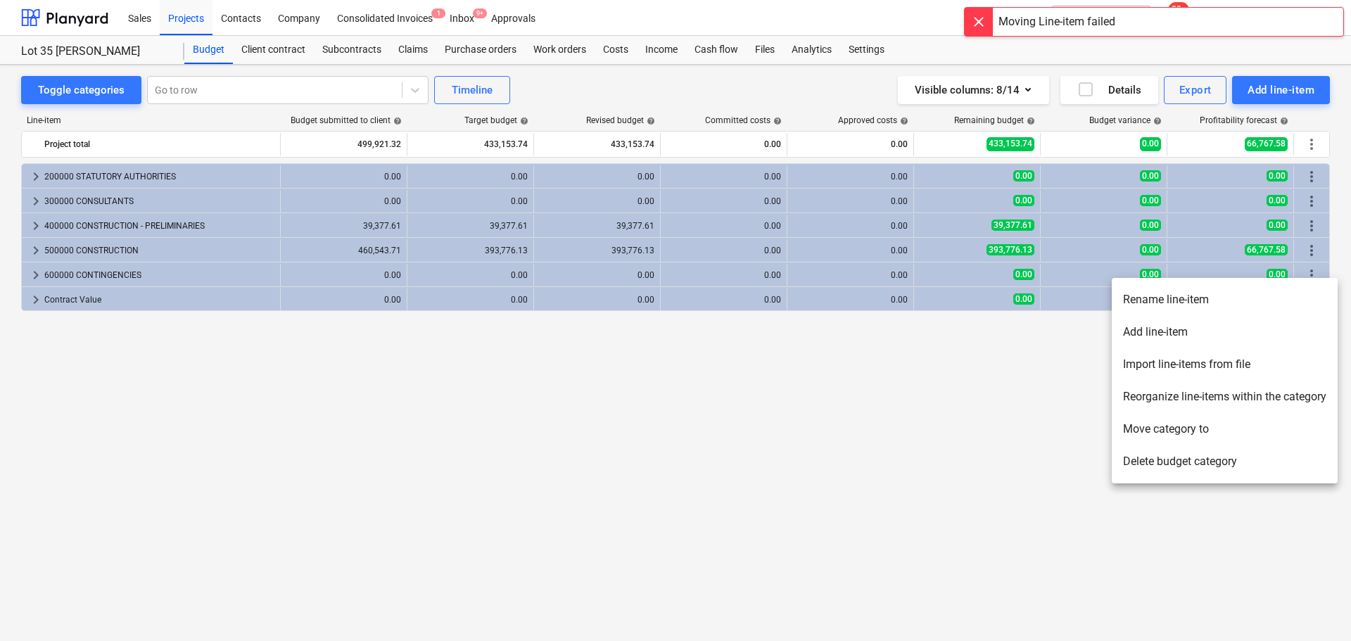
click at [35, 302] on div at bounding box center [675, 320] width 1351 height 641
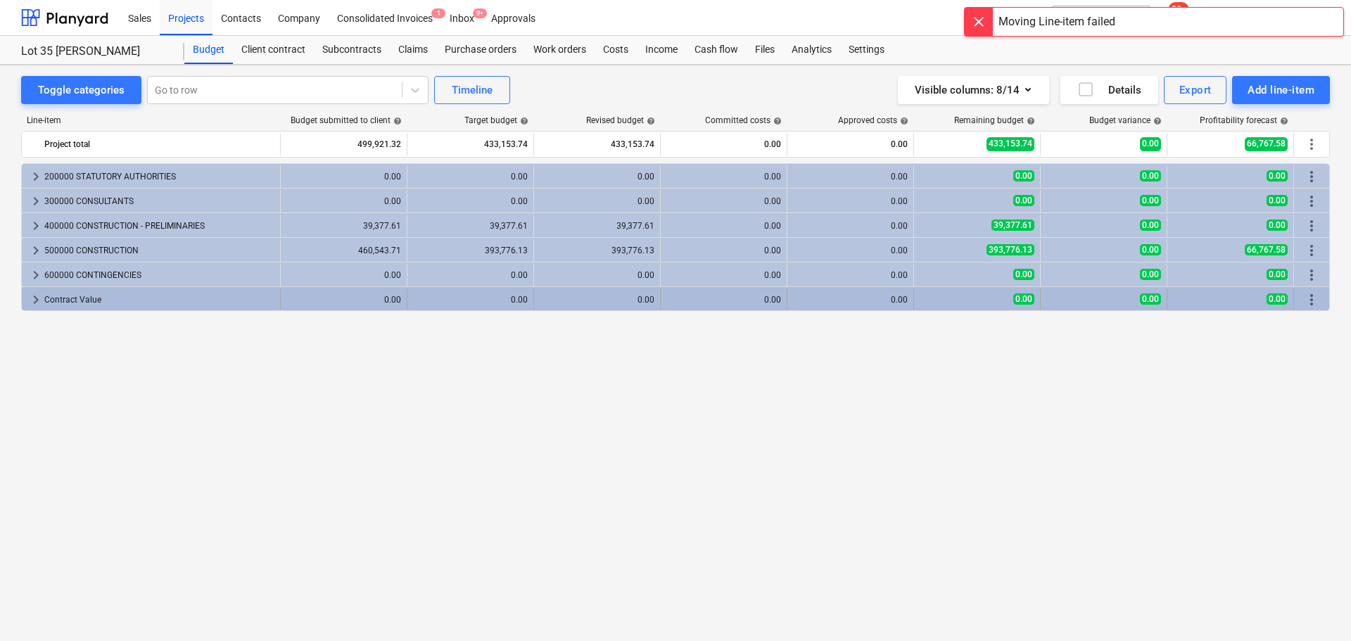
click at [36, 303] on span "keyboard_arrow_right" at bounding box center [35, 299] width 17 height 17
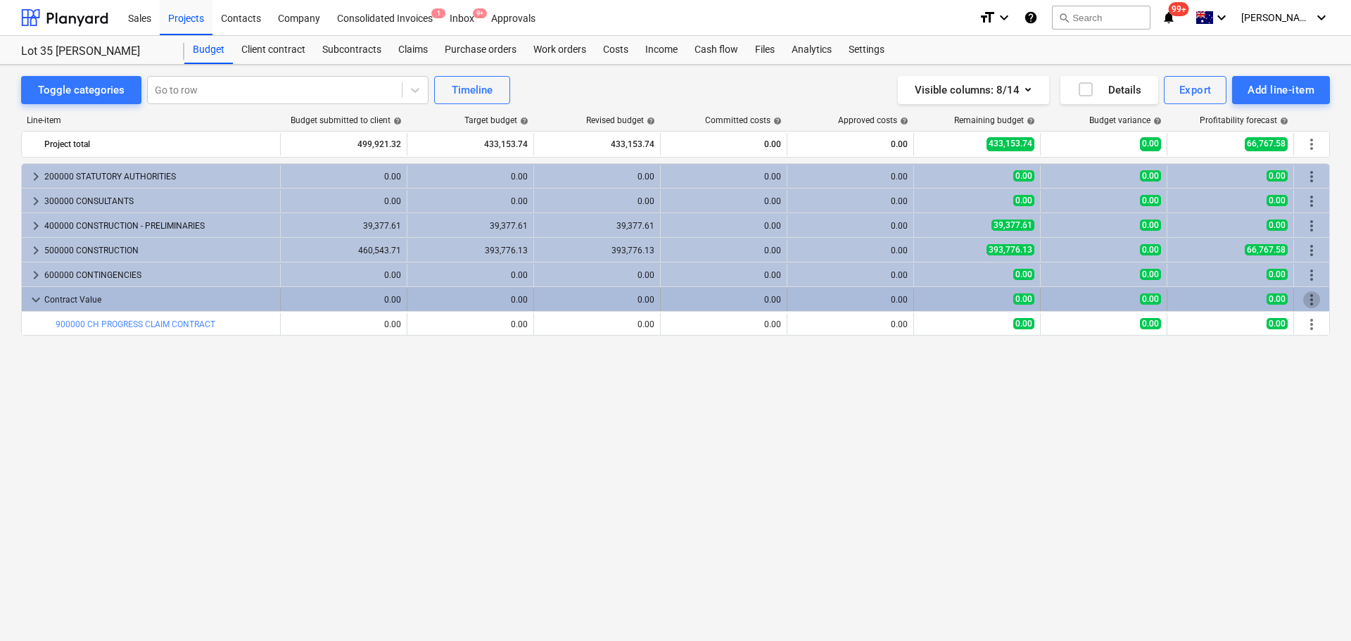
click at [1306, 298] on span "more_vert" at bounding box center [1311, 299] width 17 height 17
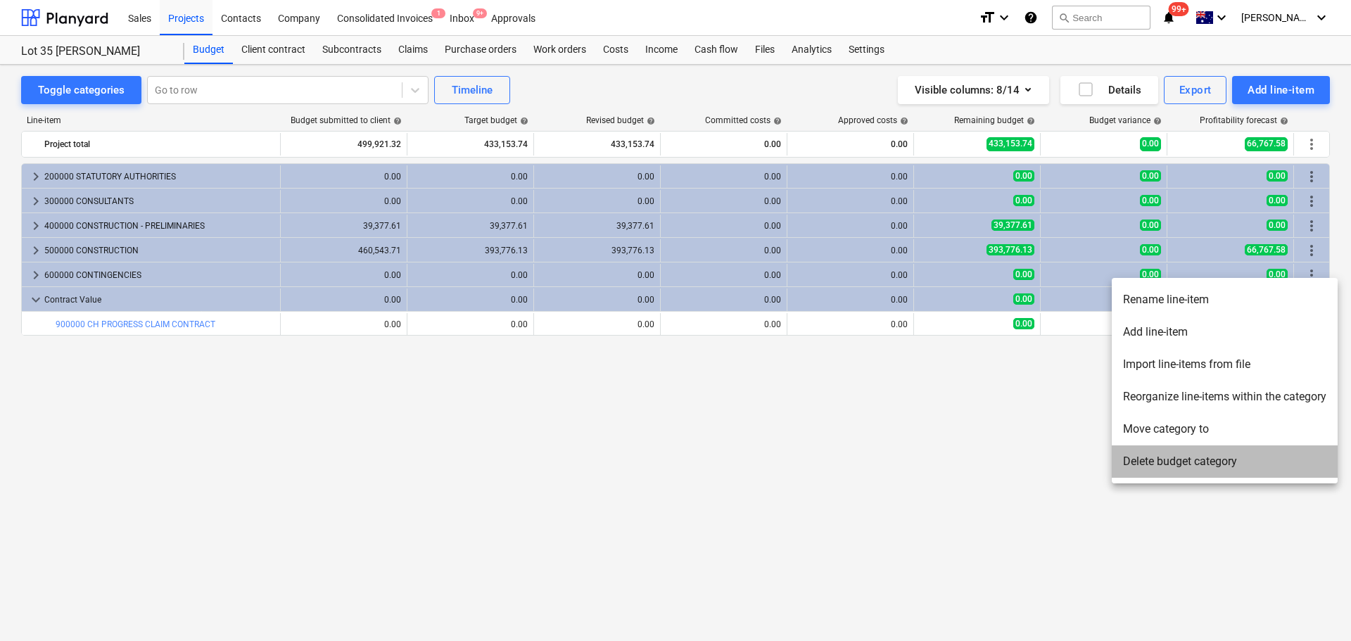
click at [1215, 466] on li "Delete budget category" at bounding box center [1225, 462] width 226 height 32
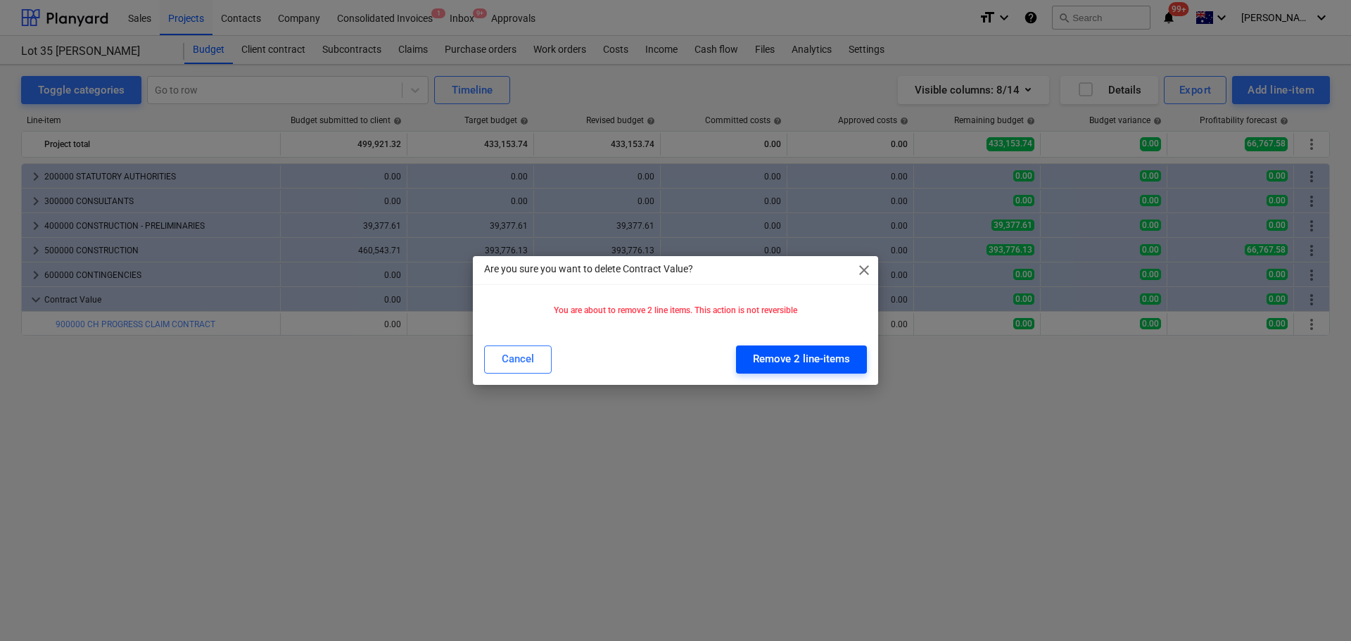
click at [776, 363] on div "Remove 2 line-items" at bounding box center [801, 359] width 97 height 18
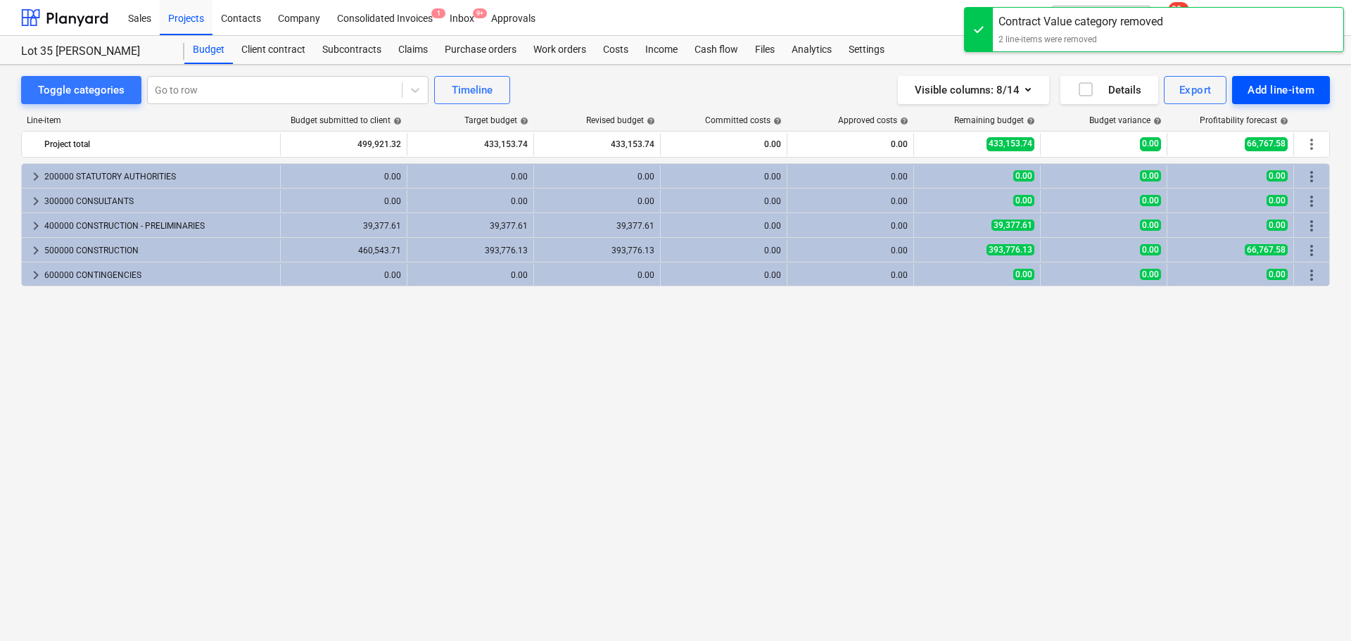
click at [1278, 84] on div "Add line-item" at bounding box center [1281, 90] width 67 height 18
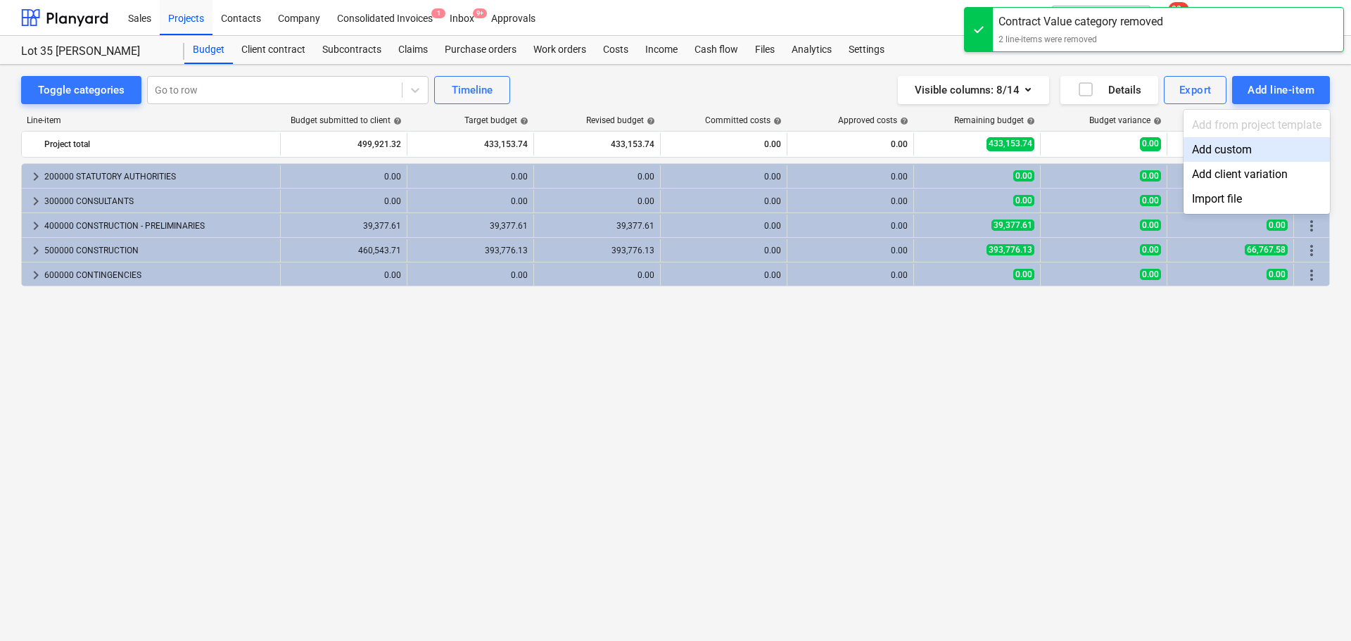
click at [1241, 150] on div "Add custom" at bounding box center [1257, 149] width 146 height 25
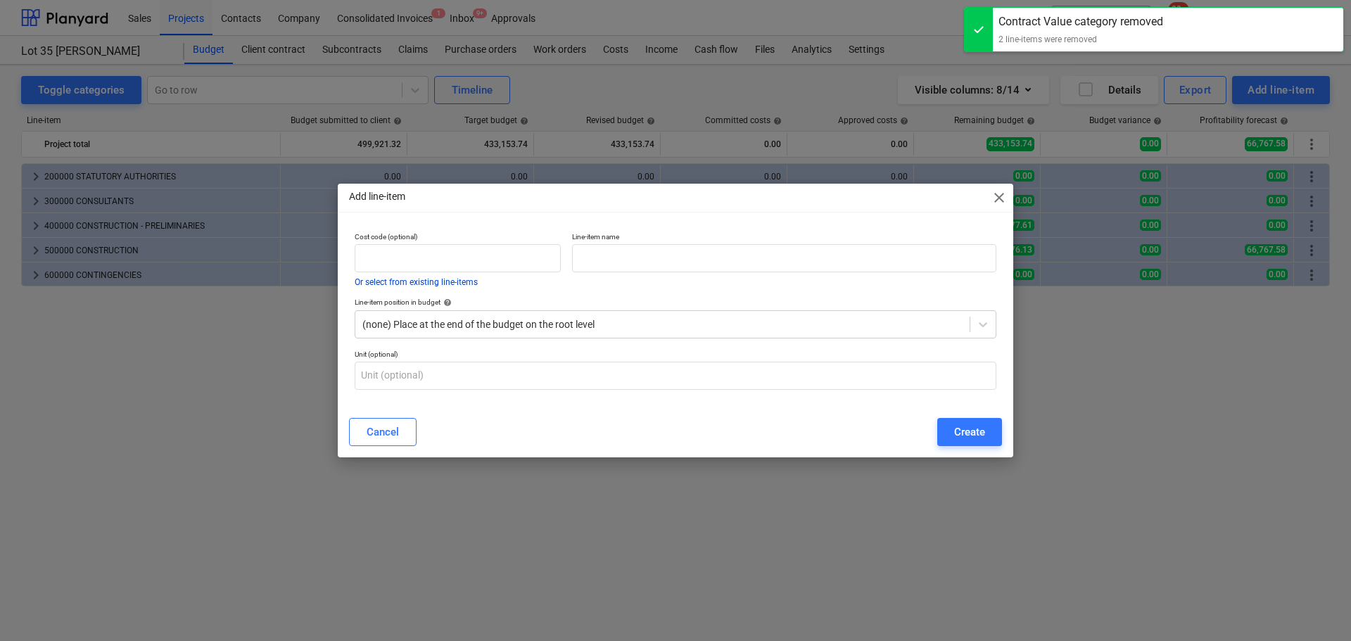
click at [463, 285] on button "Or select from existing line-items" at bounding box center [416, 282] width 123 height 8
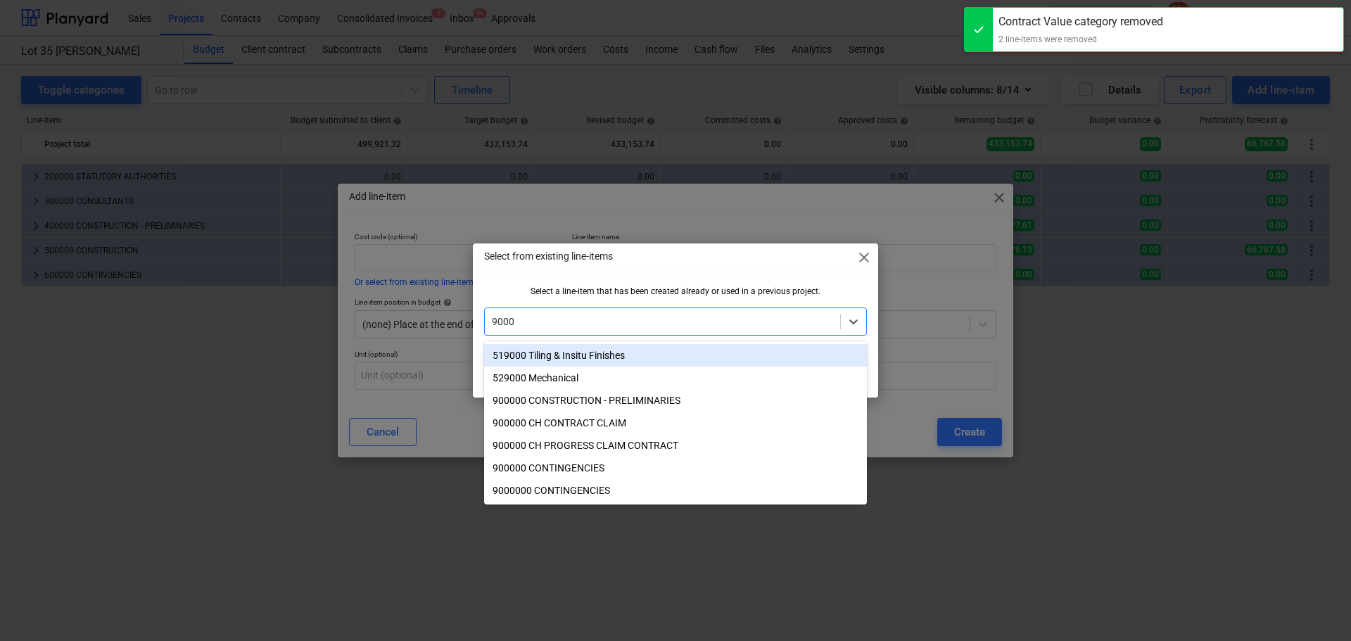
type input "90000"
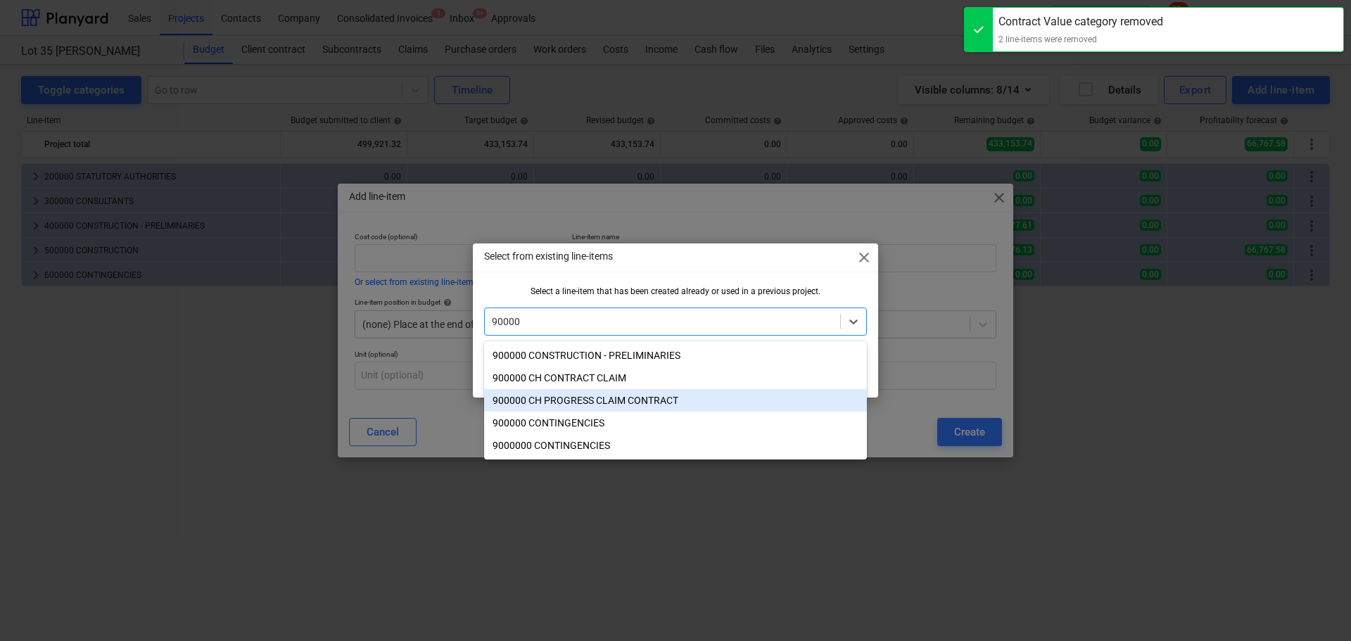
click at [613, 394] on div "900000 CH PROGRESS CLAIM CONTRACT" at bounding box center [675, 400] width 383 height 23
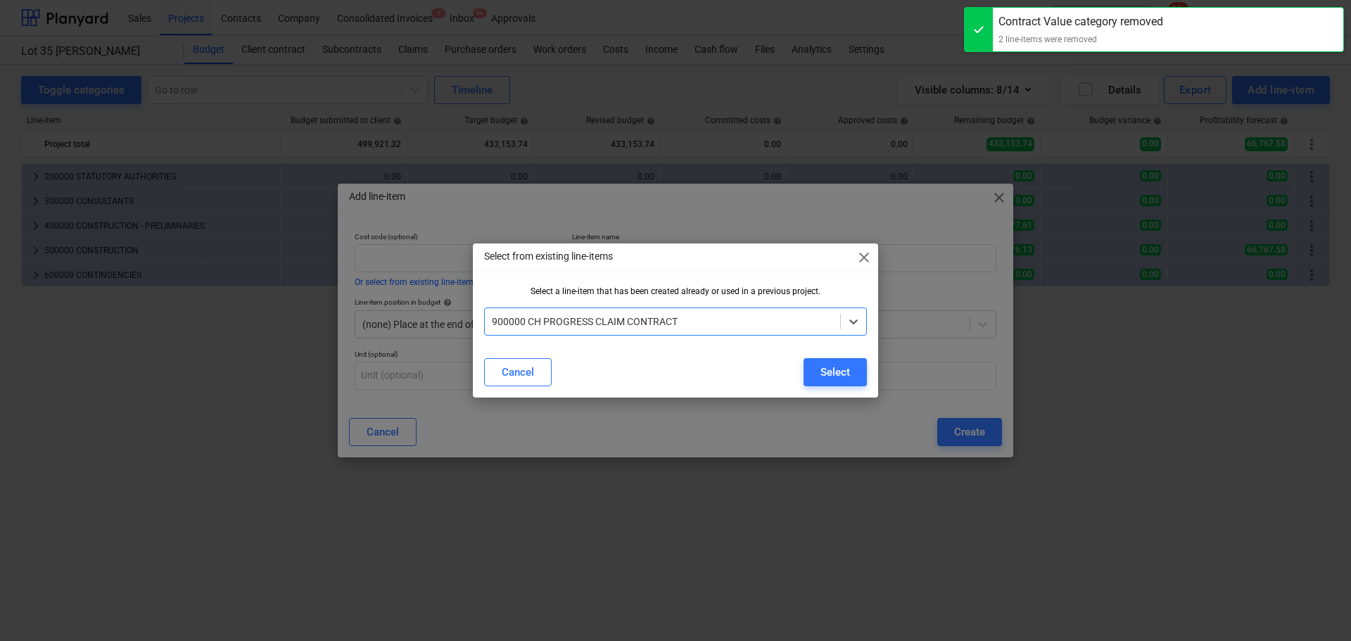
click at [844, 372] on div "Select" at bounding box center [836, 372] width 30 height 18
type input "900000"
type input "CH PROGRESS CLAIM CONTRACT"
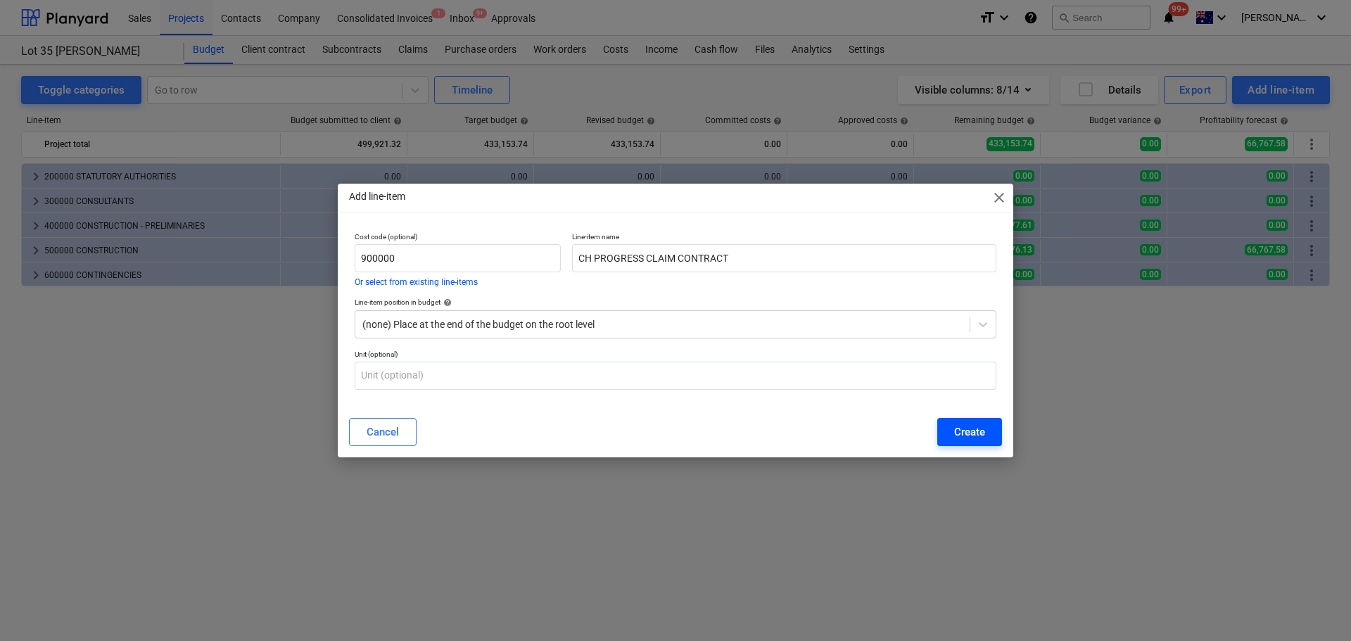
click at [960, 438] on div "Create" at bounding box center [969, 432] width 31 height 18
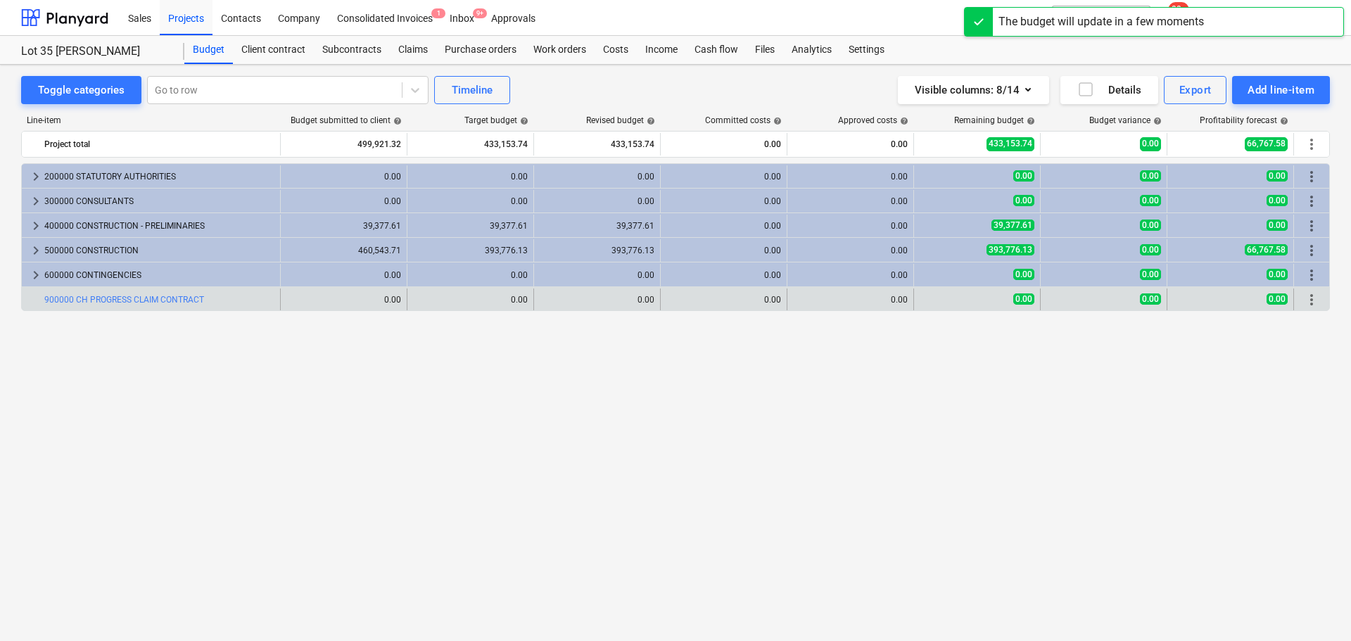
click at [1316, 298] on span "more_vert" at bounding box center [1311, 299] width 17 height 17
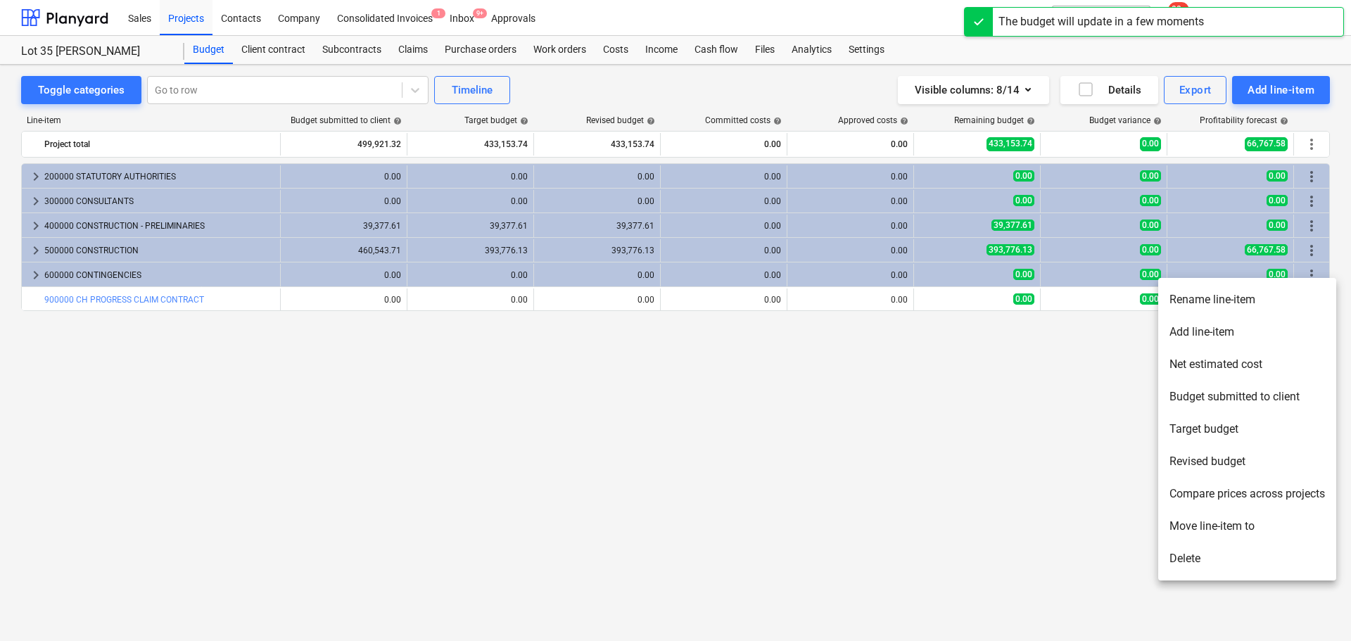
click at [1218, 331] on li "Add line-item" at bounding box center [1247, 332] width 178 height 32
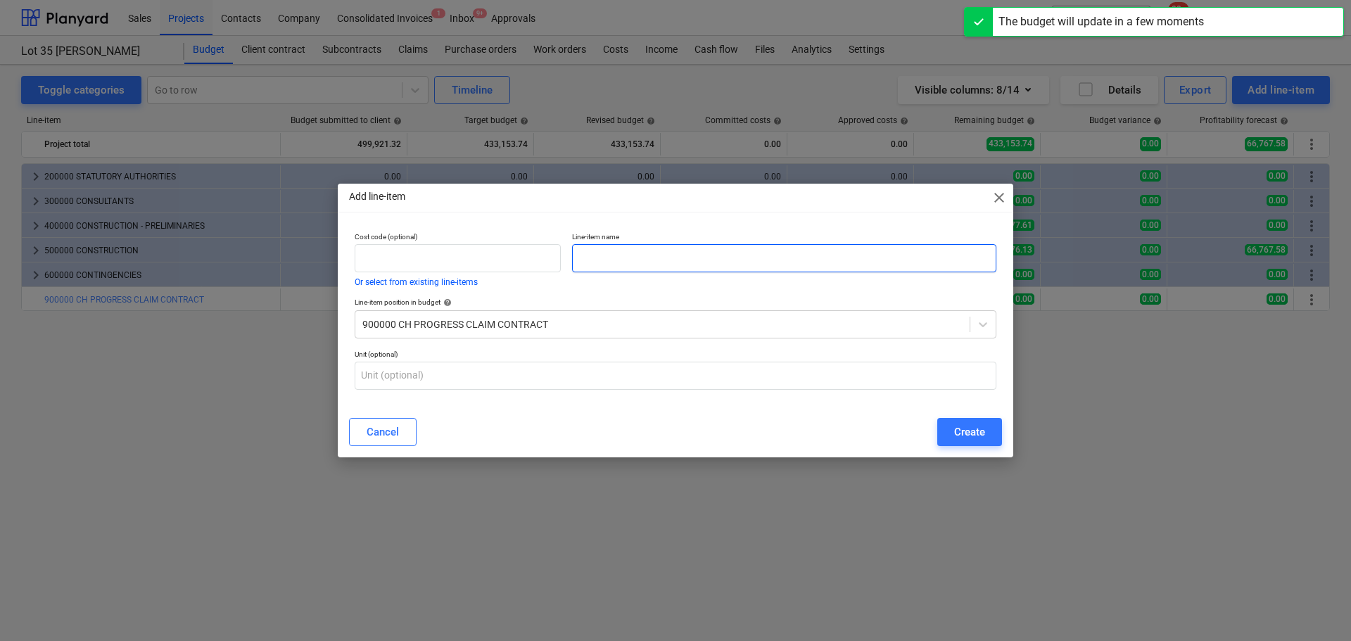
click at [648, 262] on input "text" at bounding box center [784, 258] width 424 height 28
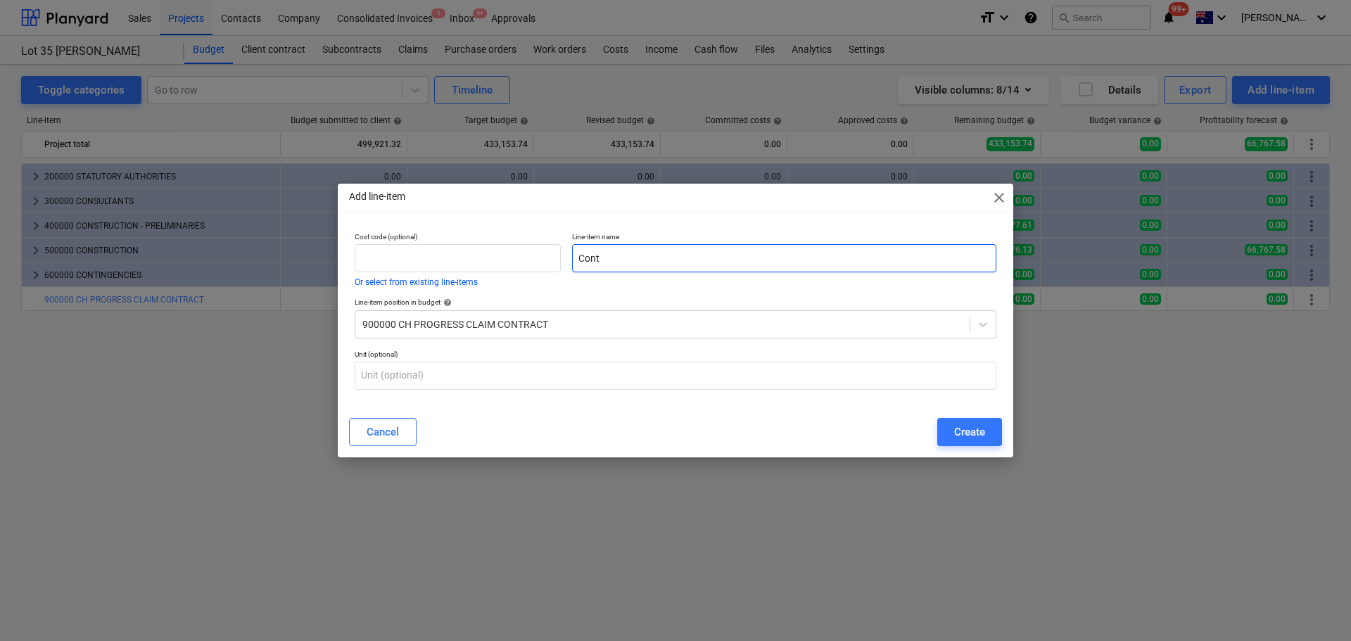
type input "Contr"
drag, startPoint x: 654, startPoint y: 262, endPoint x: 489, endPoint y: 277, distance: 165.3
click at [489, 277] on div "Cost code (optional) Or select from existing line-items Line-item name Contr" at bounding box center [675, 259] width 653 height 65
click at [451, 289] on div "Cost code (optional) Or select from existing line-items" at bounding box center [457, 259] width 217 height 65
click at [450, 286] on button "Or select from existing line-items" at bounding box center [416, 282] width 123 height 8
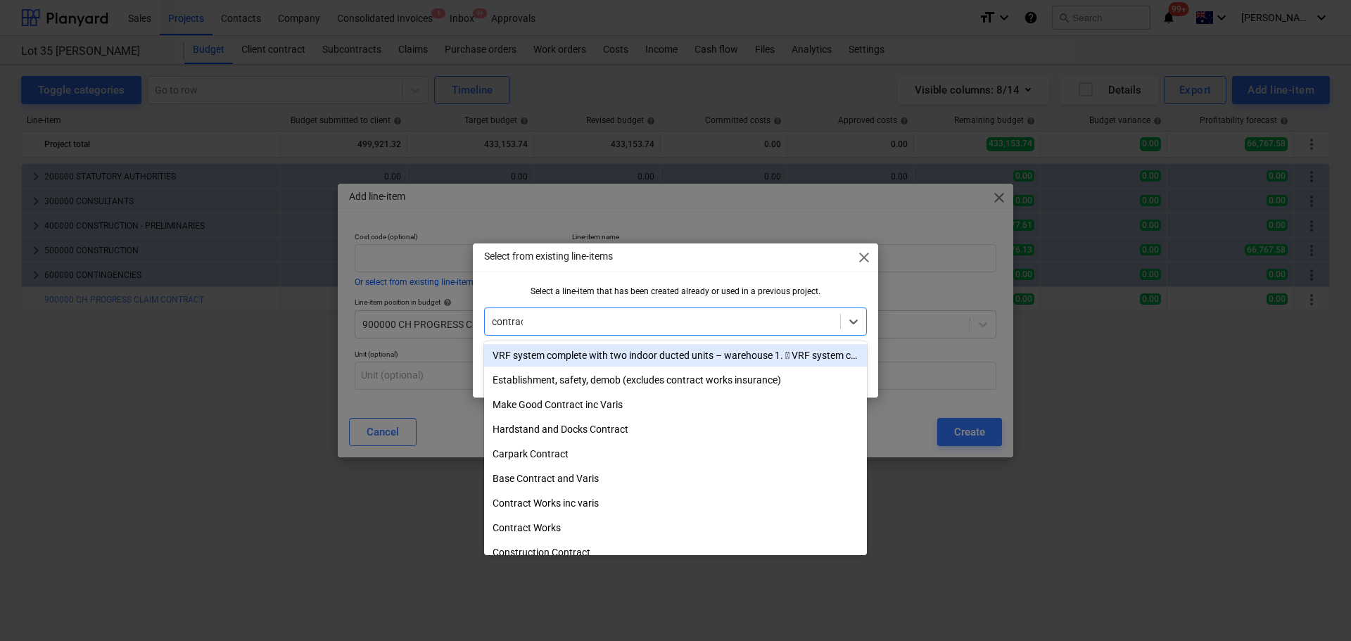
type input "contract"
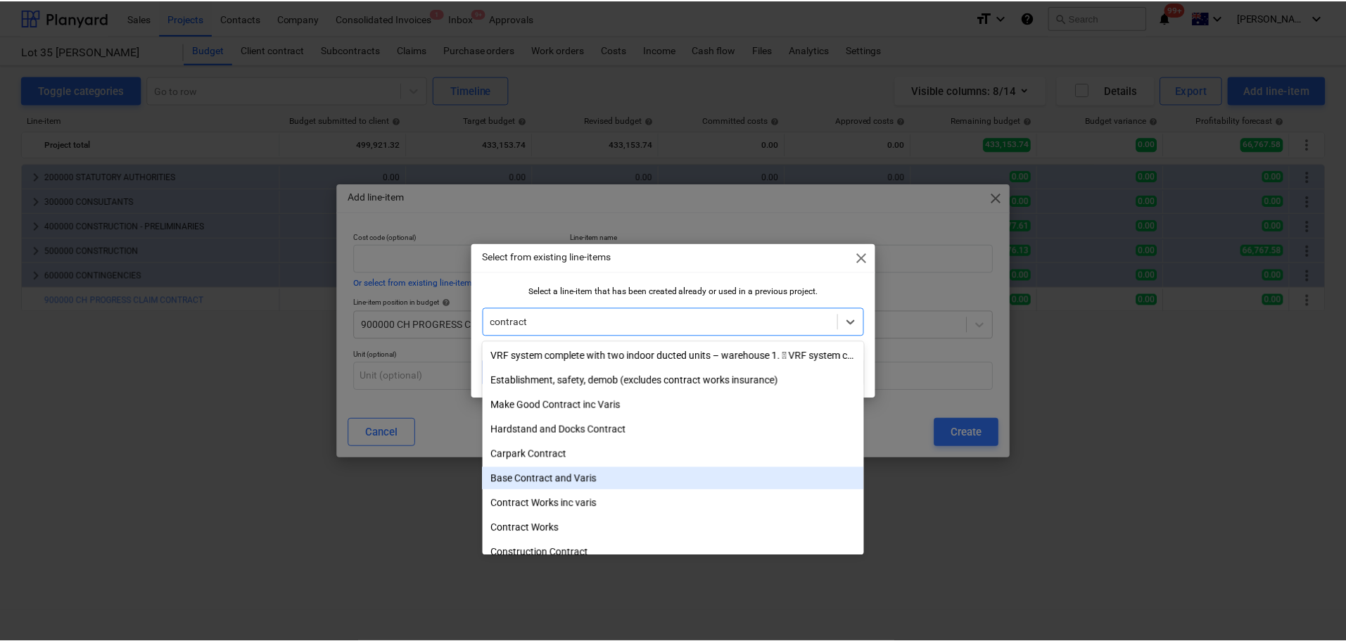
scroll to position [70, 0]
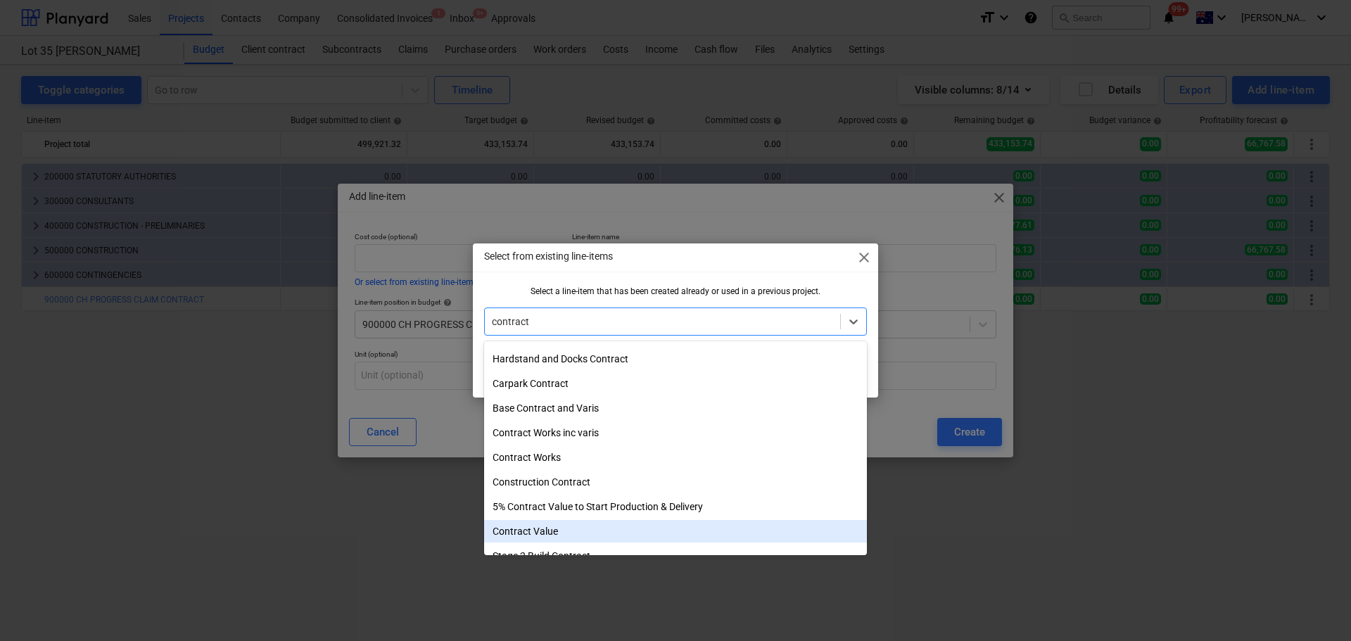
click at [602, 533] on div "Contract Value" at bounding box center [675, 531] width 383 height 23
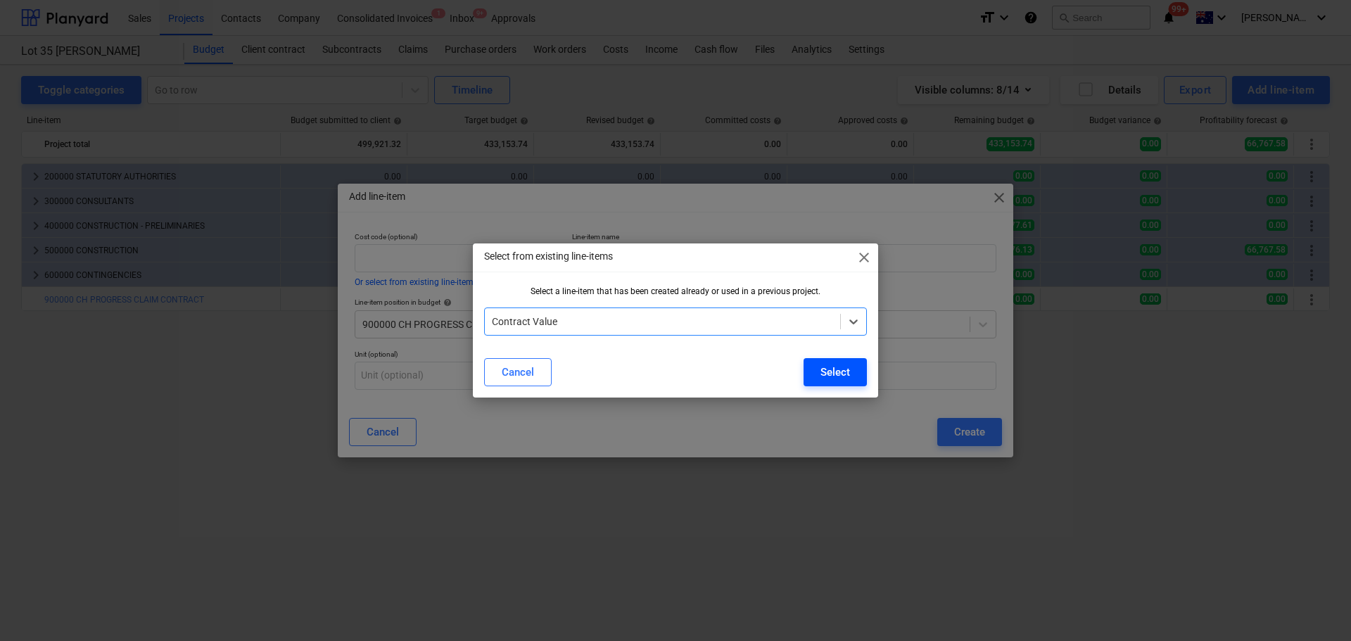
click at [838, 371] on div "Select" at bounding box center [836, 372] width 30 height 18
type input "Contract Value"
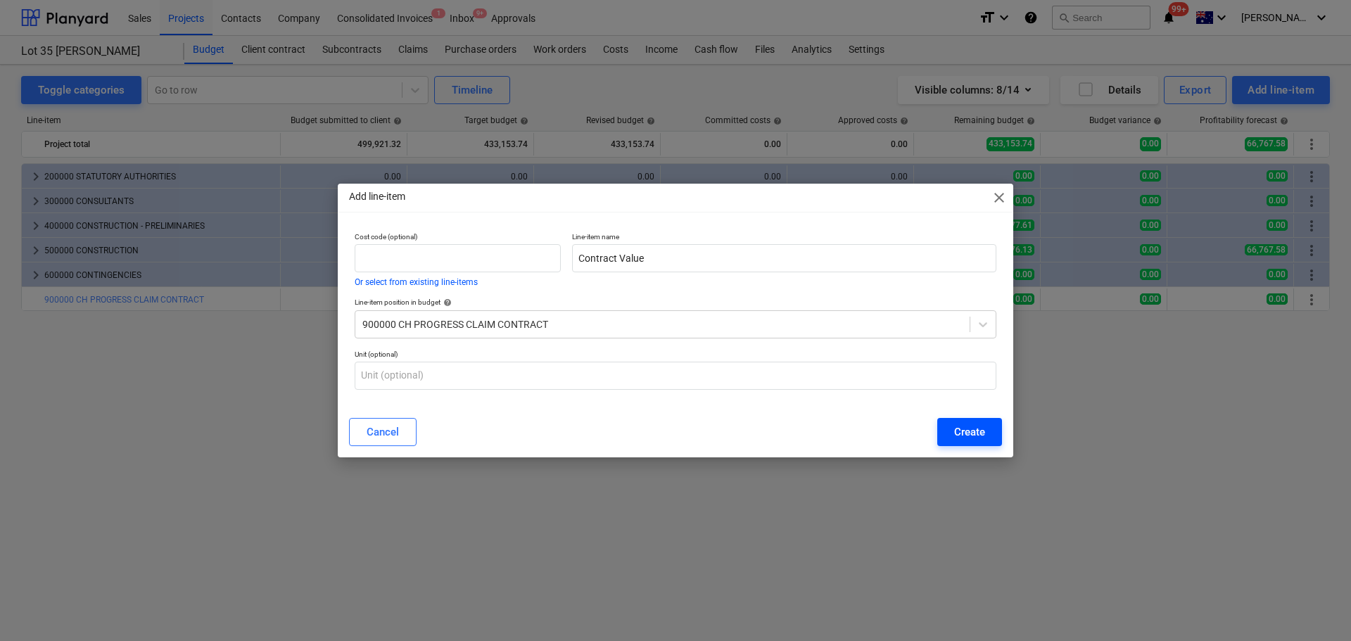
click at [986, 433] on button "Create" at bounding box center [969, 432] width 65 height 28
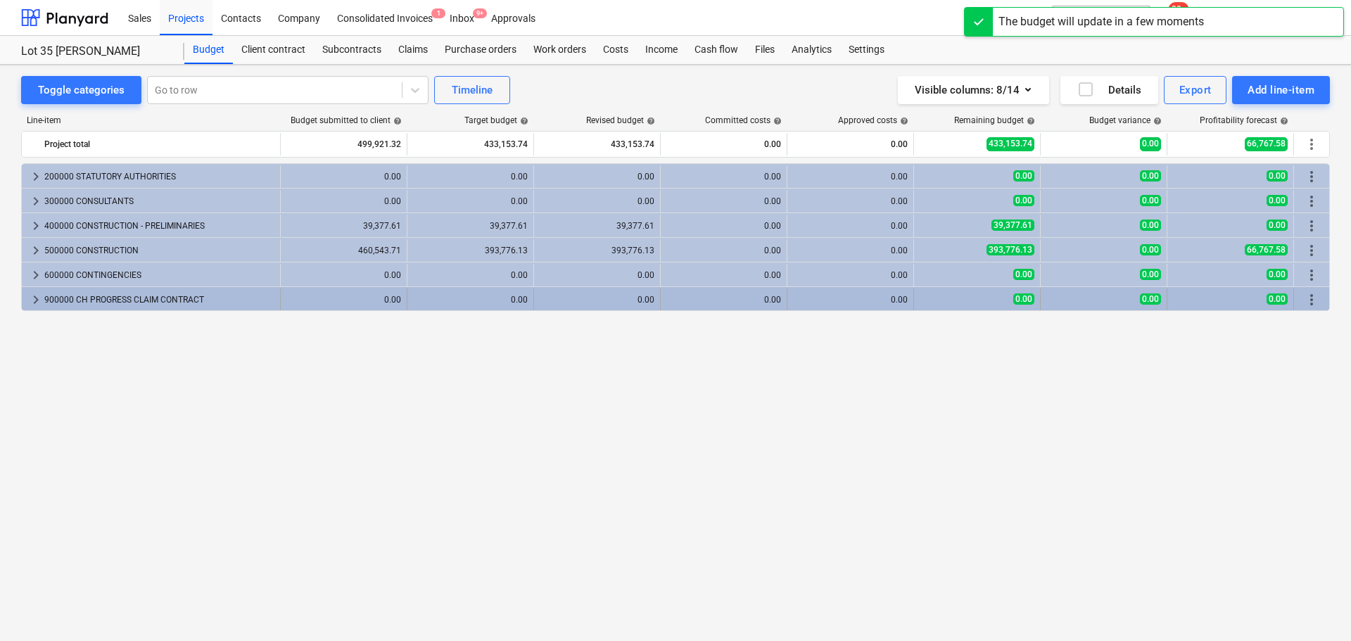
click at [34, 302] on span "keyboard_arrow_right" at bounding box center [35, 299] width 17 height 17
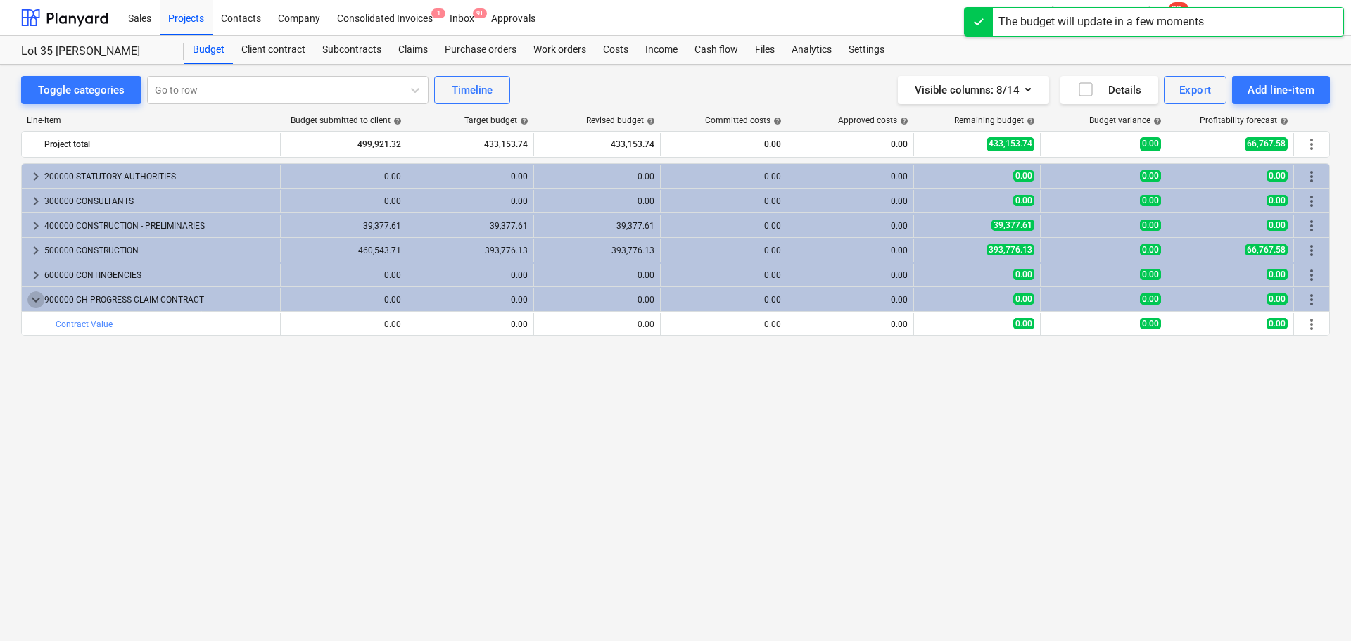
click at [34, 302] on span "keyboard_arrow_down" at bounding box center [35, 299] width 17 height 17
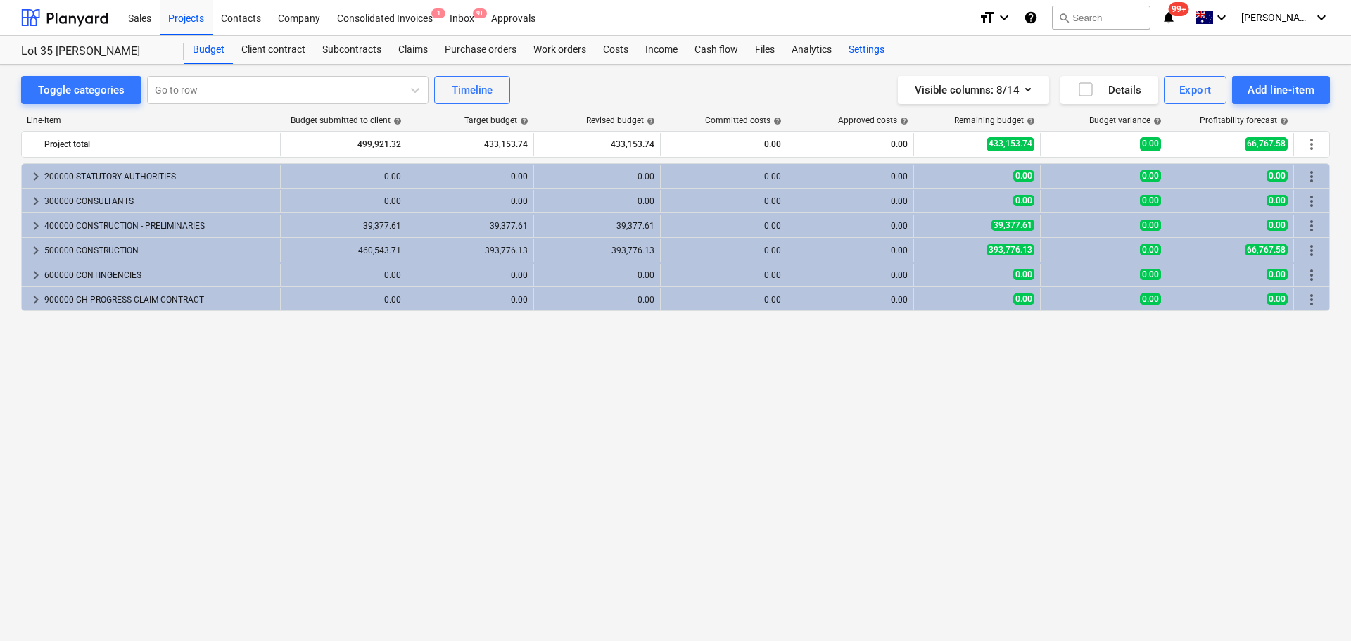
click at [862, 42] on div "Settings" at bounding box center [866, 50] width 53 height 28
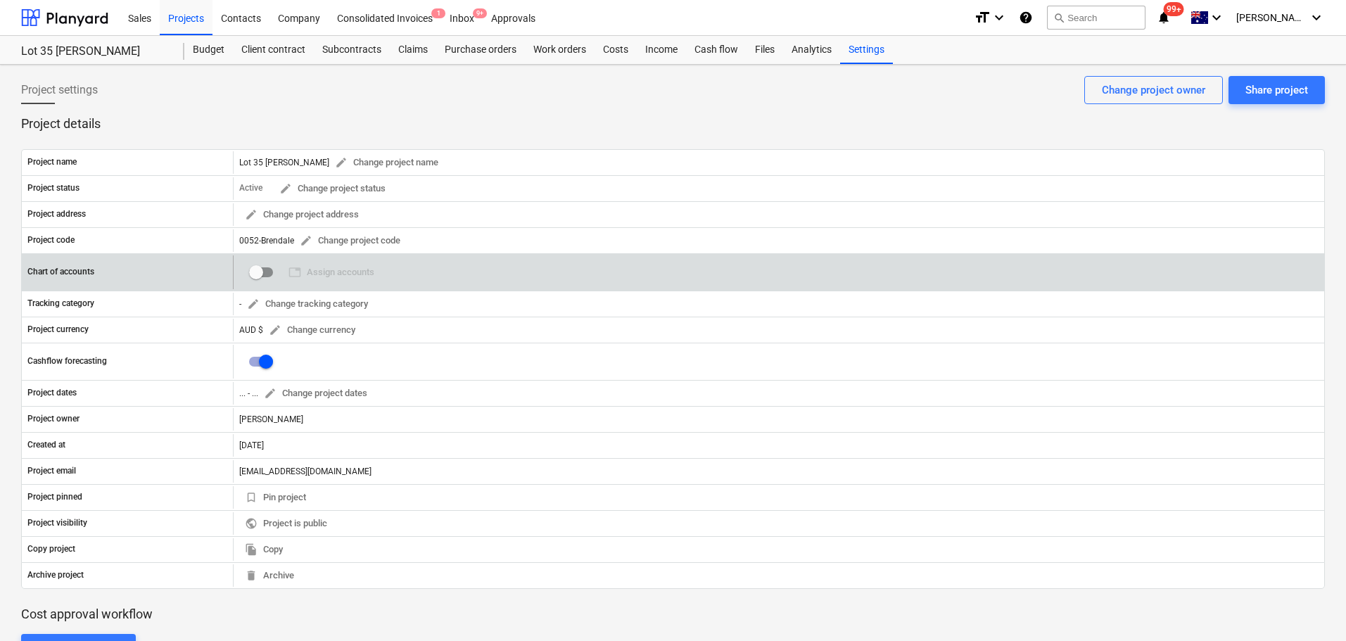
click at [260, 272] on input "checkbox" at bounding box center [256, 272] width 34 height 34
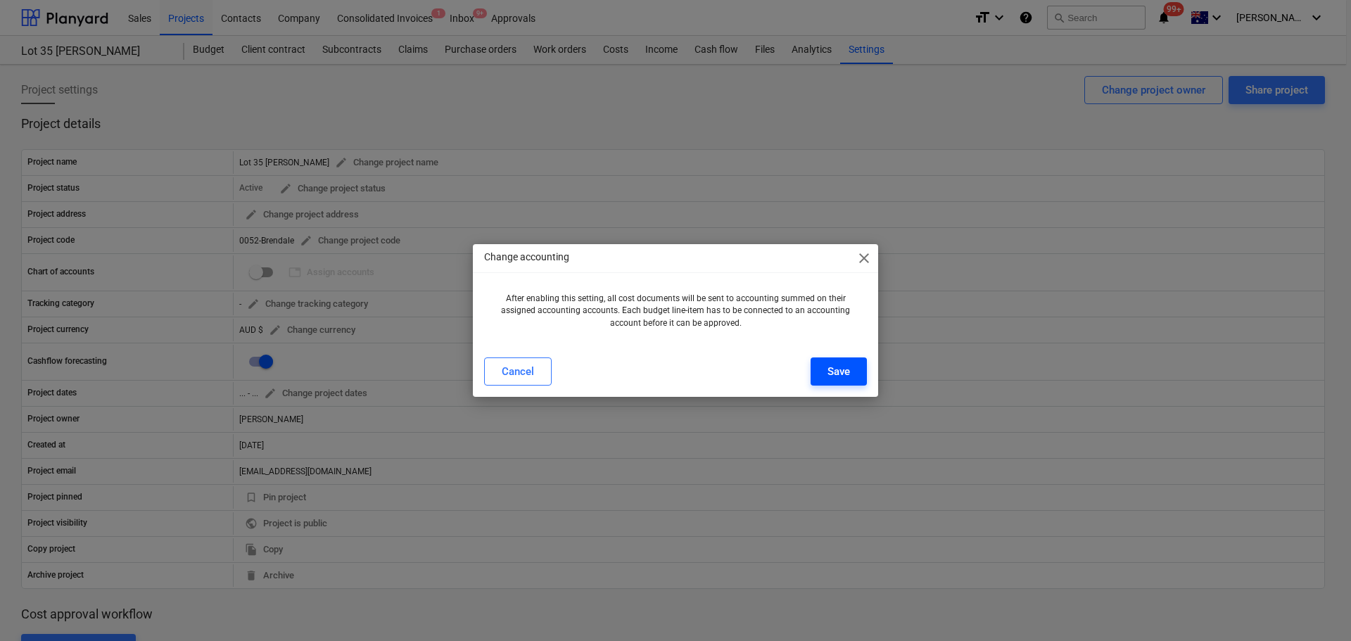
click at [844, 374] on div "Save" at bounding box center [839, 371] width 23 height 18
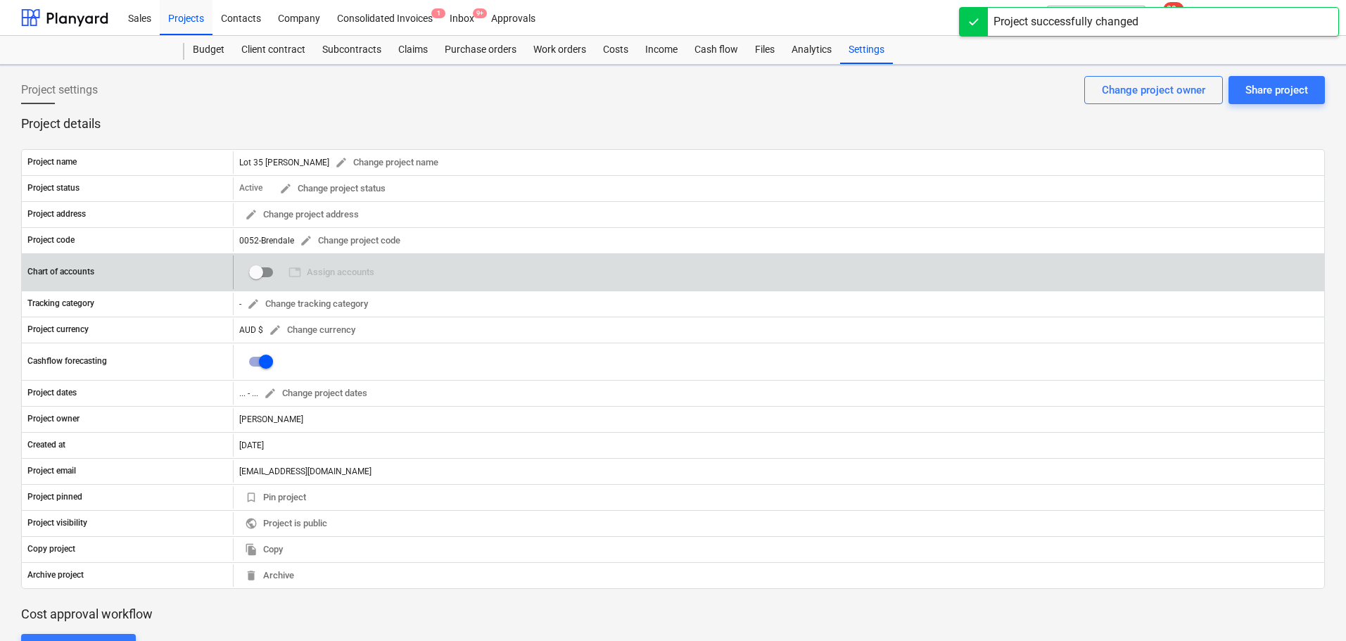
checkbox input "true"
click at [358, 270] on span "table Assign accounts" at bounding box center [332, 273] width 86 height 16
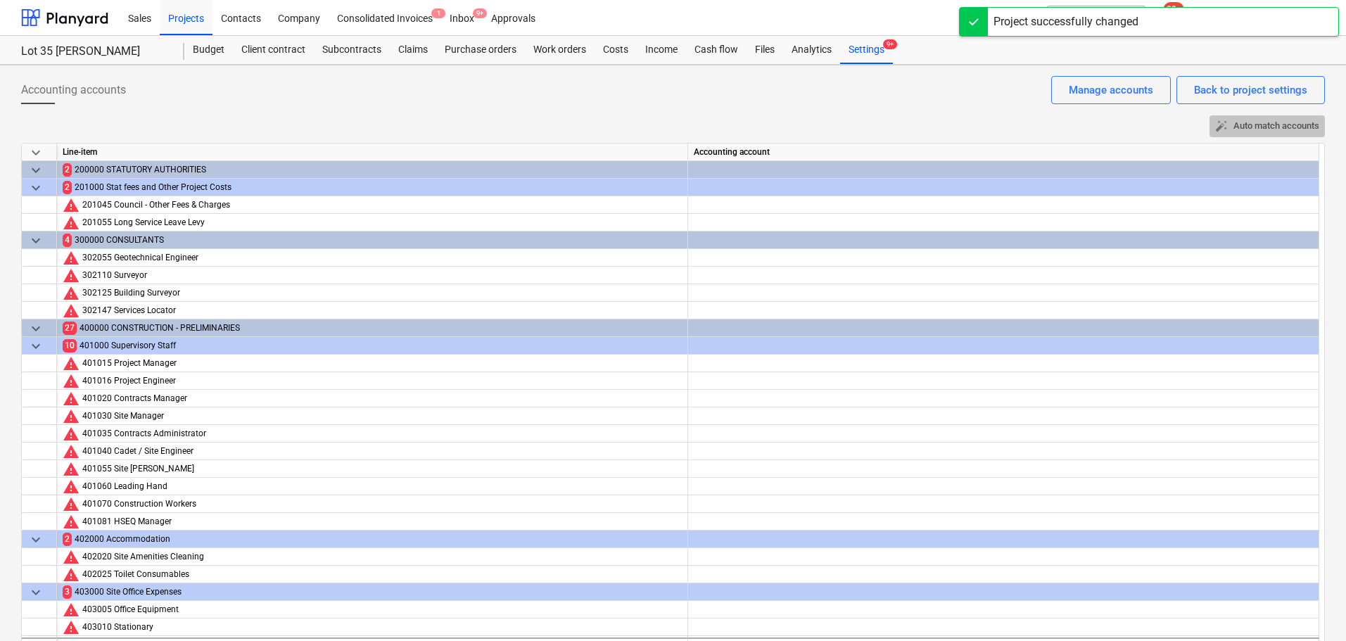
click at [1263, 120] on span "auto_fix_high Auto match accounts" at bounding box center [1267, 126] width 104 height 16
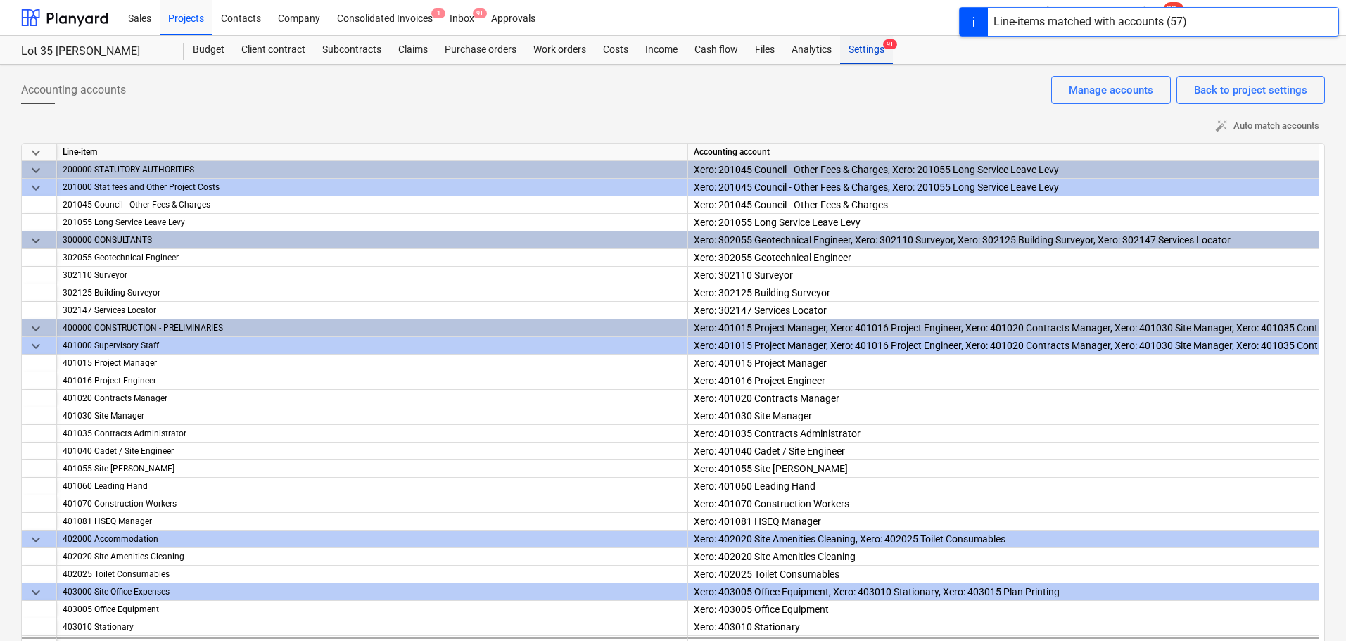
click at [866, 46] on div "Settings 9+" at bounding box center [866, 50] width 53 height 28
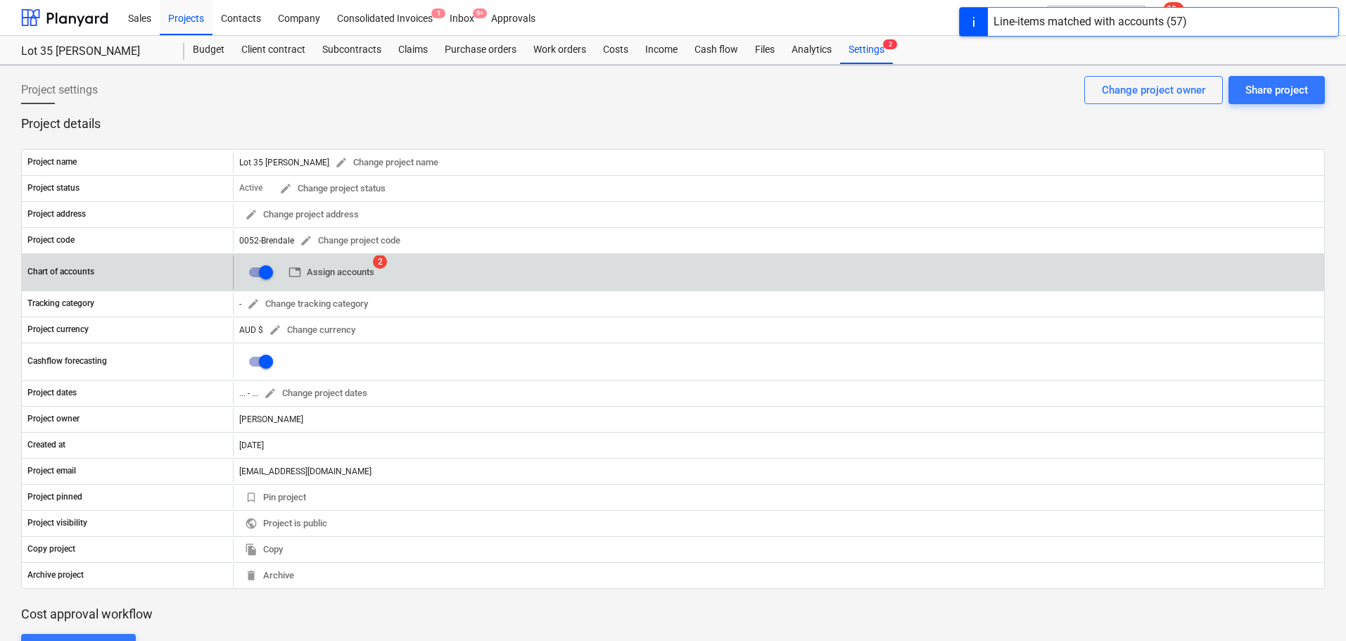
click at [340, 272] on span "table Assign accounts" at bounding box center [332, 273] width 86 height 16
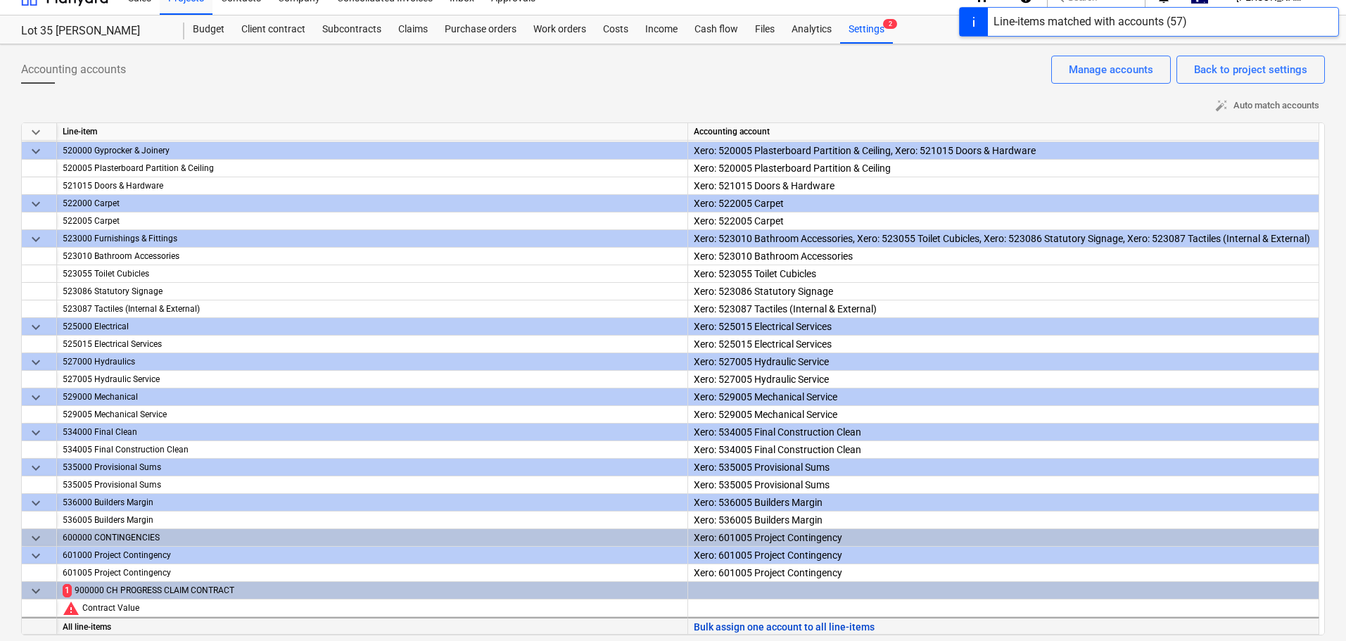
scroll to position [26, 0]
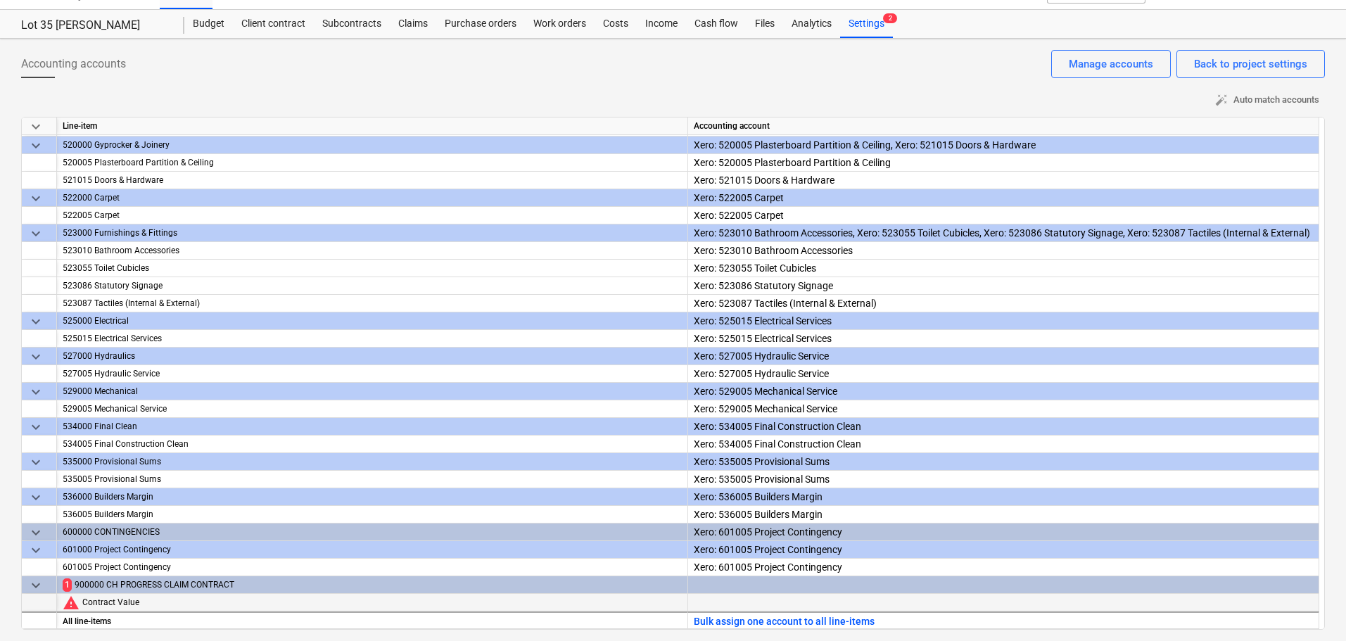
click at [771, 602] on div at bounding box center [1003, 615] width 619 height 43
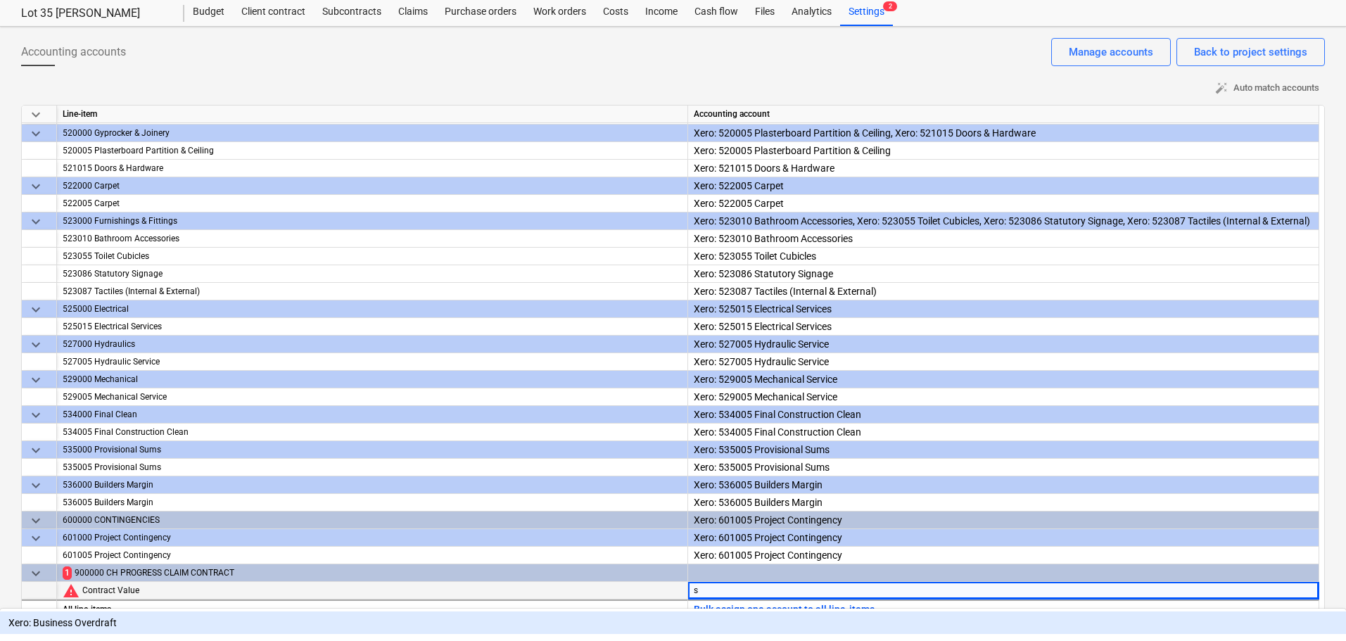
scroll to position [220, 0]
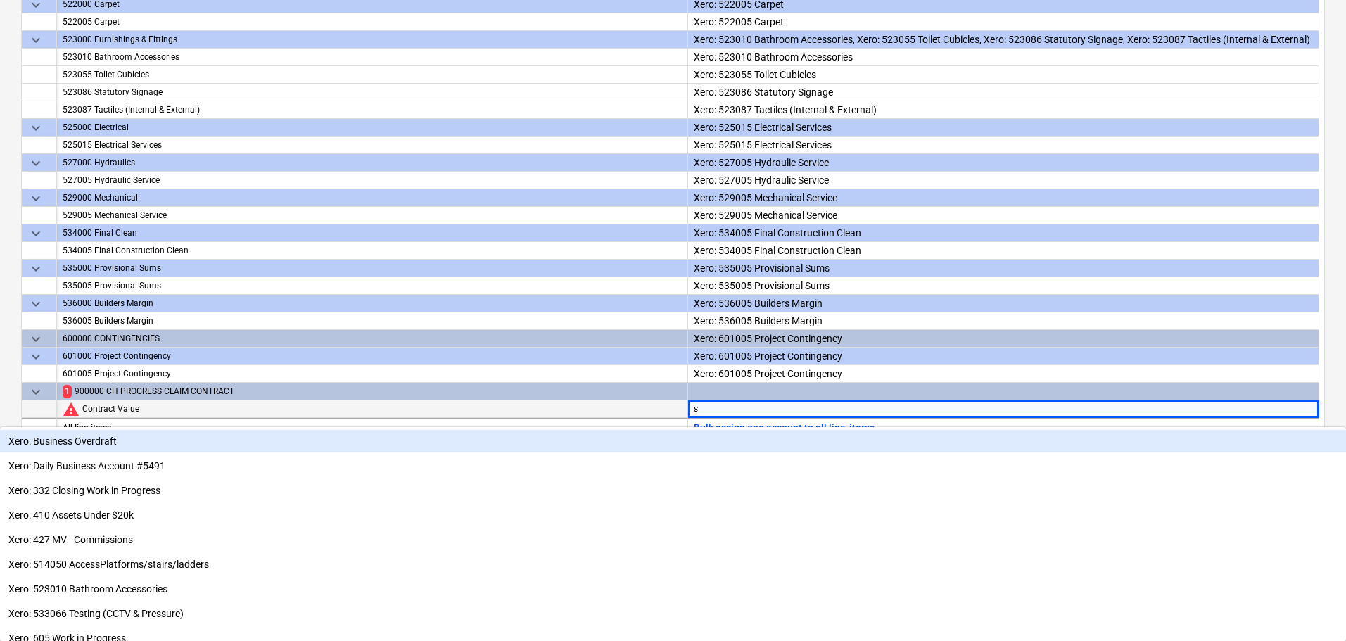
type input "sa"
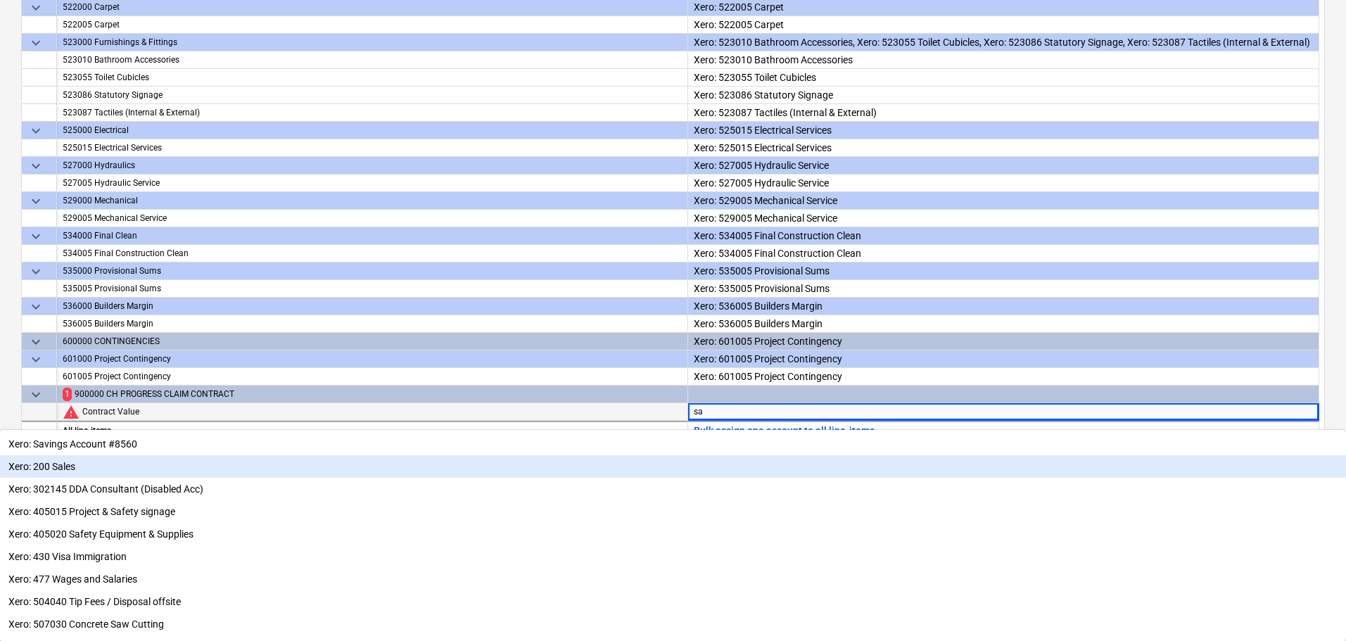
click at [785, 462] on div "Xero: 200 Sales" at bounding box center [673, 466] width 1346 height 23
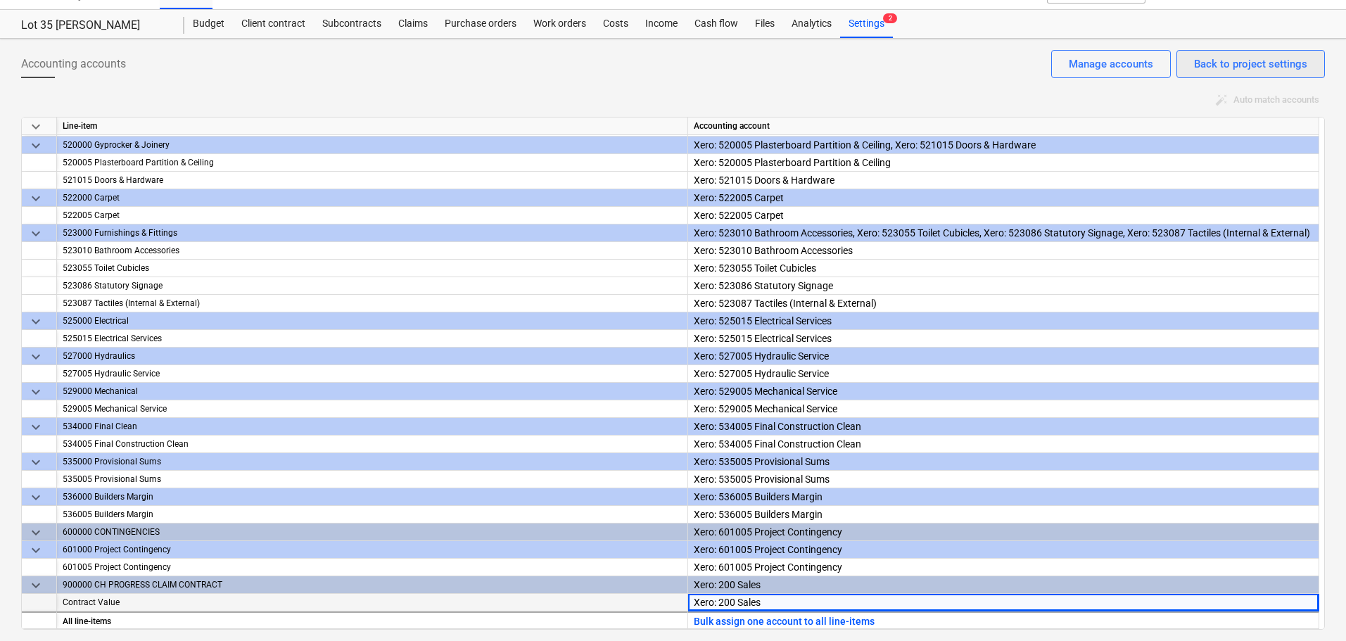
click at [1243, 66] on div "Back to project settings" at bounding box center [1250, 64] width 113 height 18
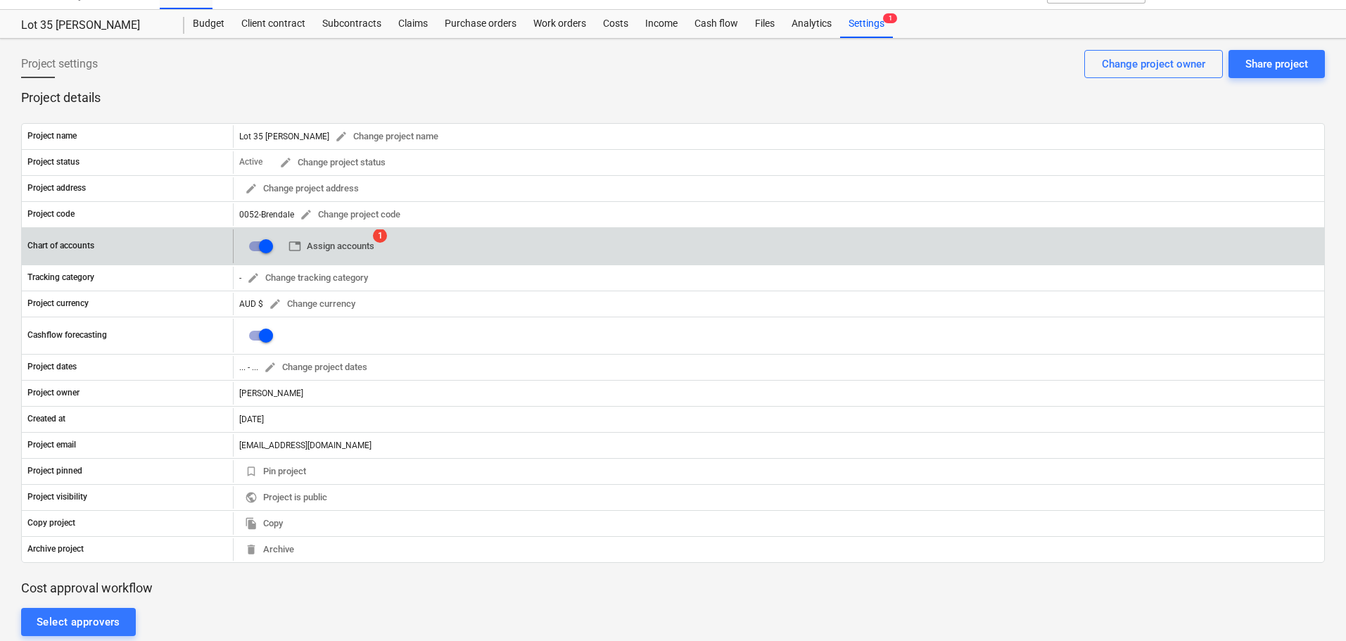
click at [336, 243] on span "table Assign accounts" at bounding box center [332, 247] width 86 height 16
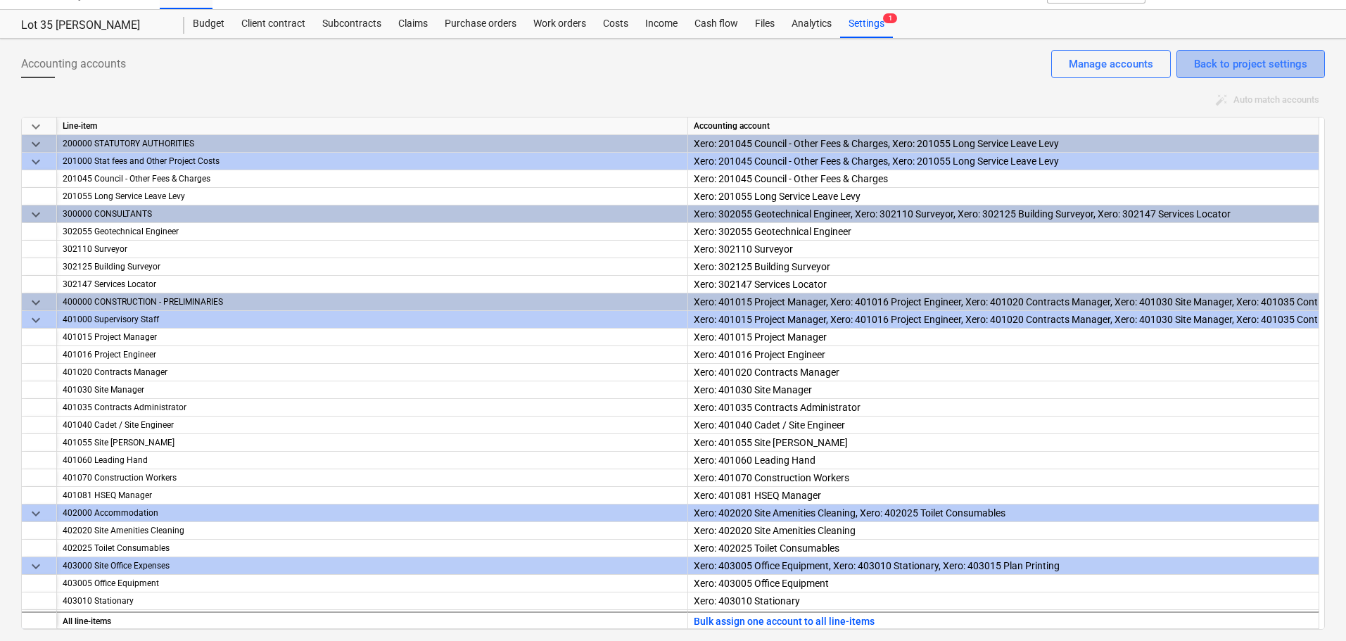
click at [1223, 56] on div "Back to project settings" at bounding box center [1250, 64] width 113 height 18
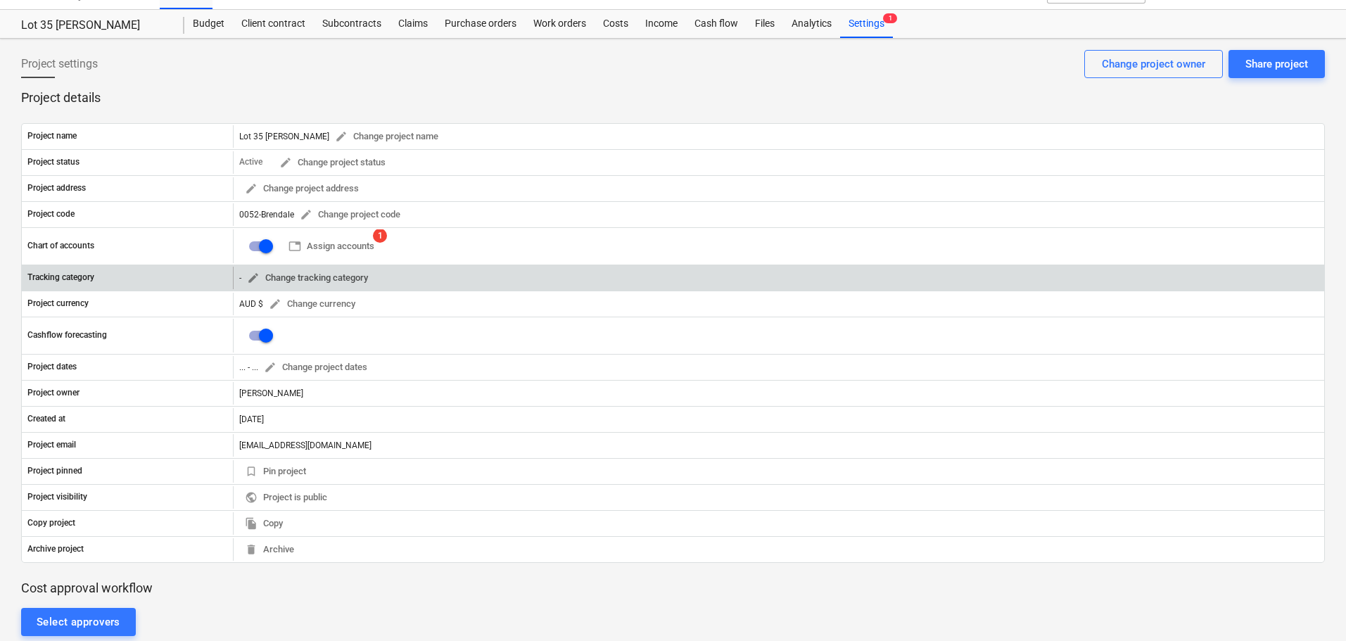
click at [298, 281] on span "edit Change tracking category" at bounding box center [307, 278] width 121 height 16
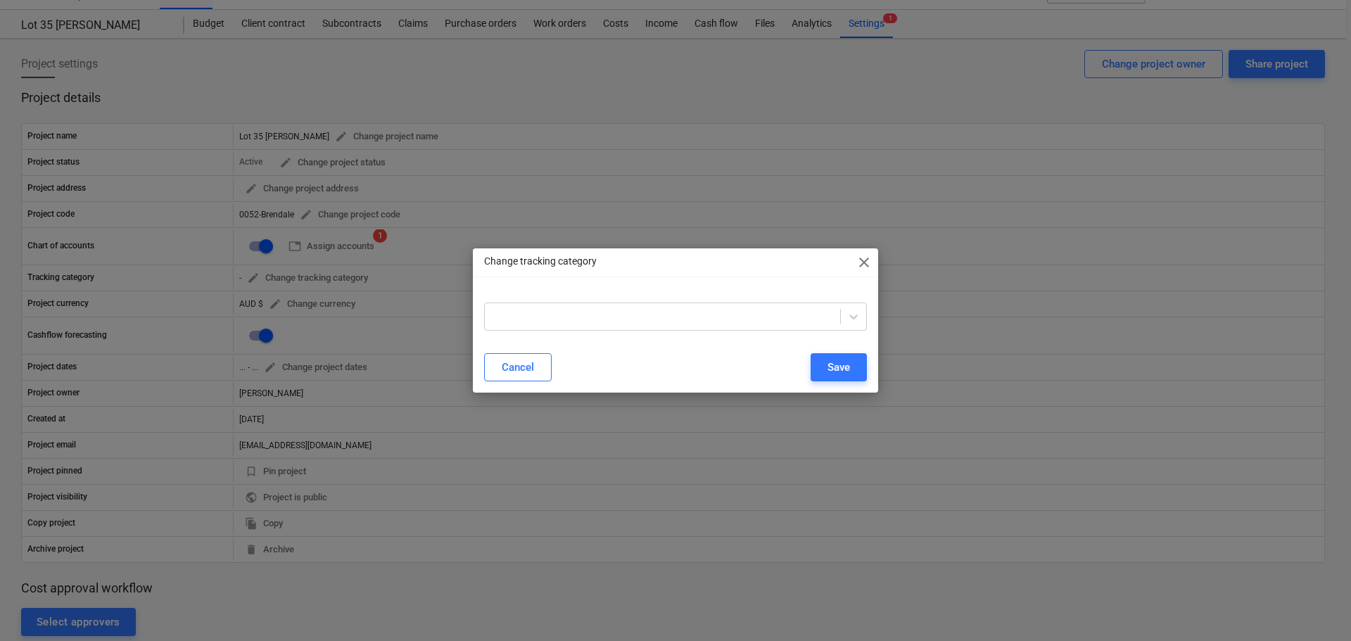
click at [868, 322] on div at bounding box center [675, 316] width 405 height 51
click at [857, 317] on icon at bounding box center [854, 317] width 14 height 14
drag, startPoint x: 867, startPoint y: 349, endPoint x: 859, endPoint y: 495, distance: 146.6
click at [859, 495] on div "Change tracking category close Cancel Save" at bounding box center [675, 320] width 1351 height 641
click at [857, 320] on icon at bounding box center [854, 317] width 14 height 14
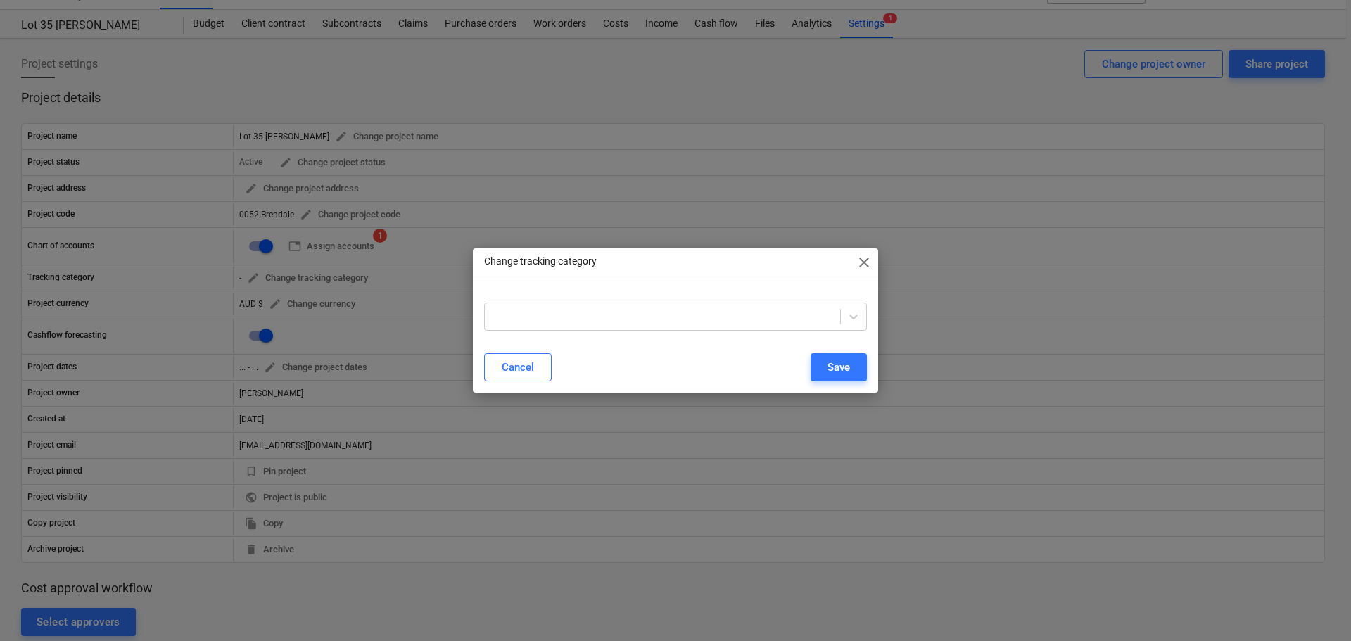
drag, startPoint x: 867, startPoint y: 344, endPoint x: 852, endPoint y: 448, distance: 105.2
click at [854, 453] on div "Change tracking category close Cancel Save" at bounding box center [675, 320] width 1351 height 641
click at [854, 321] on icon at bounding box center [854, 317] width 14 height 14
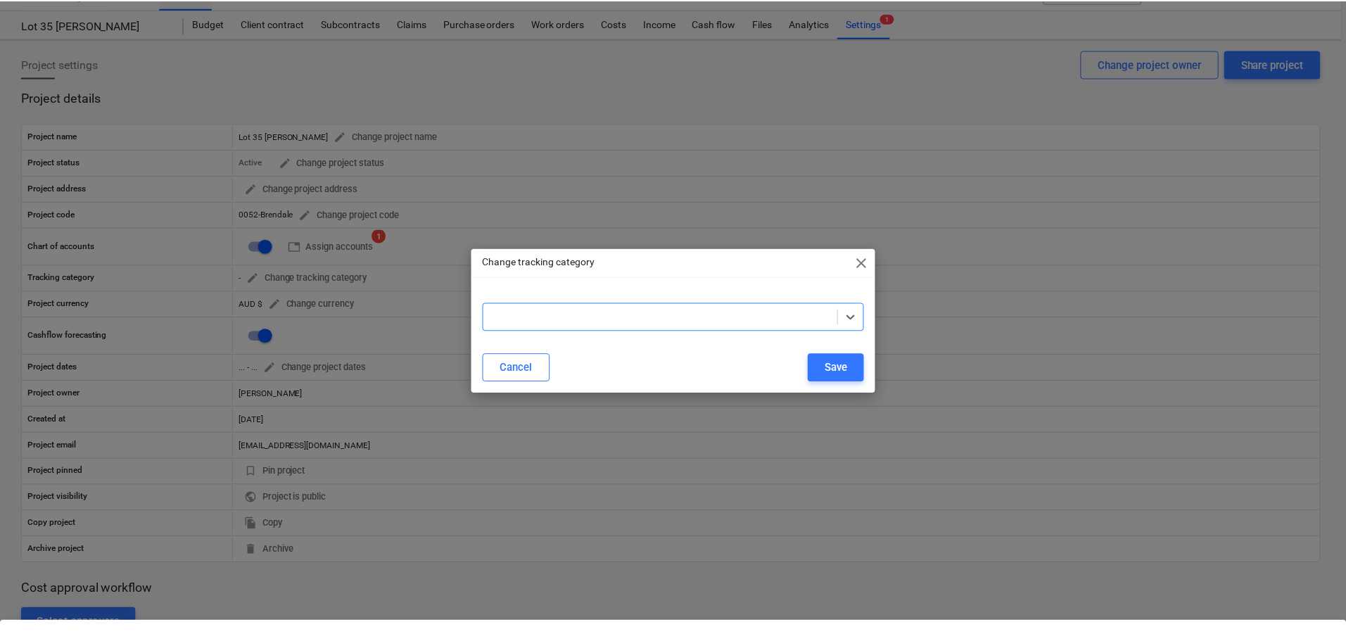
scroll to position [1365, 0]
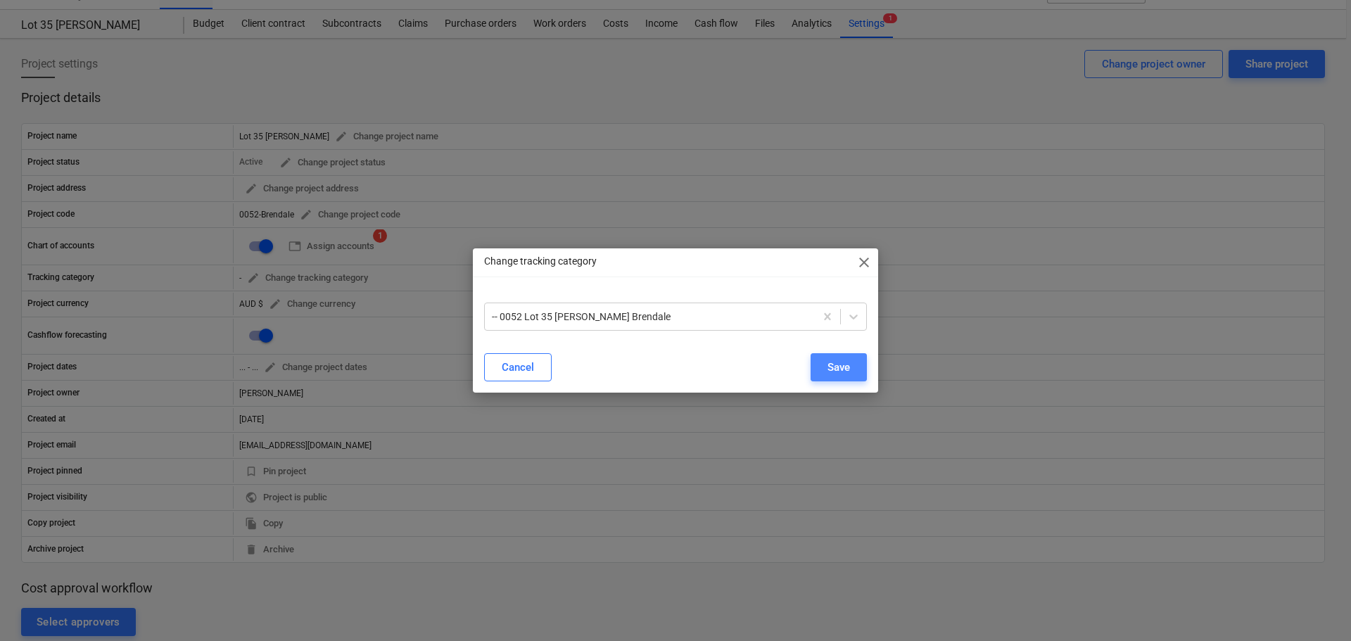
click at [848, 363] on div "Save" at bounding box center [839, 367] width 23 height 18
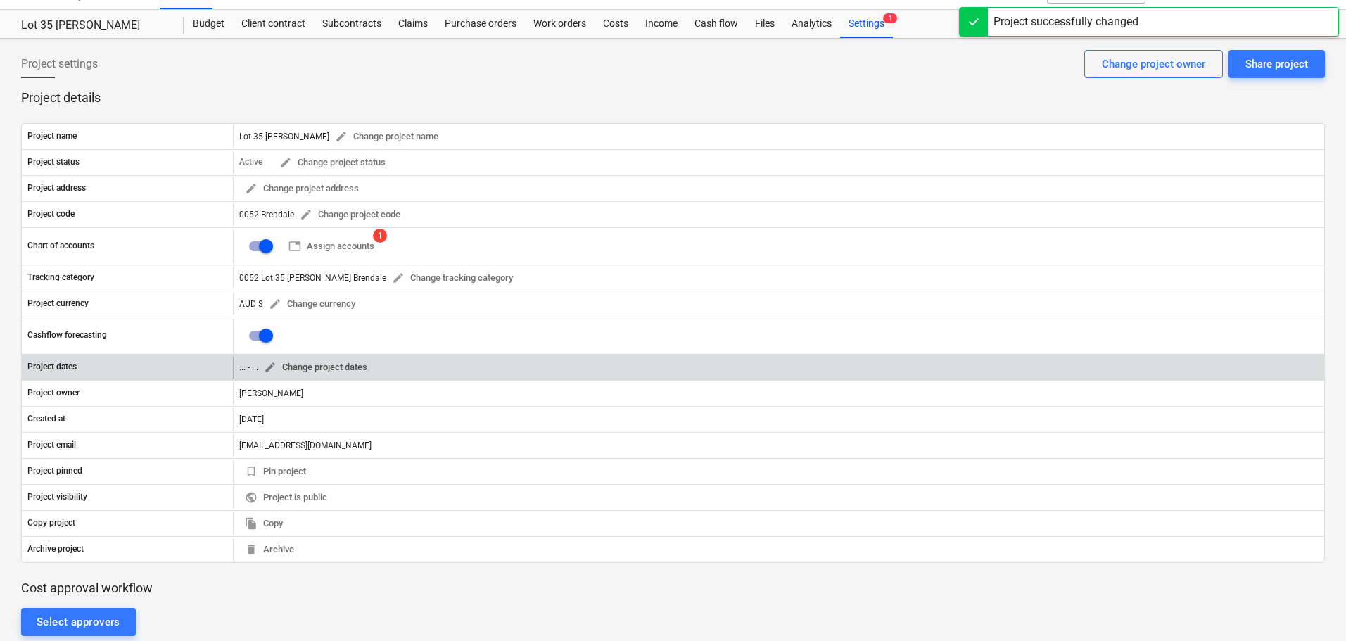
click at [309, 362] on span "edit Change project dates" at bounding box center [315, 368] width 103 height 16
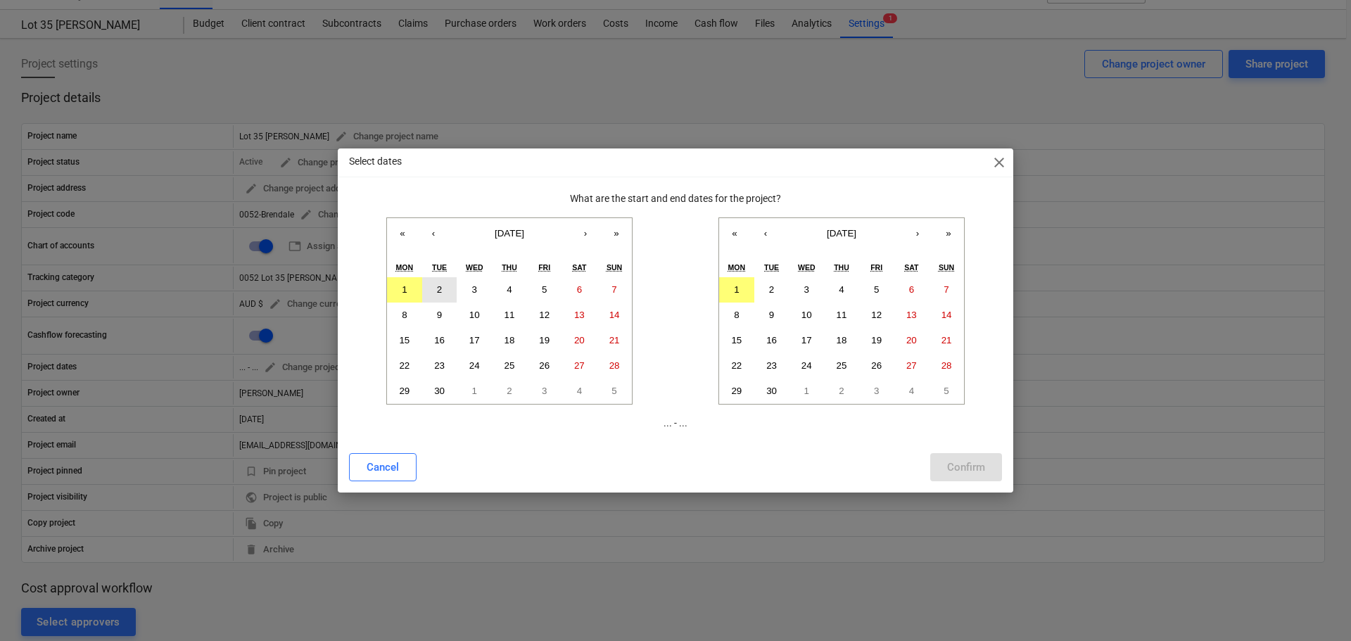
click at [442, 293] on abbr "2" at bounding box center [439, 289] width 5 height 11
click at [920, 235] on button "›" at bounding box center [917, 233] width 31 height 31
click at [873, 396] on abbr "31" at bounding box center [876, 391] width 11 height 11
click at [997, 469] on button "Confirm" at bounding box center [966, 467] width 72 height 28
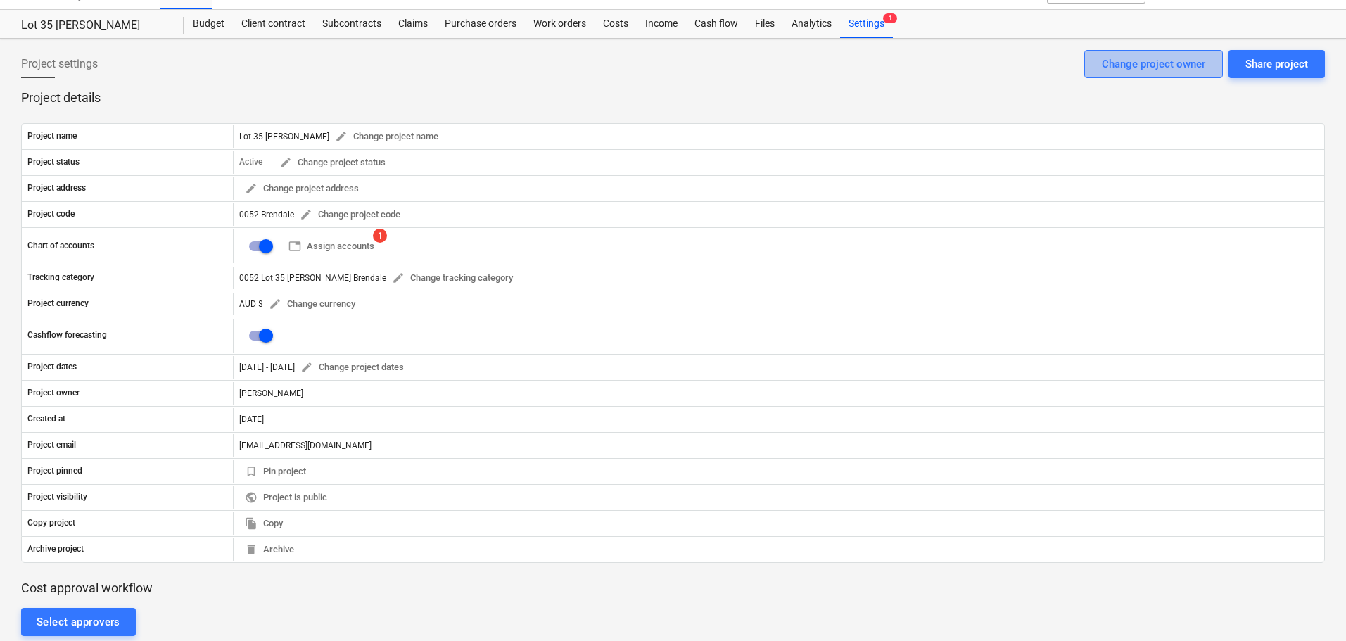
click at [1158, 59] on div "Change project owner" at bounding box center [1153, 64] width 103 height 18
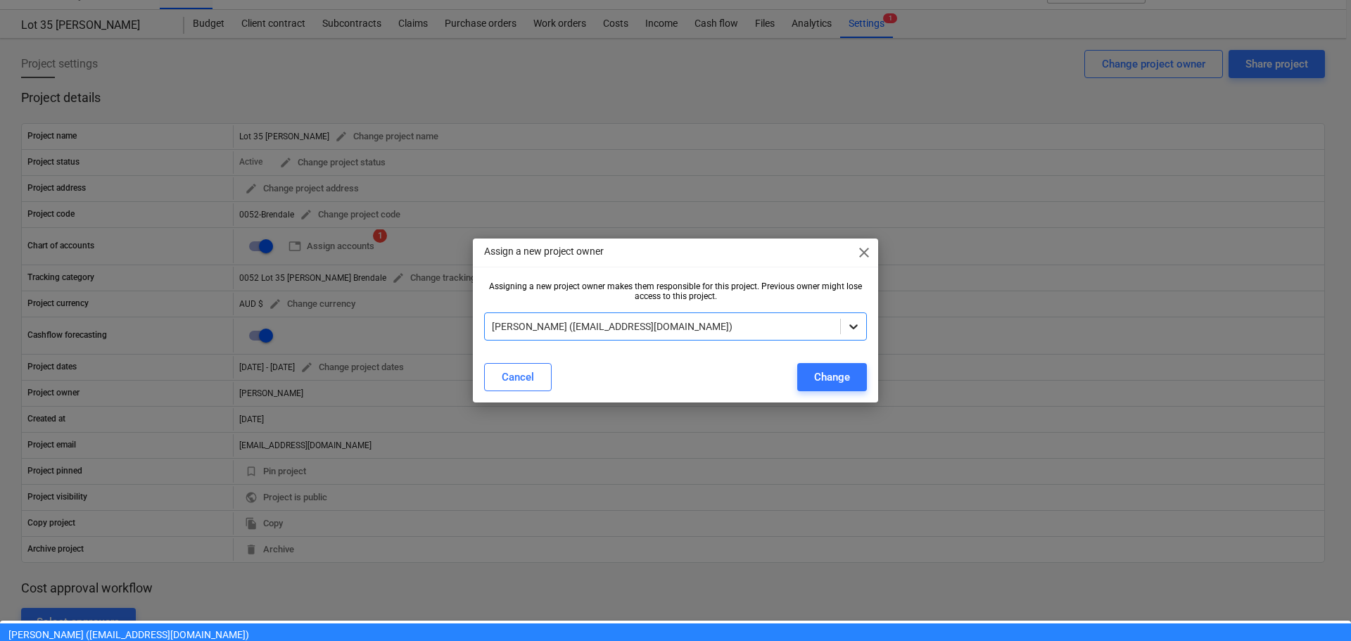
click at [855, 330] on icon at bounding box center [854, 327] width 14 height 14
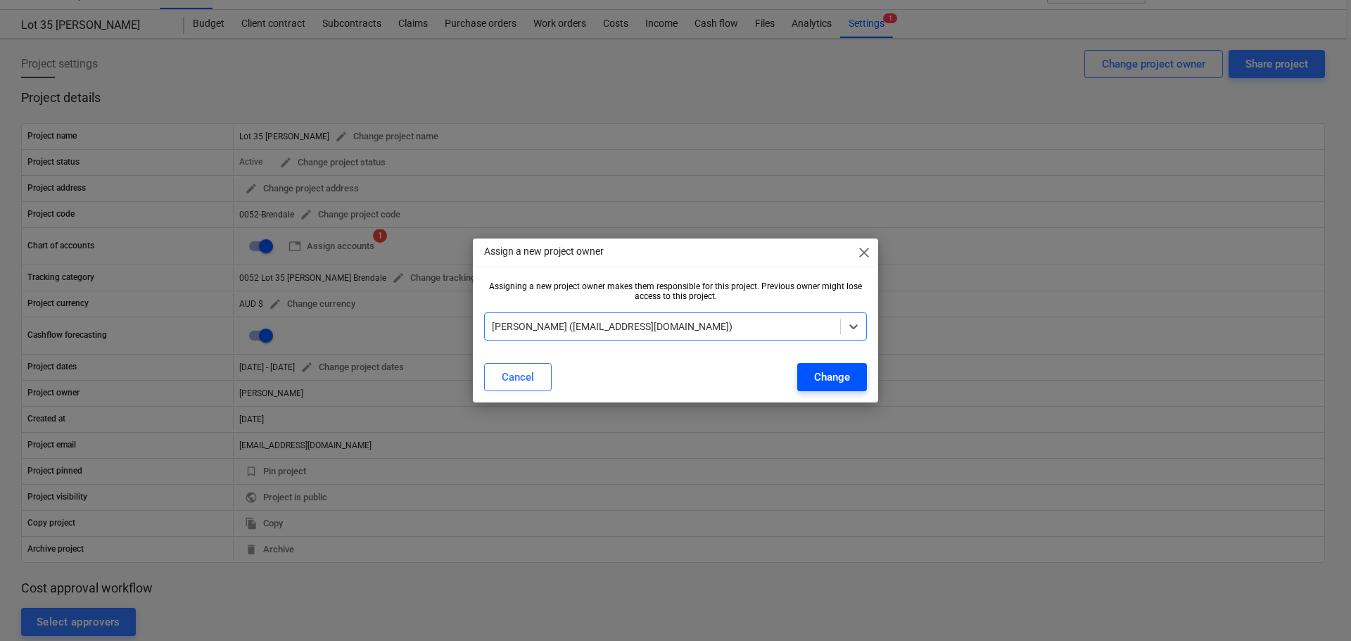
click at [851, 372] on button "Change" at bounding box center [832, 377] width 70 height 28
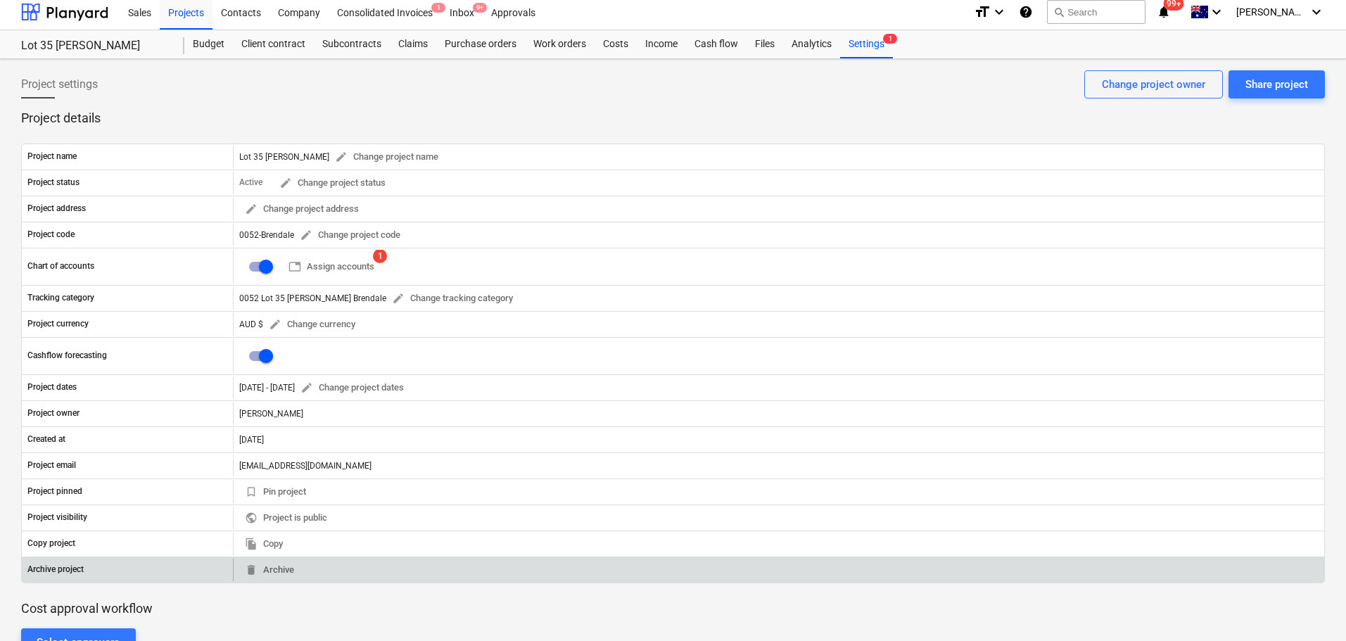
scroll to position [0, 0]
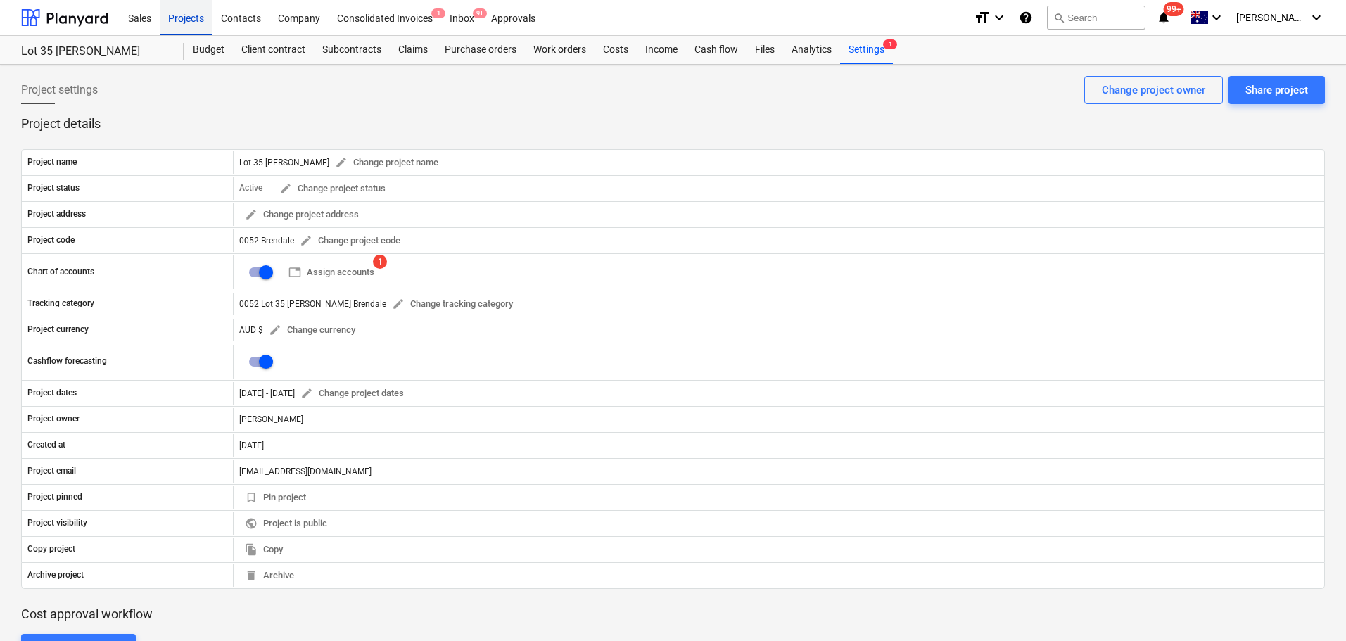
click at [179, 13] on div "Projects" at bounding box center [186, 17] width 53 height 36
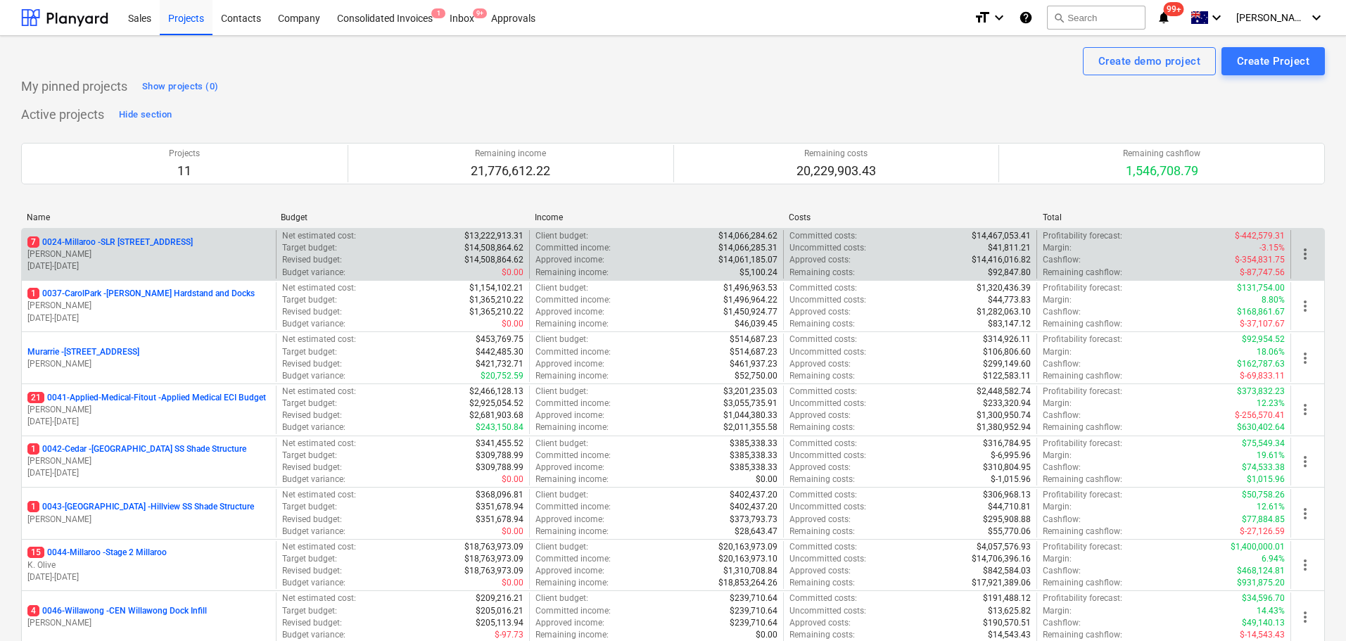
click at [148, 234] on div "7 0024-Millaroo - SLR [GEOGRAPHIC_DATA] [PERSON_NAME] [DATE] - [DATE]" at bounding box center [149, 254] width 254 height 49
click at [158, 250] on p "[PERSON_NAME]" at bounding box center [148, 254] width 243 height 12
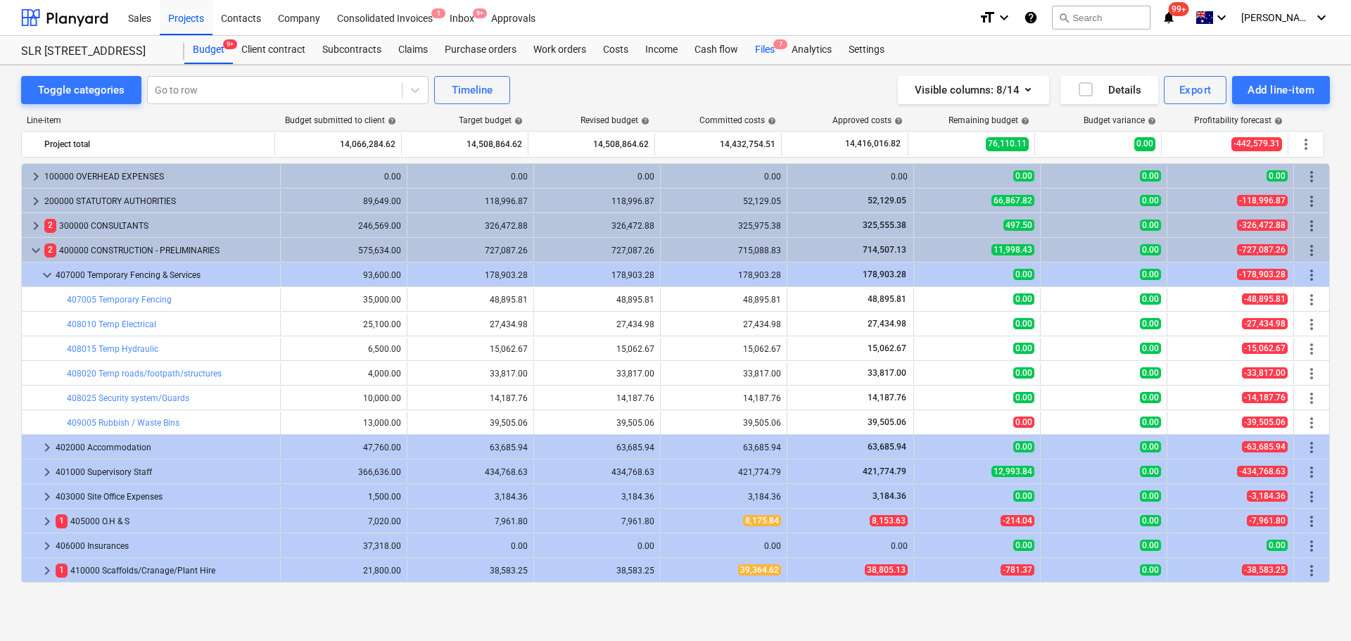
click at [757, 51] on div "Files 7" at bounding box center [765, 50] width 37 height 28
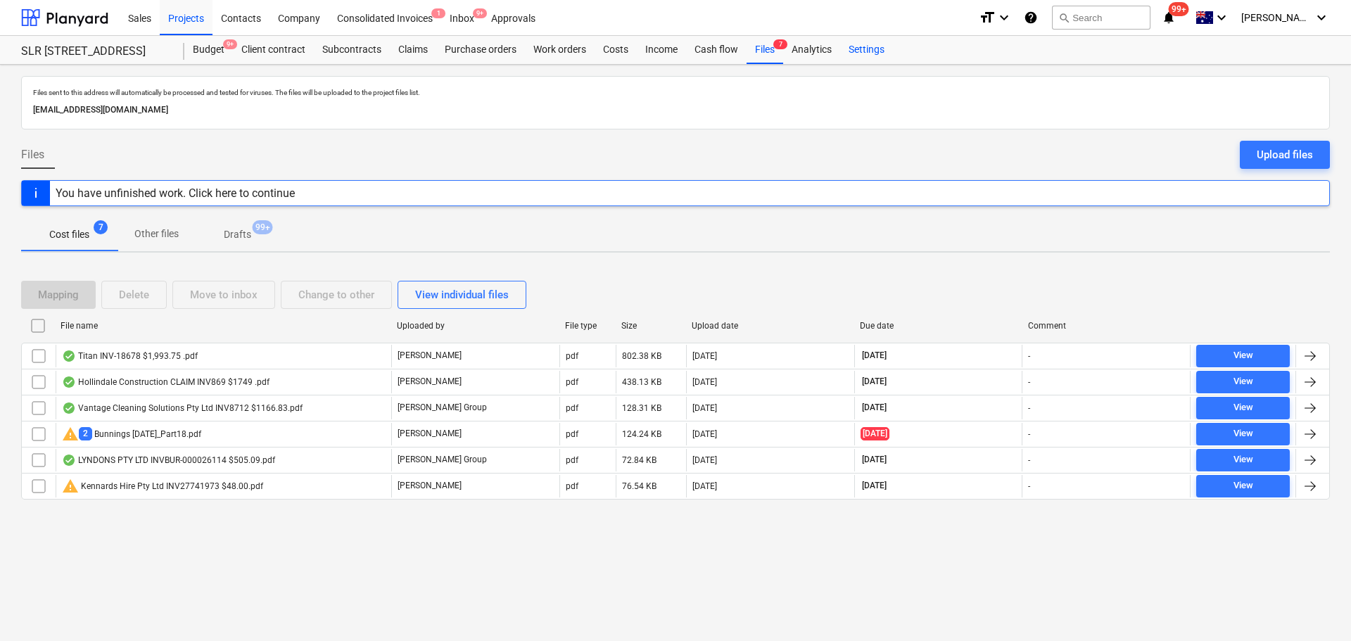
click at [871, 50] on div "Settings" at bounding box center [866, 50] width 53 height 28
